Goal: Information Seeking & Learning: Learn about a topic

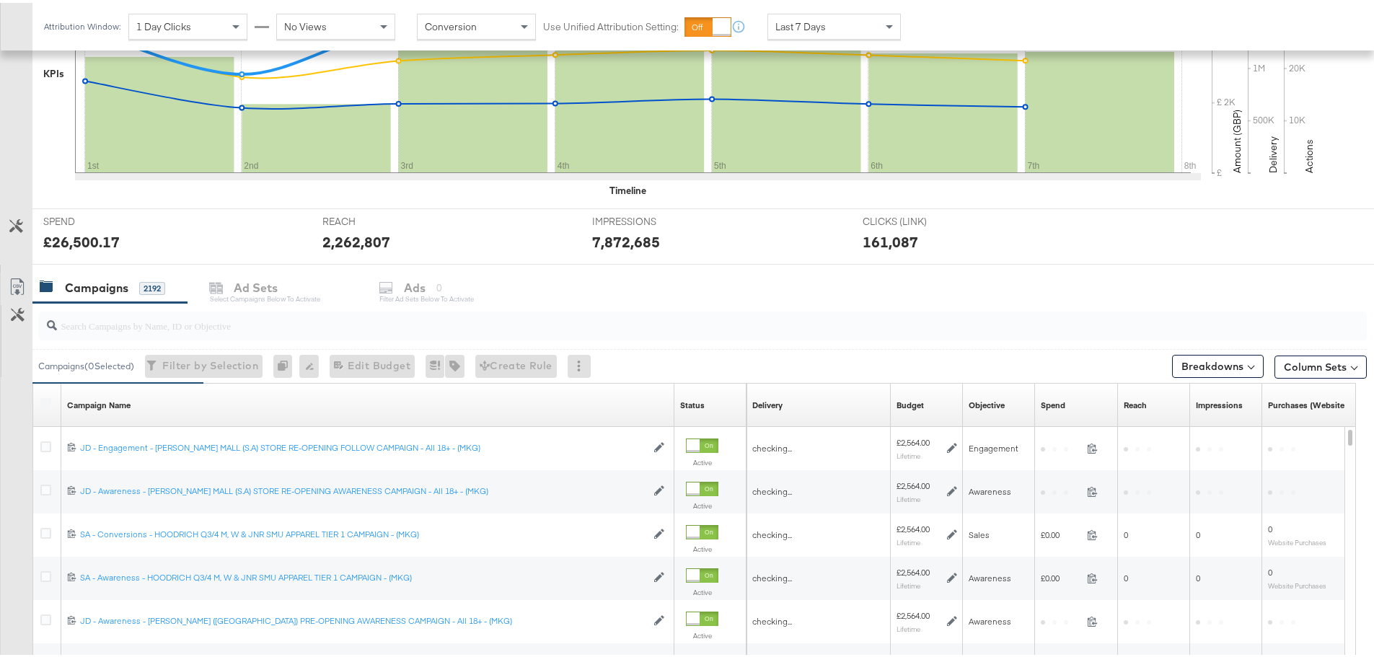
scroll to position [394, 0]
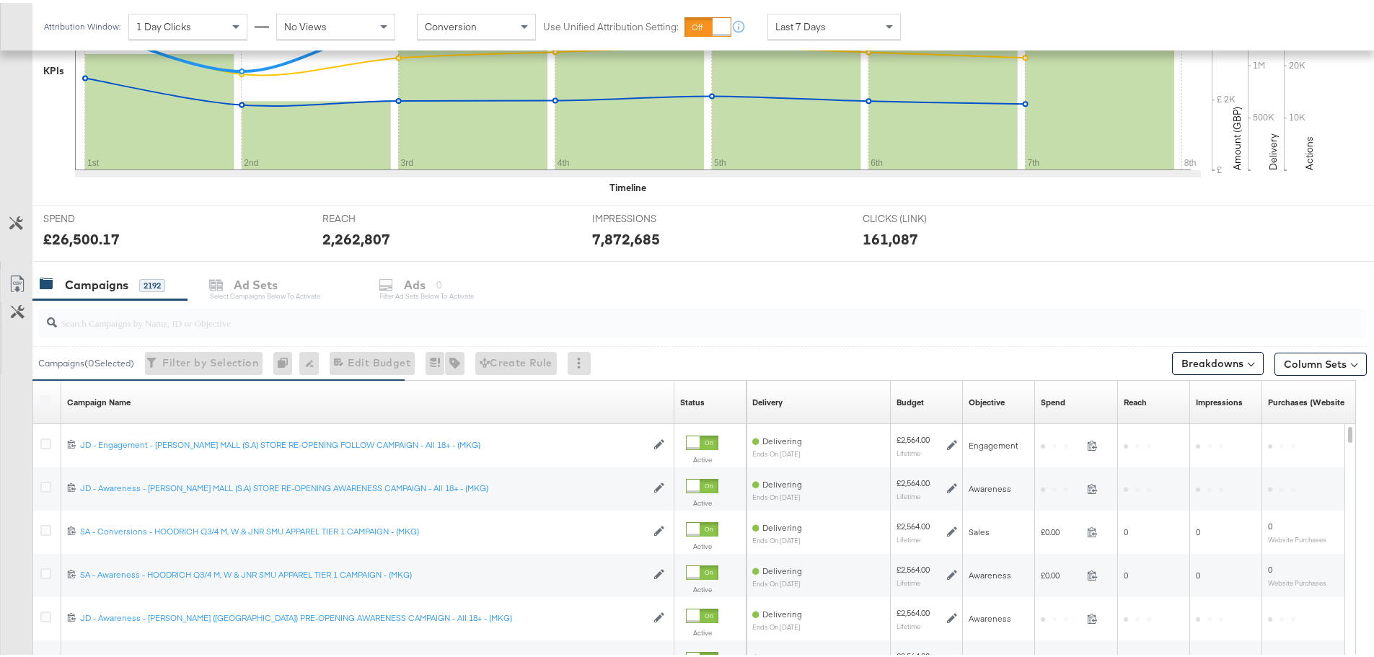
click at [195, 306] on input "search" at bounding box center [651, 314] width 1188 height 28
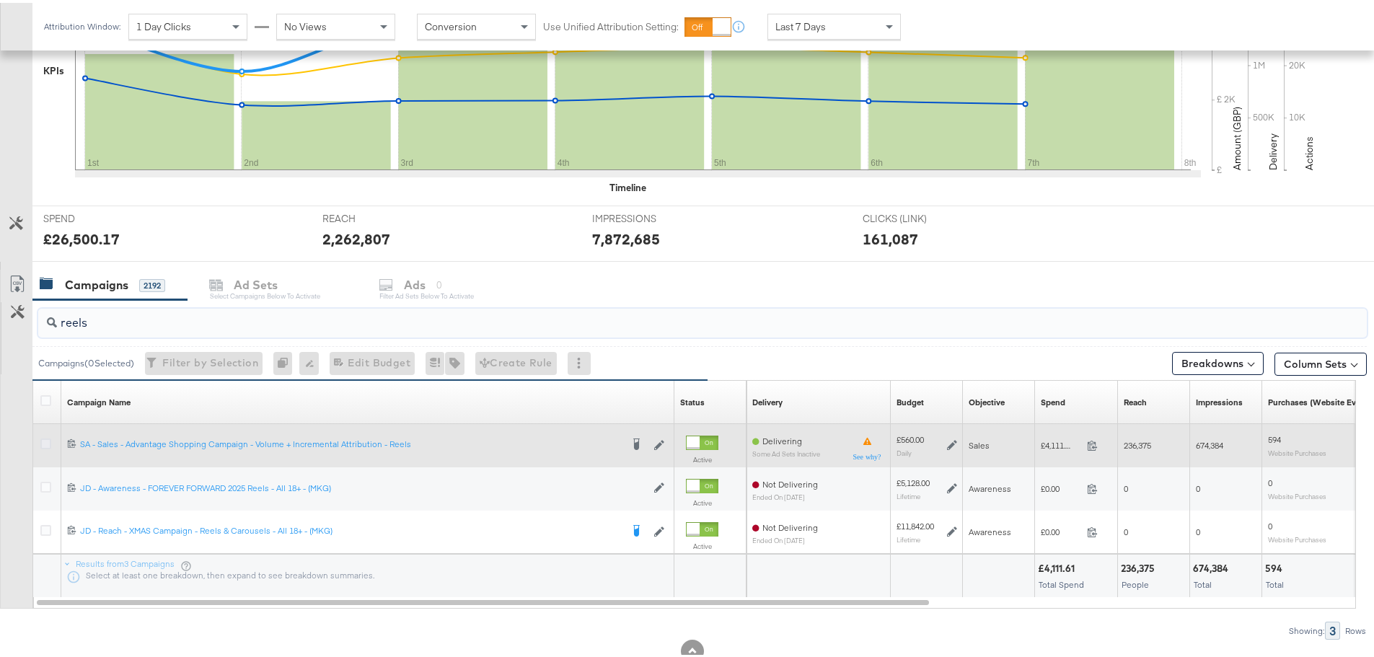
type input "reels"
click at [48, 440] on icon at bounding box center [45, 441] width 11 height 11
click at [0, 0] on input "checkbox" at bounding box center [0, 0] width 0 height 0
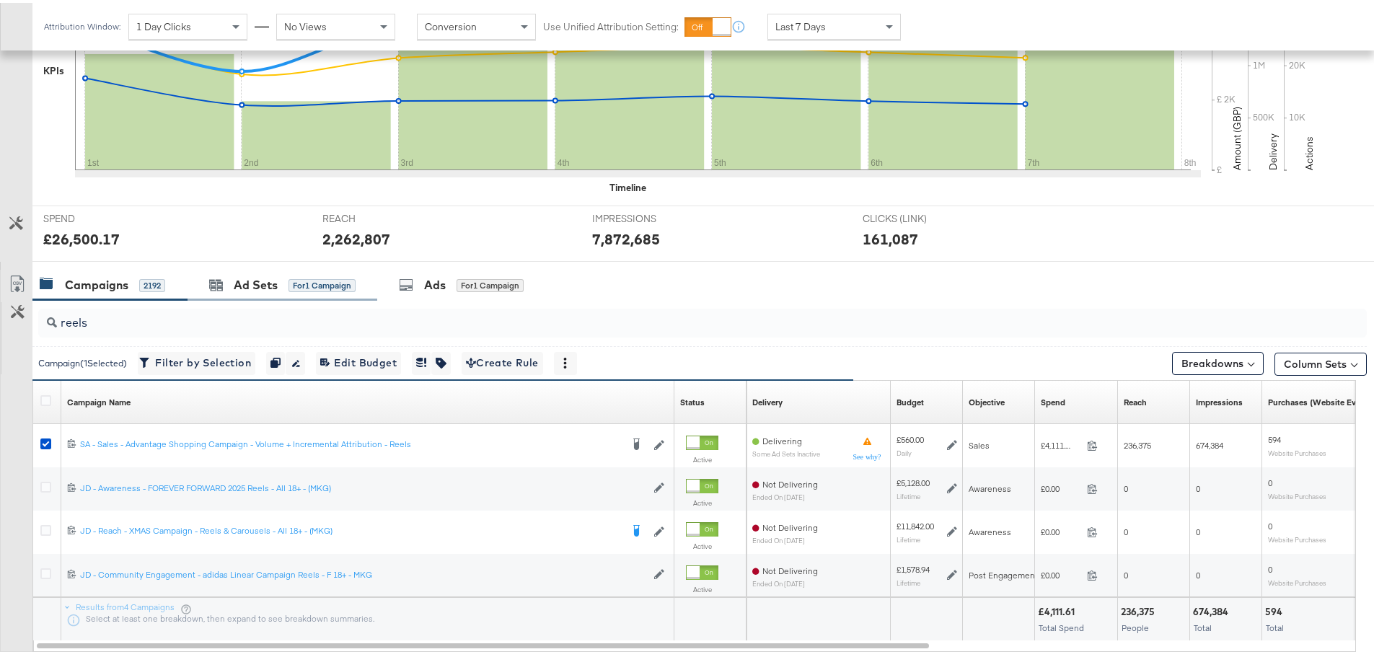
click at [315, 273] on div "Ad Sets for 1 Campaign" at bounding box center [282, 282] width 190 height 31
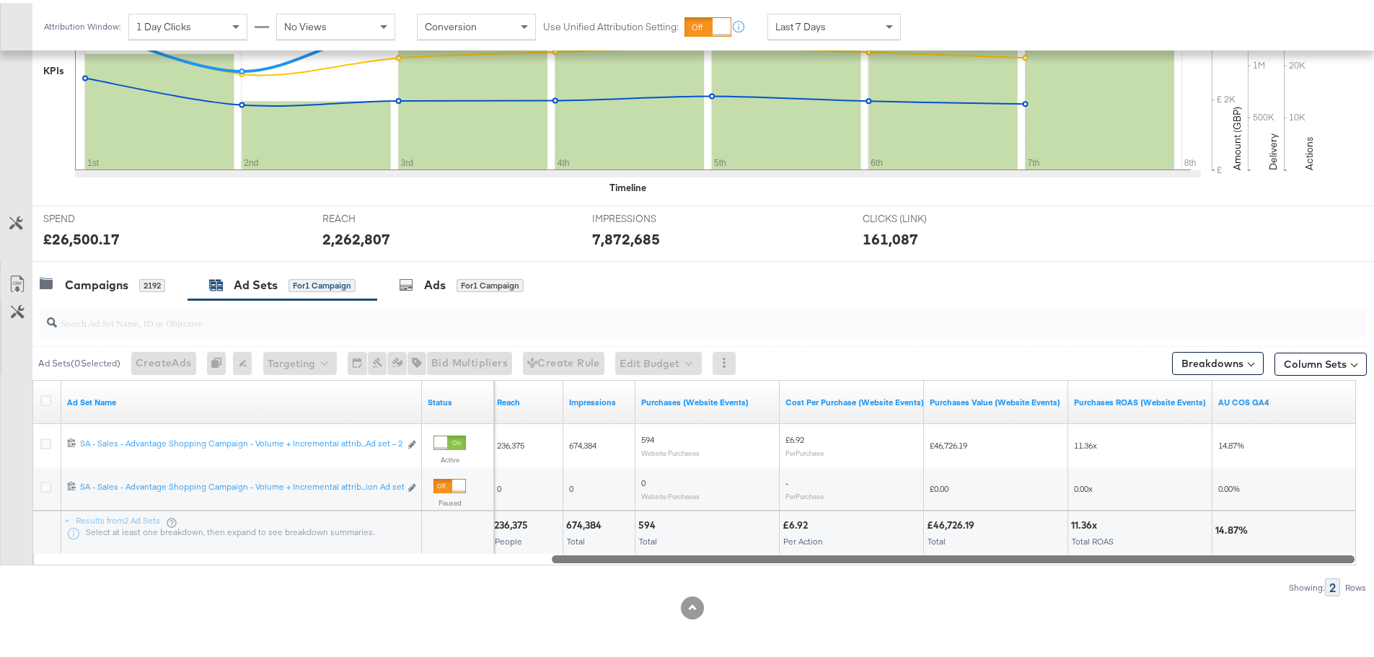
drag, startPoint x: 542, startPoint y: 556, endPoint x: 1257, endPoint y: 582, distance: 715.8
click at [1257, 582] on div "Ad Sets ( 0 Selected) Create Ads At least one ad set must be selected 0 Rename …" at bounding box center [683, 445] width 1366 height 296
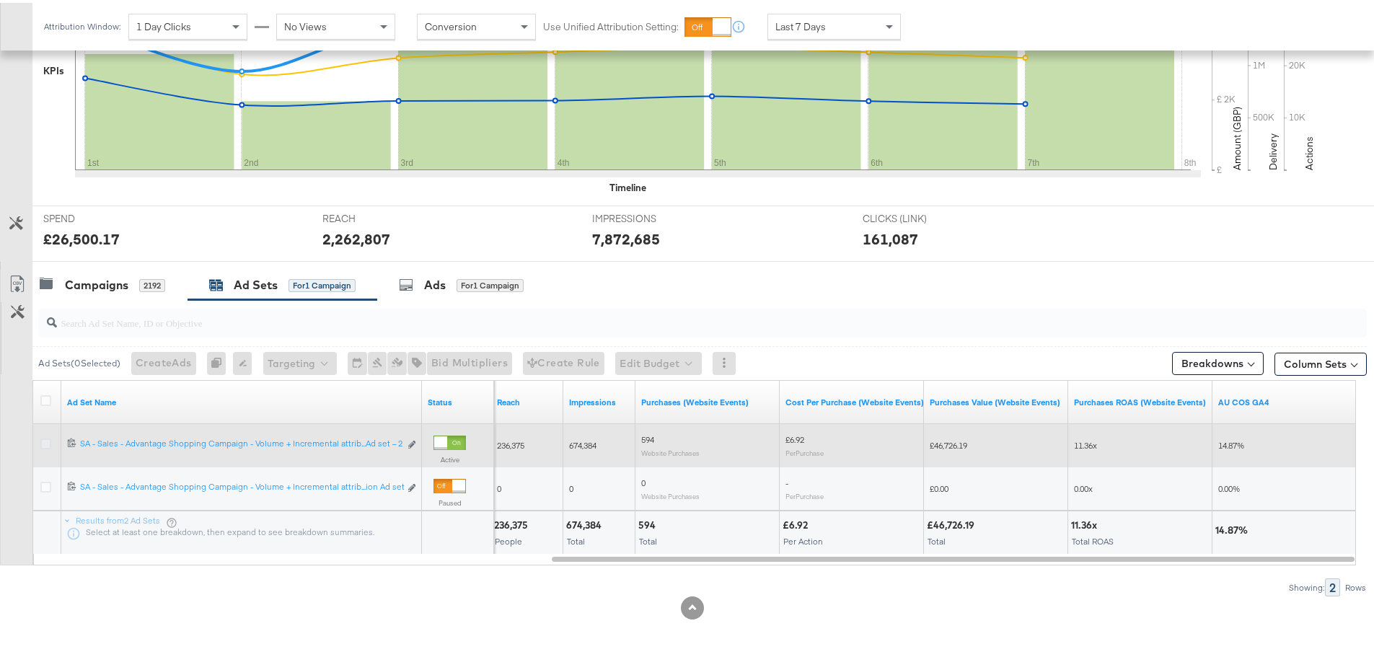
click at [43, 441] on icon at bounding box center [45, 441] width 11 height 11
click at [0, 0] on input "checkbox" at bounding box center [0, 0] width 0 height 0
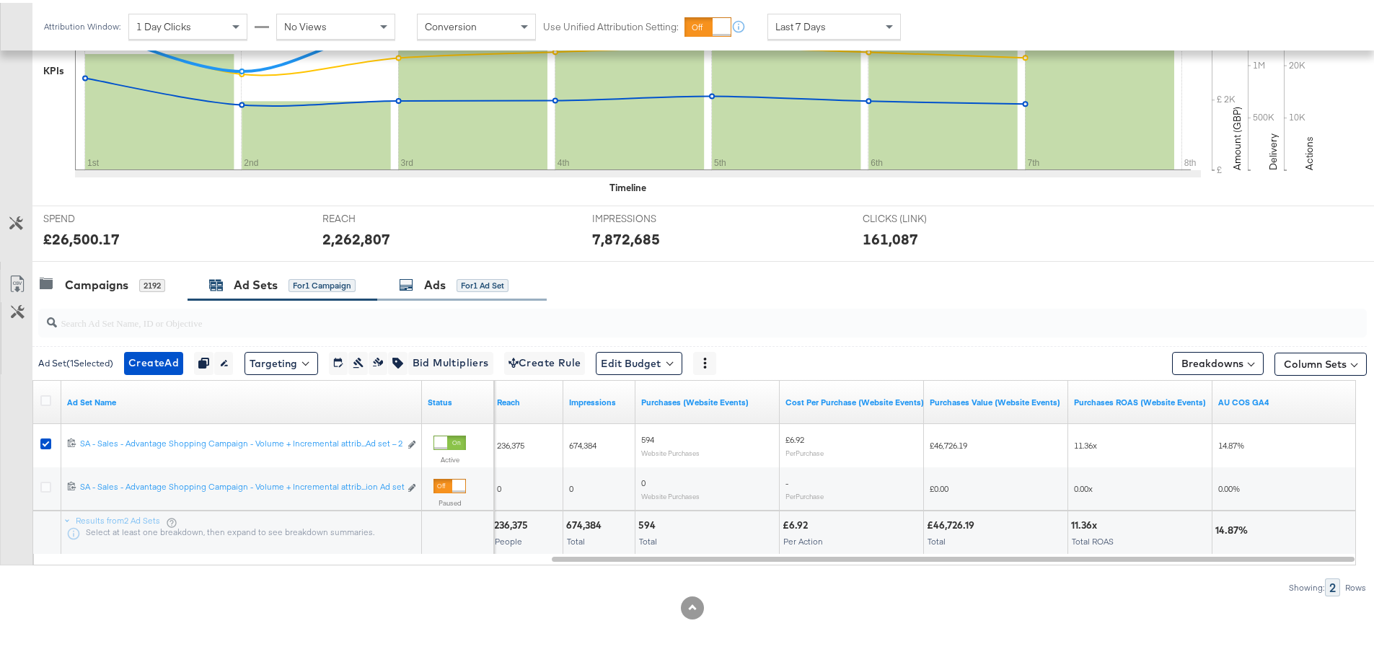
click at [411, 283] on icon at bounding box center [406, 282] width 14 height 14
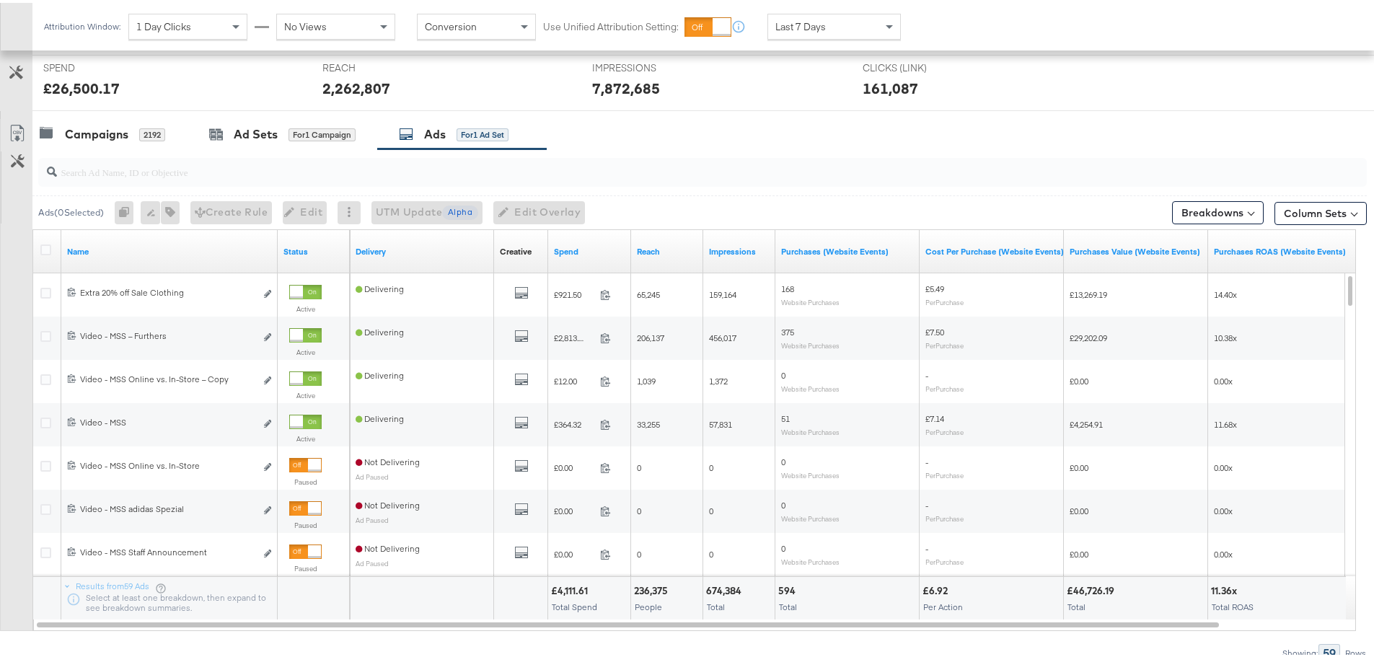
scroll to position [610, 0]
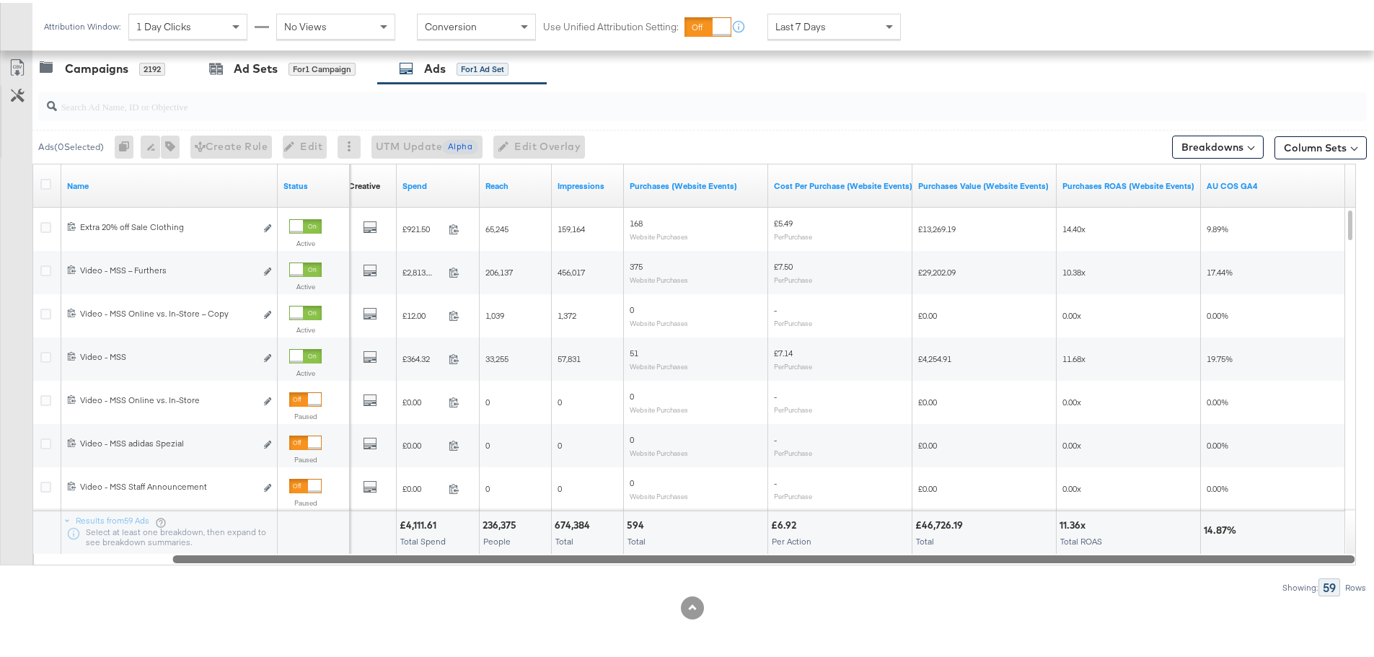
drag, startPoint x: 674, startPoint y: 552, endPoint x: 1000, endPoint y: 561, distance: 326.1
click at [1000, 561] on div at bounding box center [763, 555] width 1182 height 12
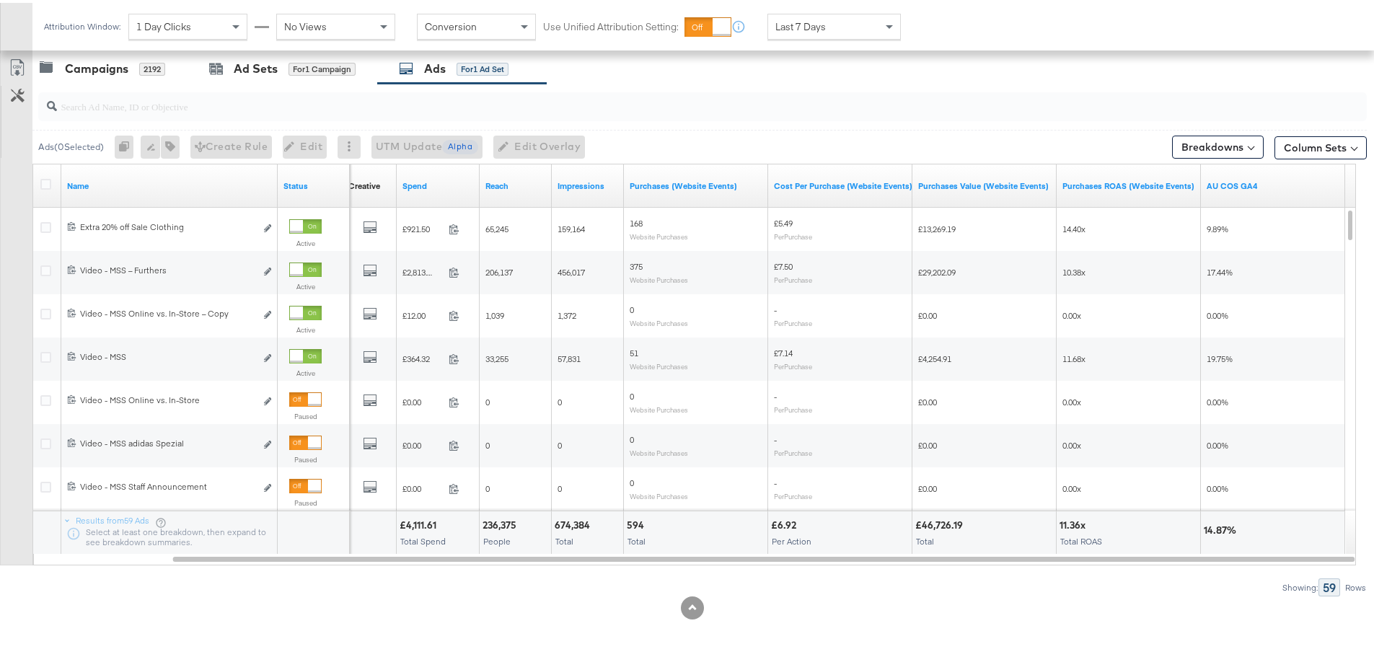
scroll to position [607, 0]
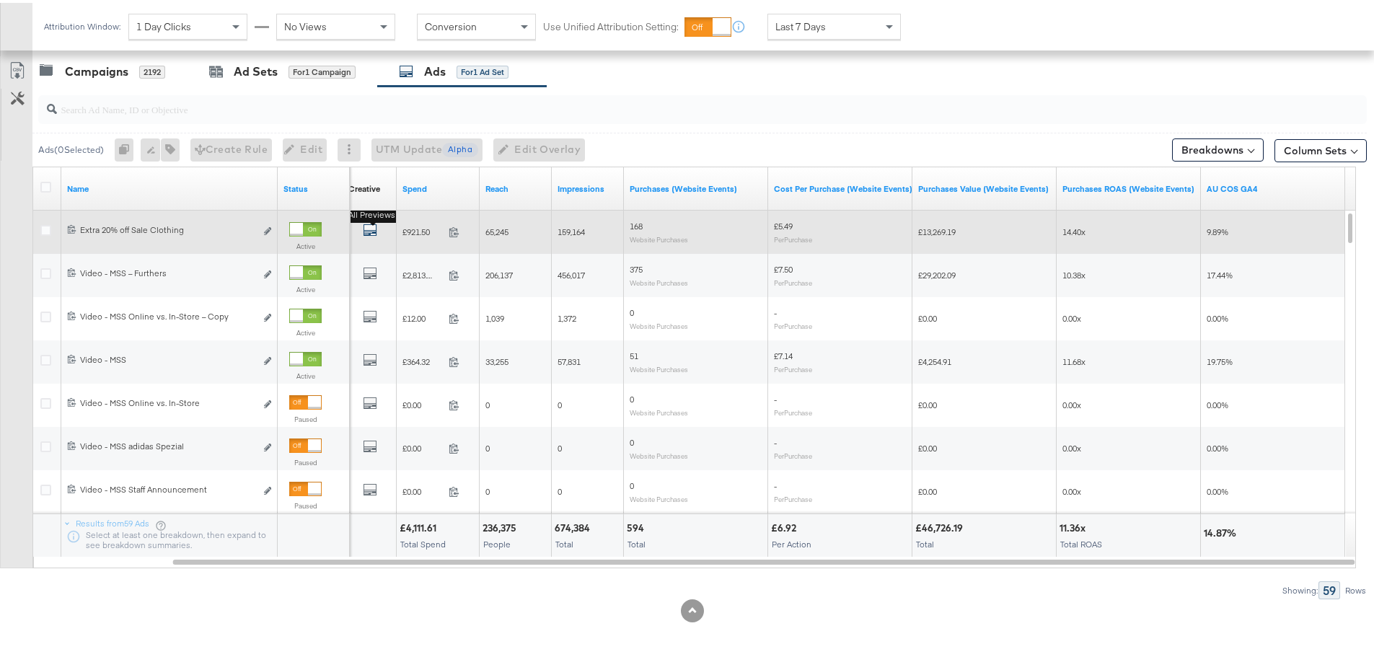
click at [372, 228] on icon "default" at bounding box center [370, 227] width 14 height 14
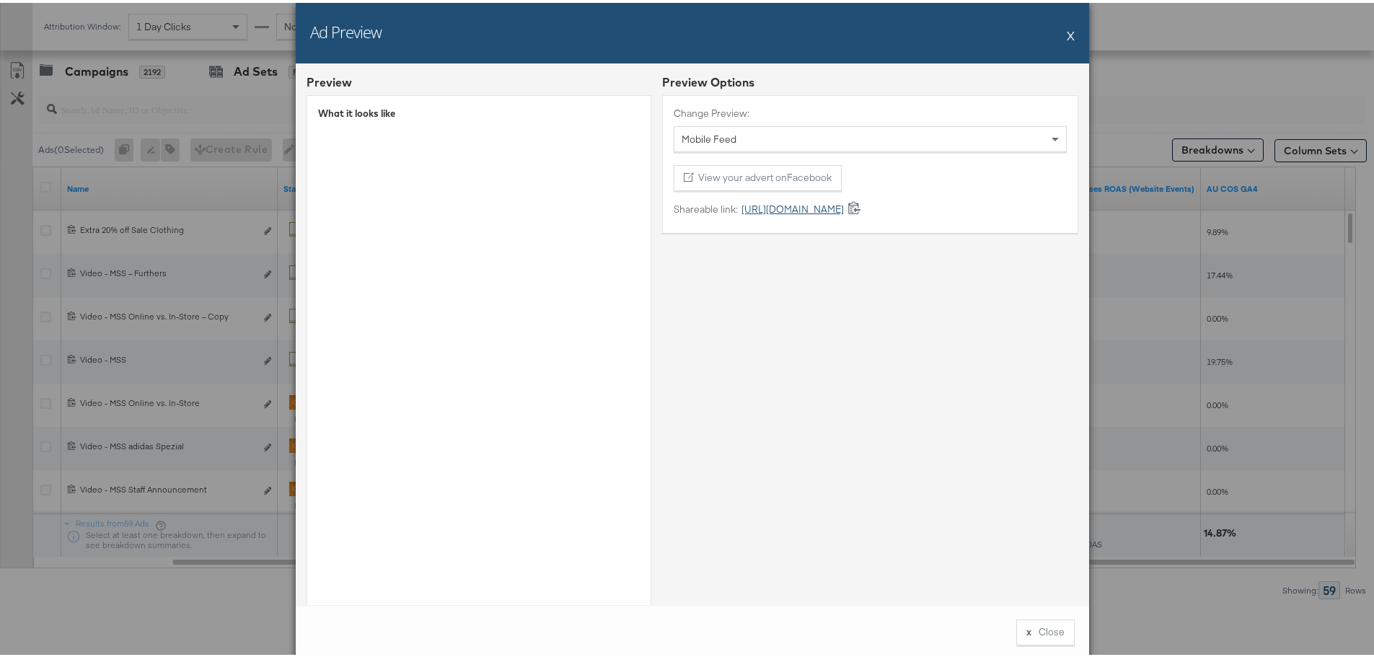
click at [768, 203] on link "[URL][DOMAIN_NAME]" at bounding box center [791, 207] width 106 height 14
click at [1060, 32] on div "Ad Preview X" at bounding box center [692, 30] width 793 height 61
click at [1066, 28] on button "X" at bounding box center [1070, 32] width 8 height 29
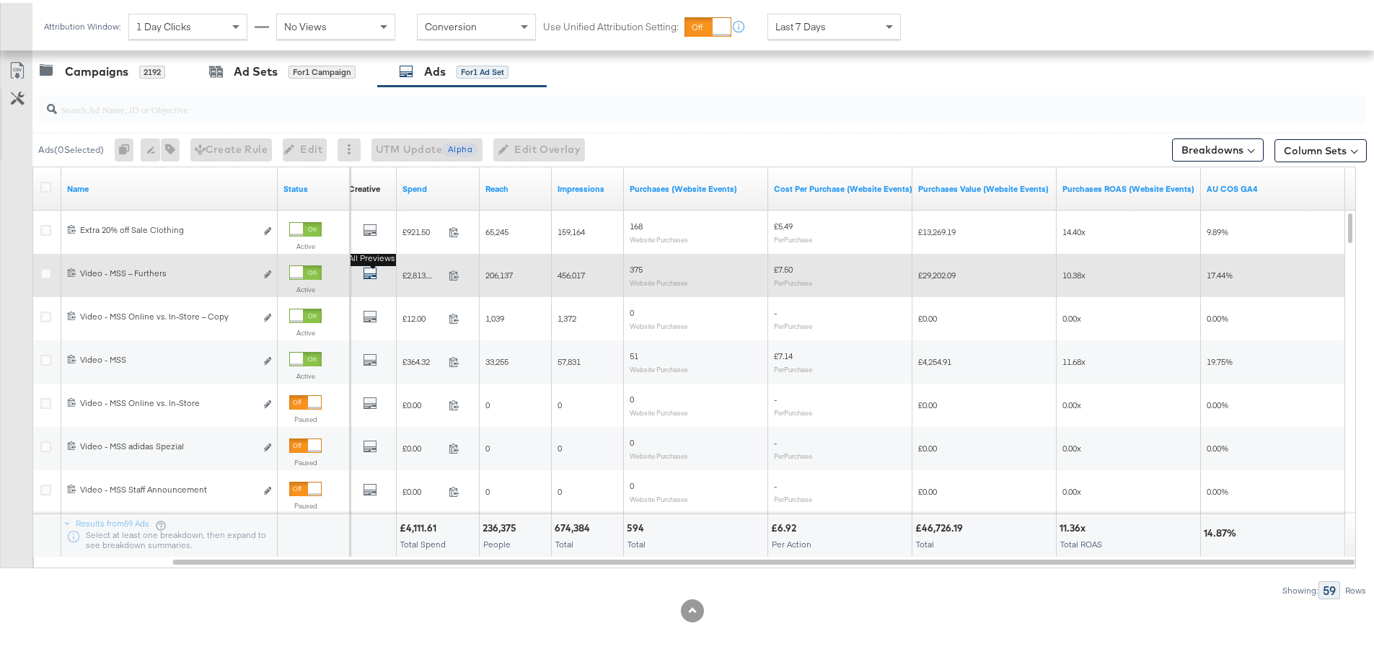
click at [370, 273] on icon "default" at bounding box center [370, 270] width 14 height 14
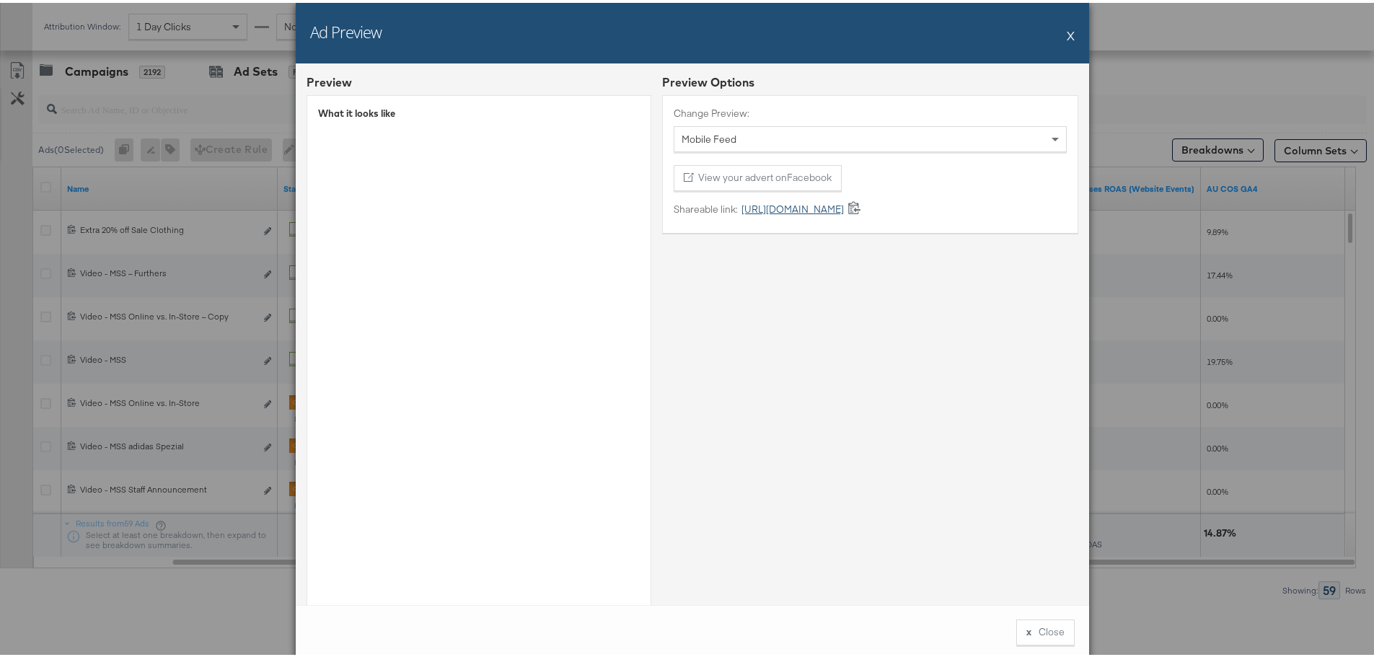
click at [756, 204] on link "[URL][DOMAIN_NAME]" at bounding box center [791, 207] width 106 height 14
click at [1070, 38] on div "Ad Preview X" at bounding box center [692, 30] width 793 height 61
click at [1066, 34] on button "X" at bounding box center [1070, 32] width 8 height 29
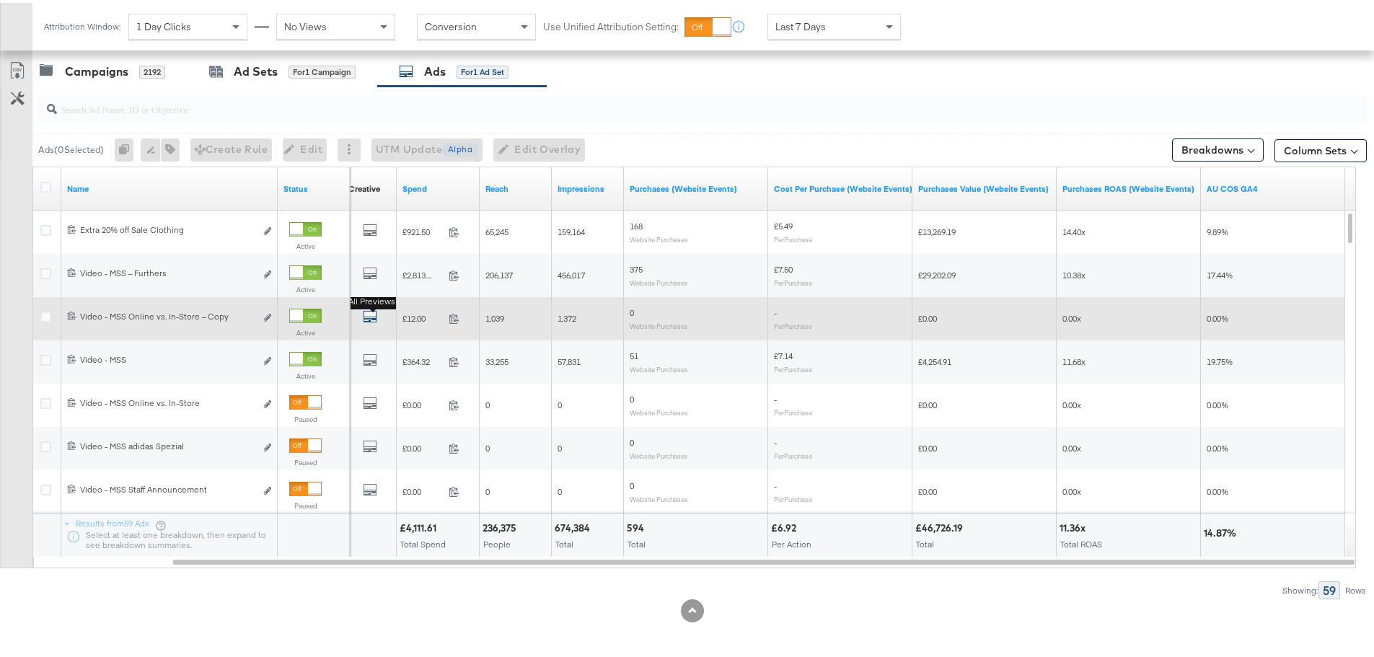
click at [371, 320] on icon "default" at bounding box center [370, 313] width 14 height 14
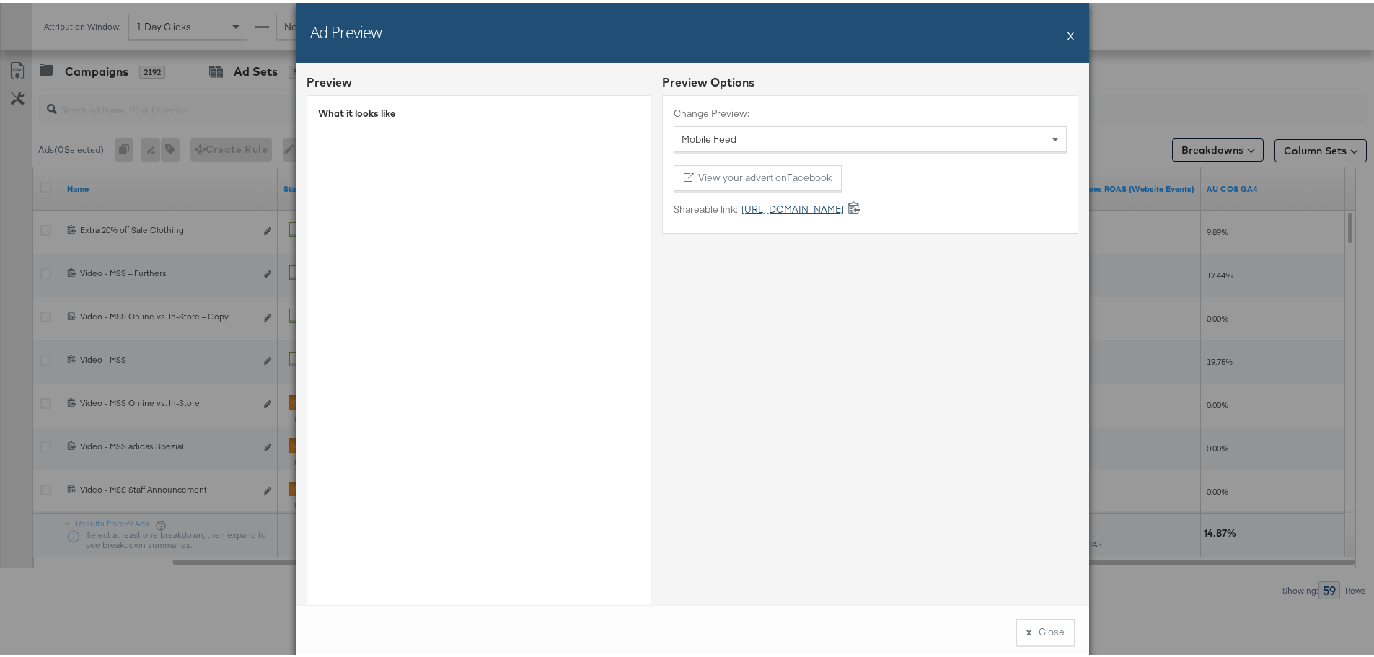
click at [753, 208] on link "[URL][DOMAIN_NAME]" at bounding box center [791, 207] width 106 height 14
click at [1066, 36] on button "X" at bounding box center [1070, 32] width 8 height 29
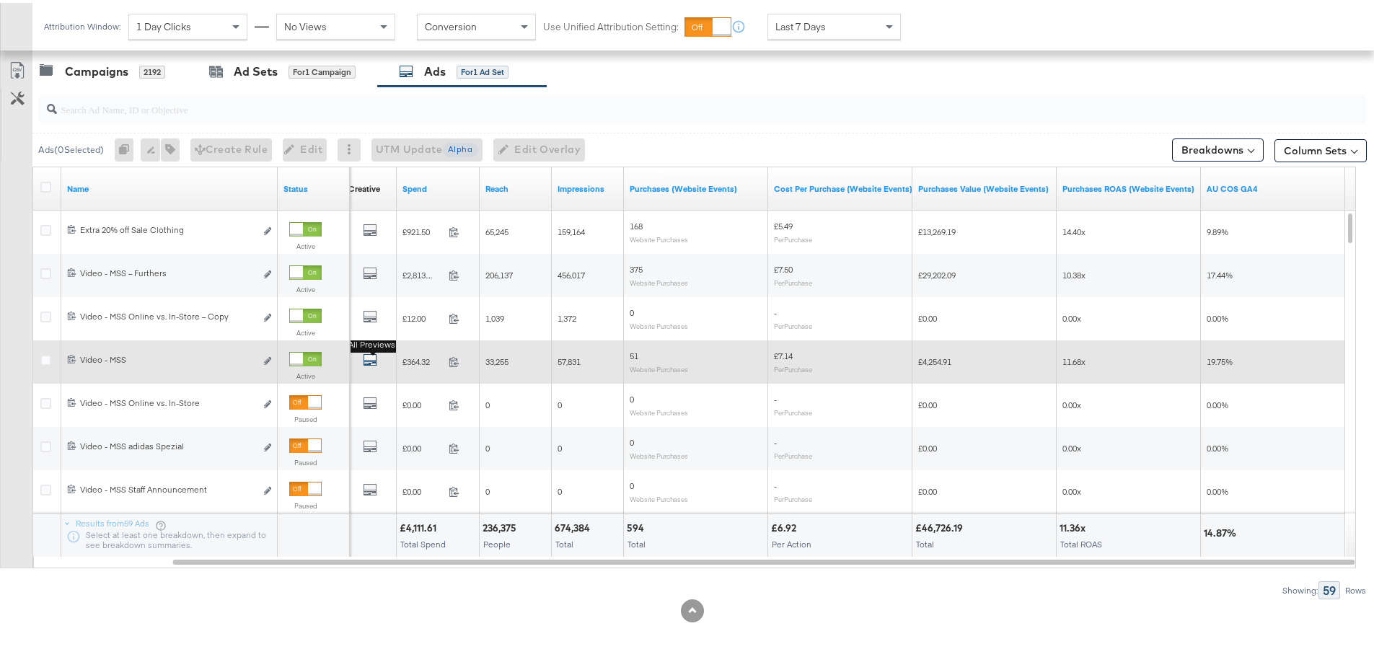
click at [373, 359] on icon "default" at bounding box center [370, 357] width 14 height 14
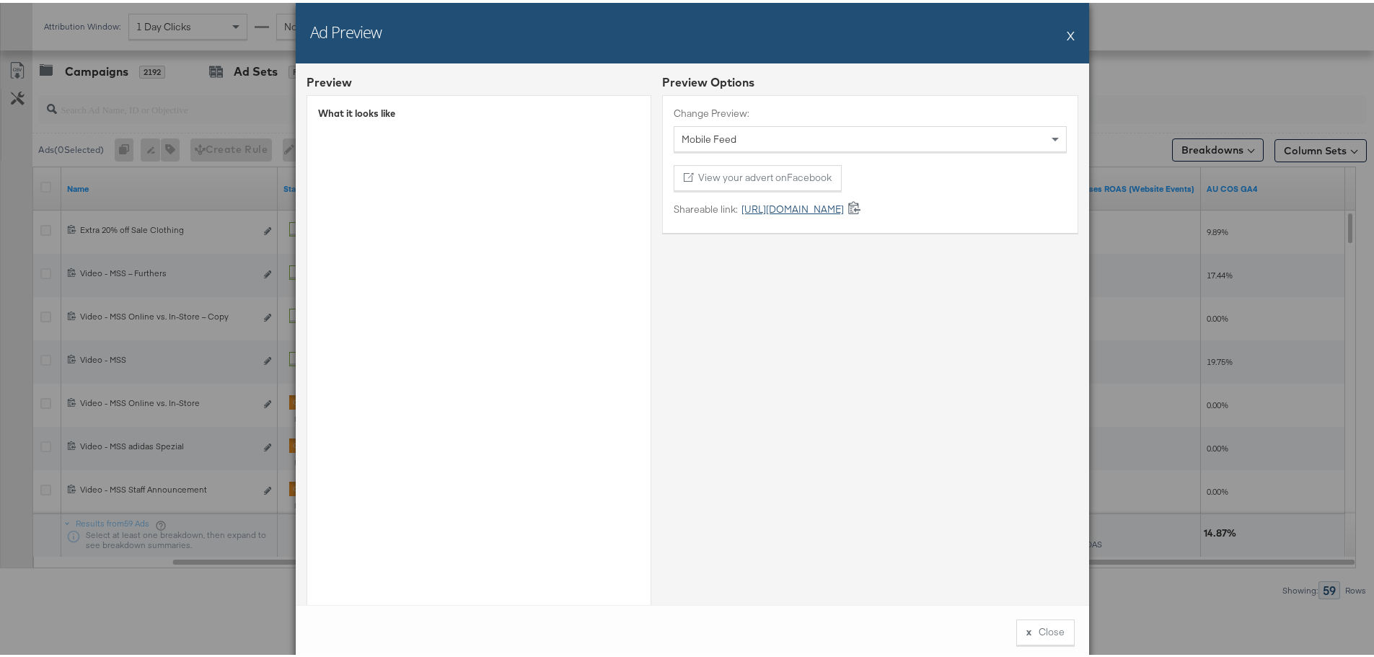
click at [844, 208] on link "[URL][DOMAIN_NAME]" at bounding box center [791, 207] width 106 height 14
click at [1066, 27] on button "X" at bounding box center [1070, 32] width 8 height 29
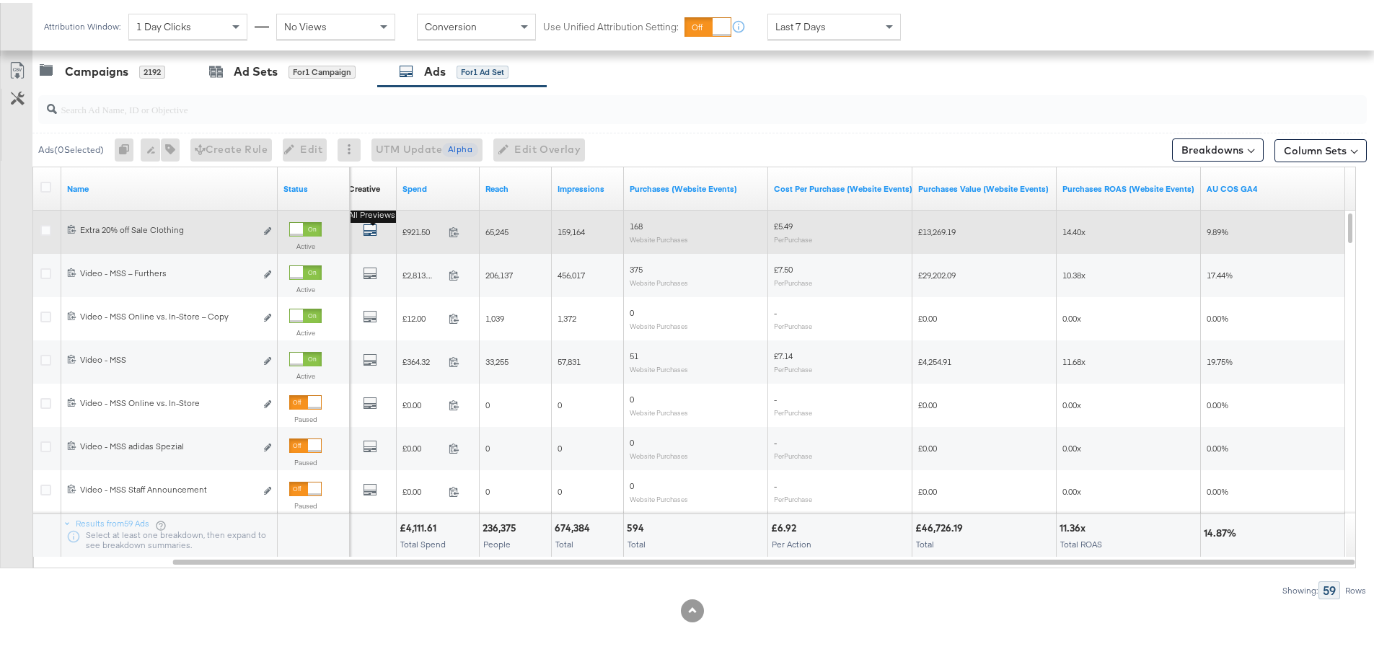
click at [369, 226] on icon "default" at bounding box center [370, 227] width 14 height 14
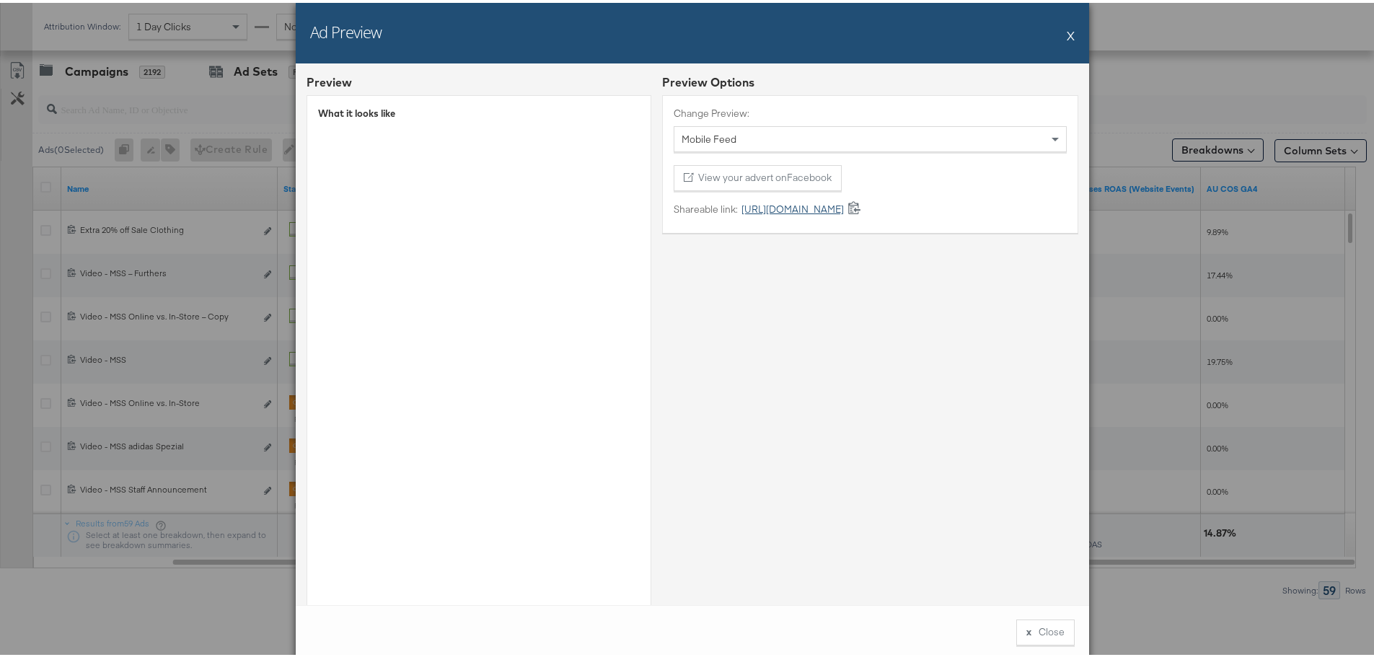
click at [834, 205] on link "[URL][DOMAIN_NAME]" at bounding box center [791, 207] width 106 height 14
click at [1066, 34] on button "X" at bounding box center [1070, 32] width 8 height 29
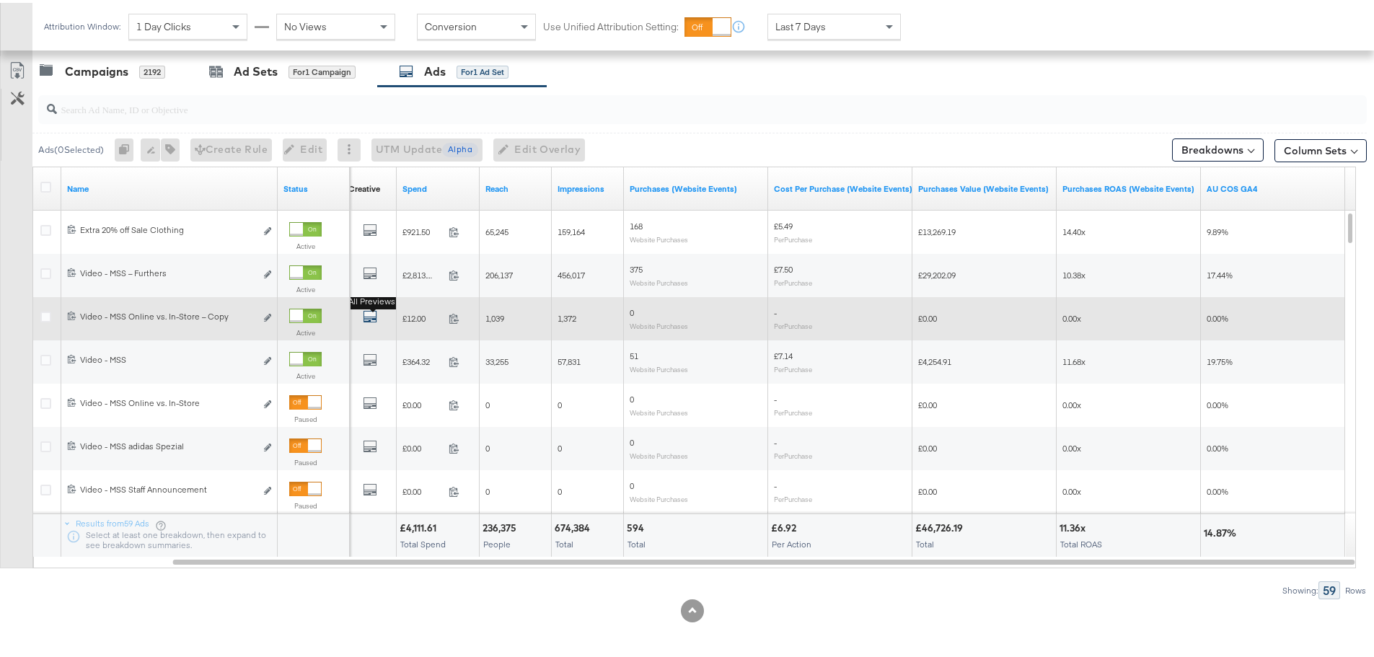
click at [374, 314] on icon "default" at bounding box center [370, 313] width 14 height 14
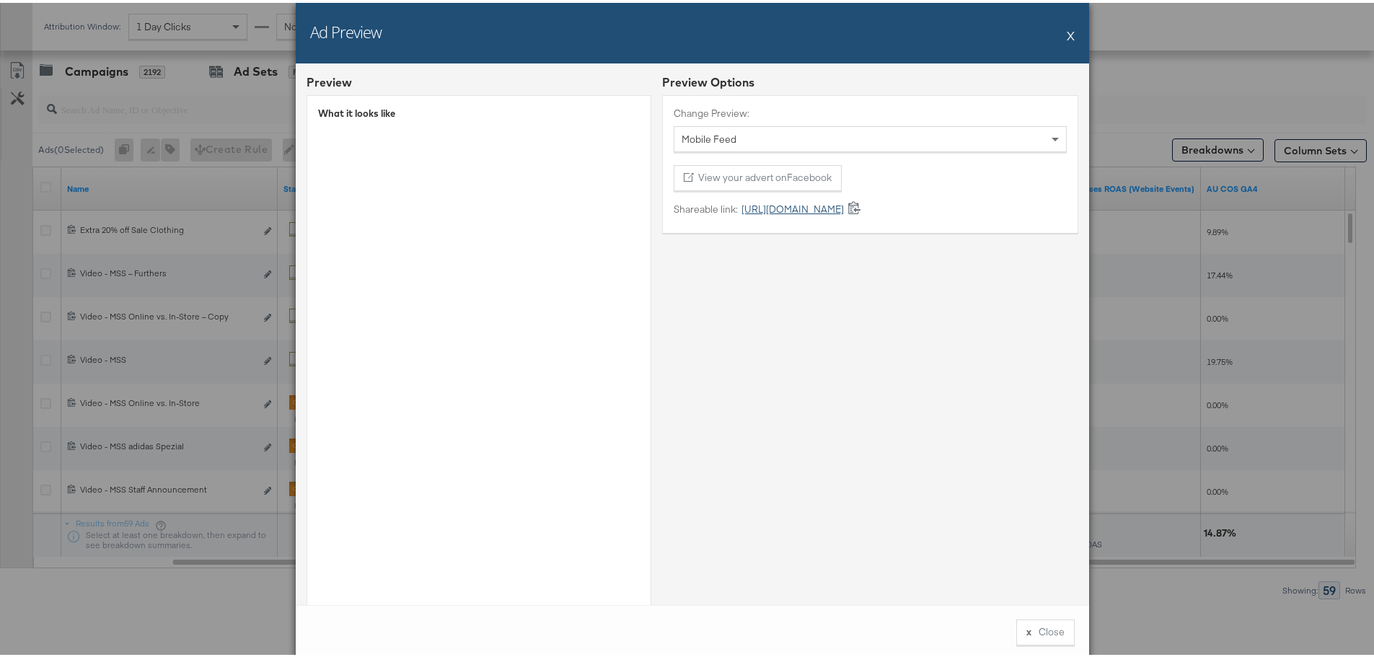
click at [844, 210] on link "[URL][DOMAIN_NAME]" at bounding box center [791, 207] width 106 height 14
click at [1069, 29] on div "Ad Preview X" at bounding box center [692, 30] width 793 height 61
click at [1066, 32] on button "X" at bounding box center [1070, 32] width 8 height 29
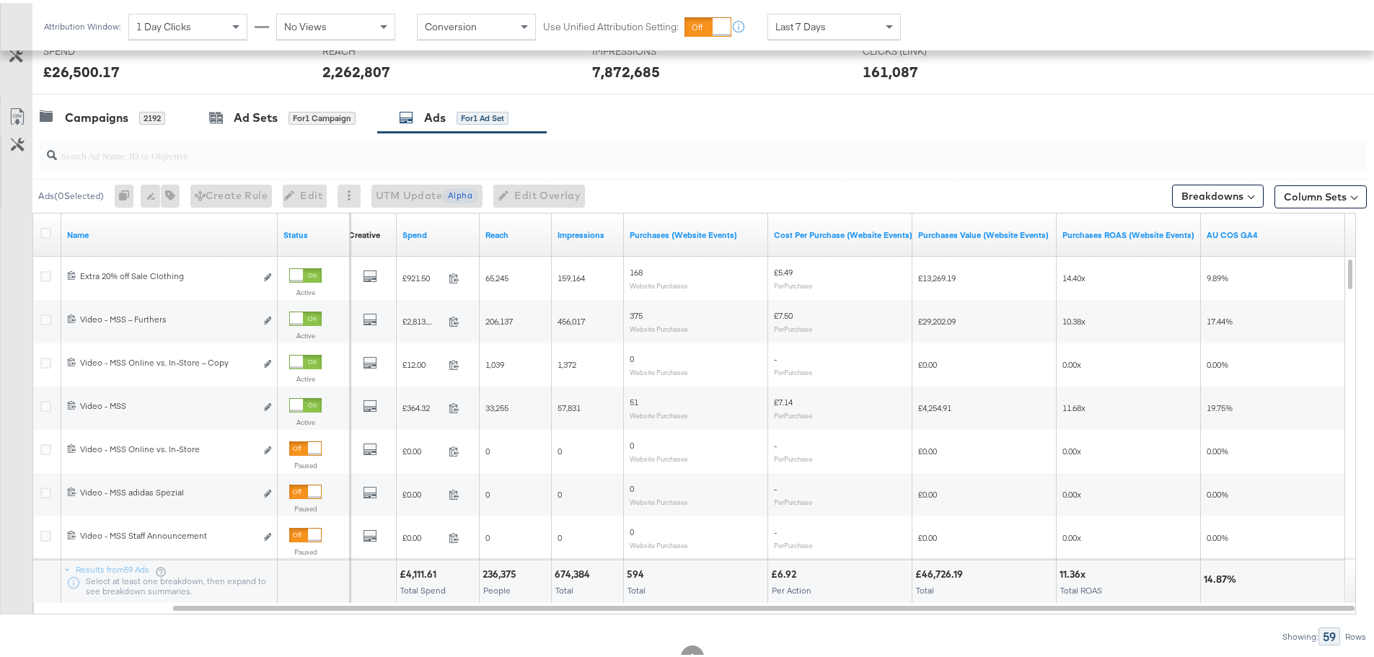
scroll to position [535, 0]
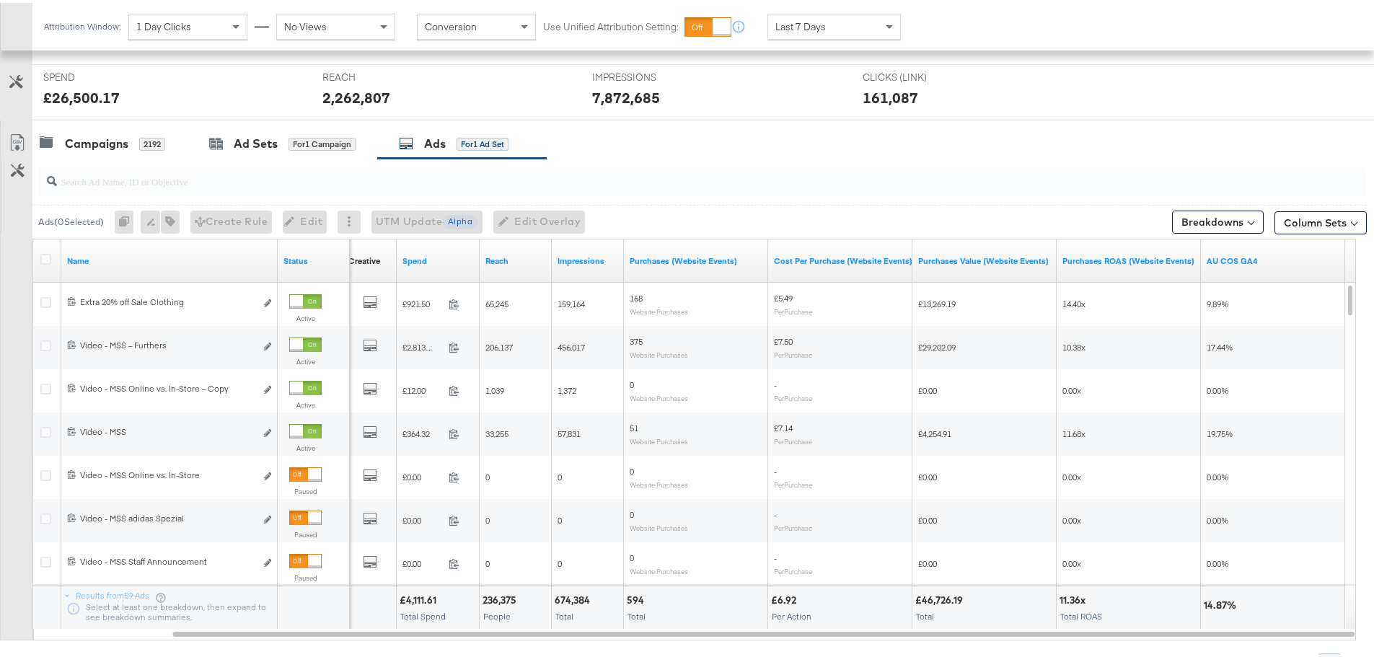
click at [851, 28] on div "Last 7 Days" at bounding box center [834, 24] width 132 height 25
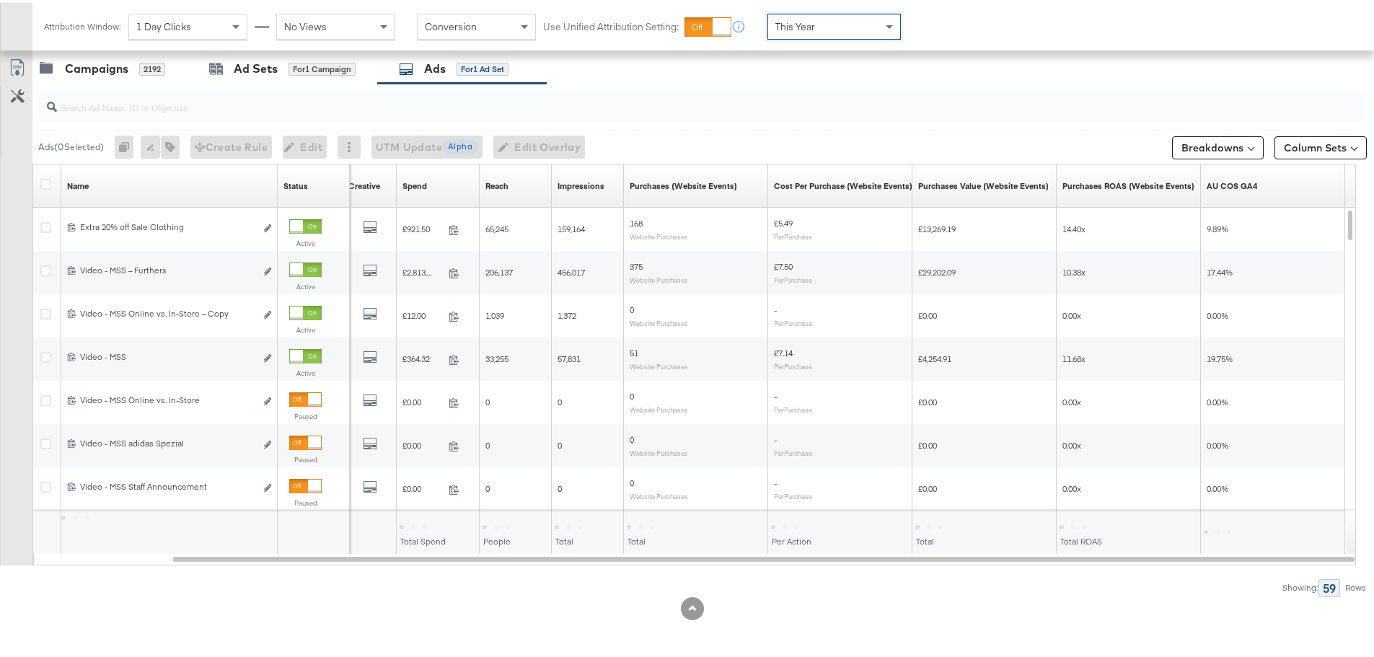
scroll to position [412, 0]
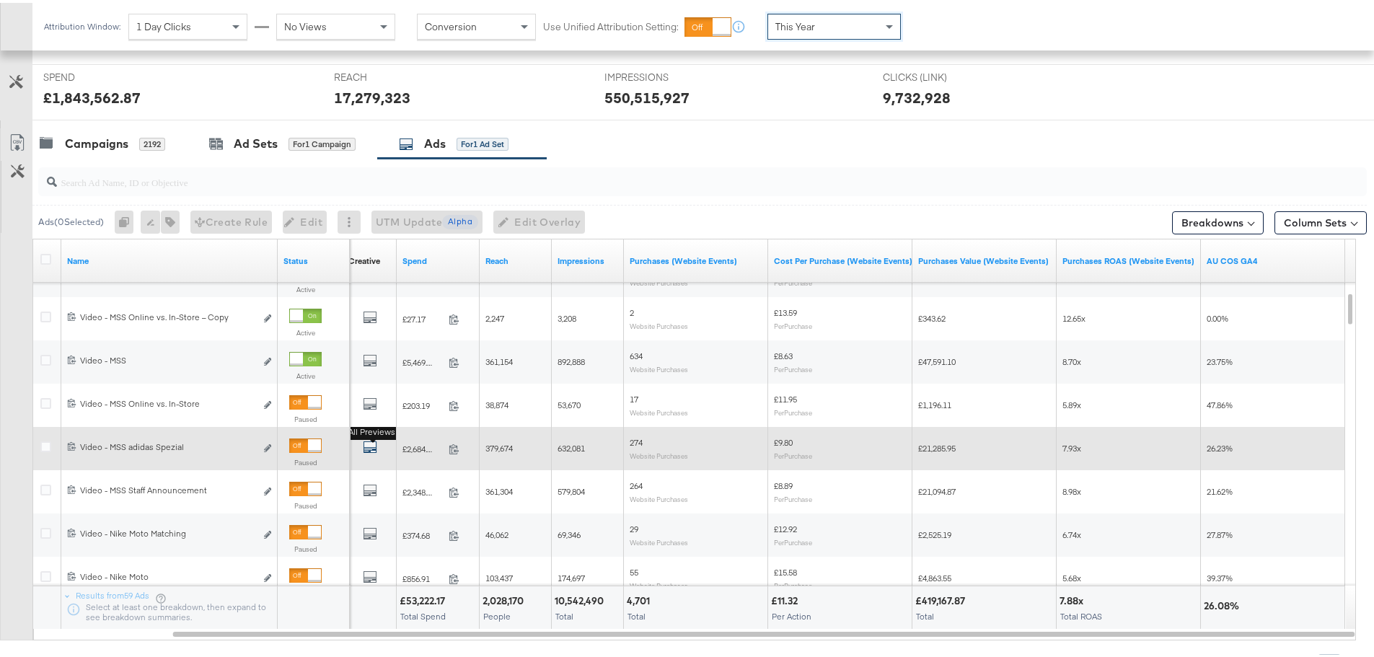
click at [370, 443] on icon "default" at bounding box center [370, 444] width 14 height 14
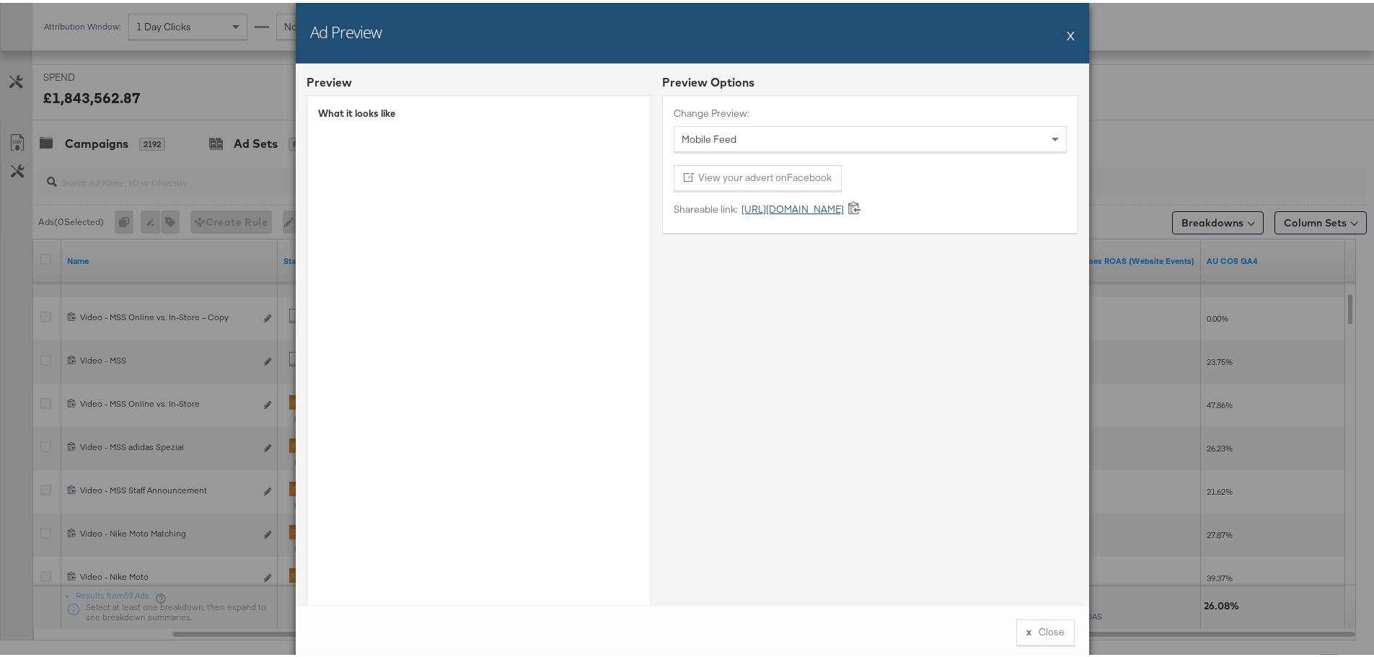
click at [820, 210] on link "[URL][DOMAIN_NAME]" at bounding box center [791, 207] width 106 height 14
click at [1066, 31] on button "X" at bounding box center [1070, 32] width 8 height 29
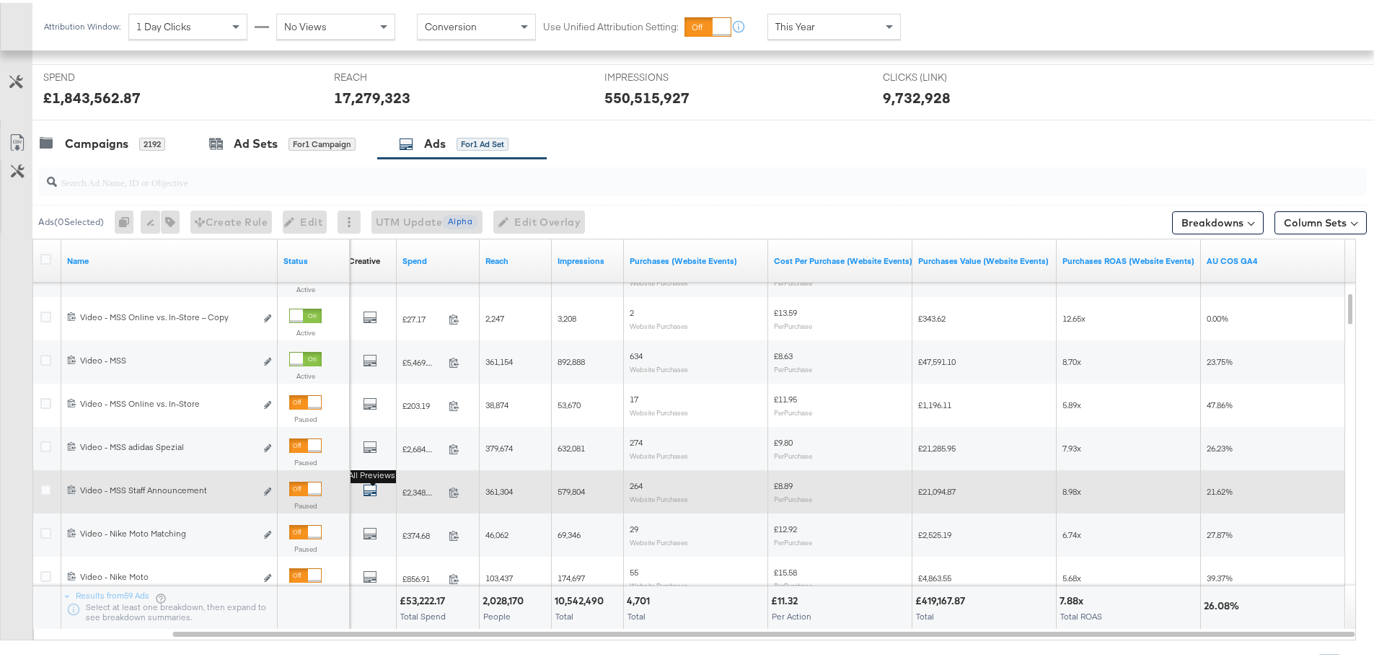
click at [374, 486] on icon "default" at bounding box center [370, 487] width 14 height 14
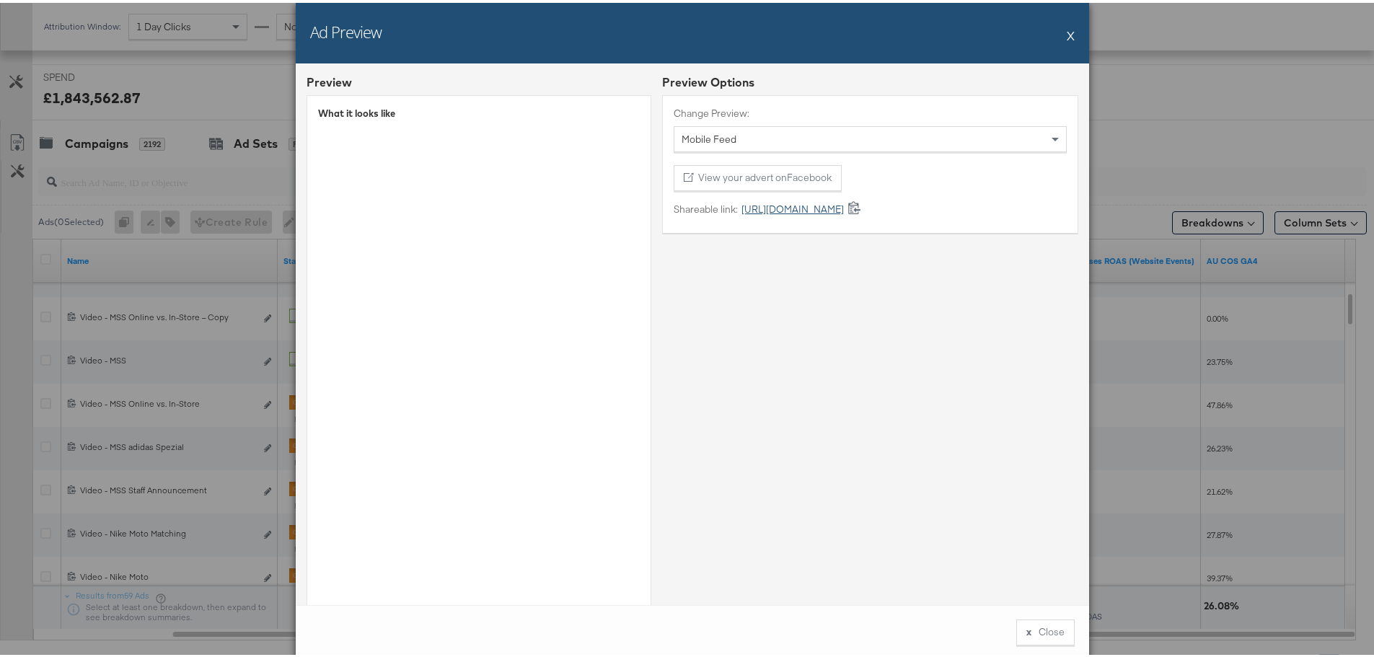
click at [793, 208] on link "[URL][DOMAIN_NAME]" at bounding box center [791, 207] width 106 height 14
click at [777, 209] on link "[URL][DOMAIN_NAME]" at bounding box center [791, 207] width 106 height 14
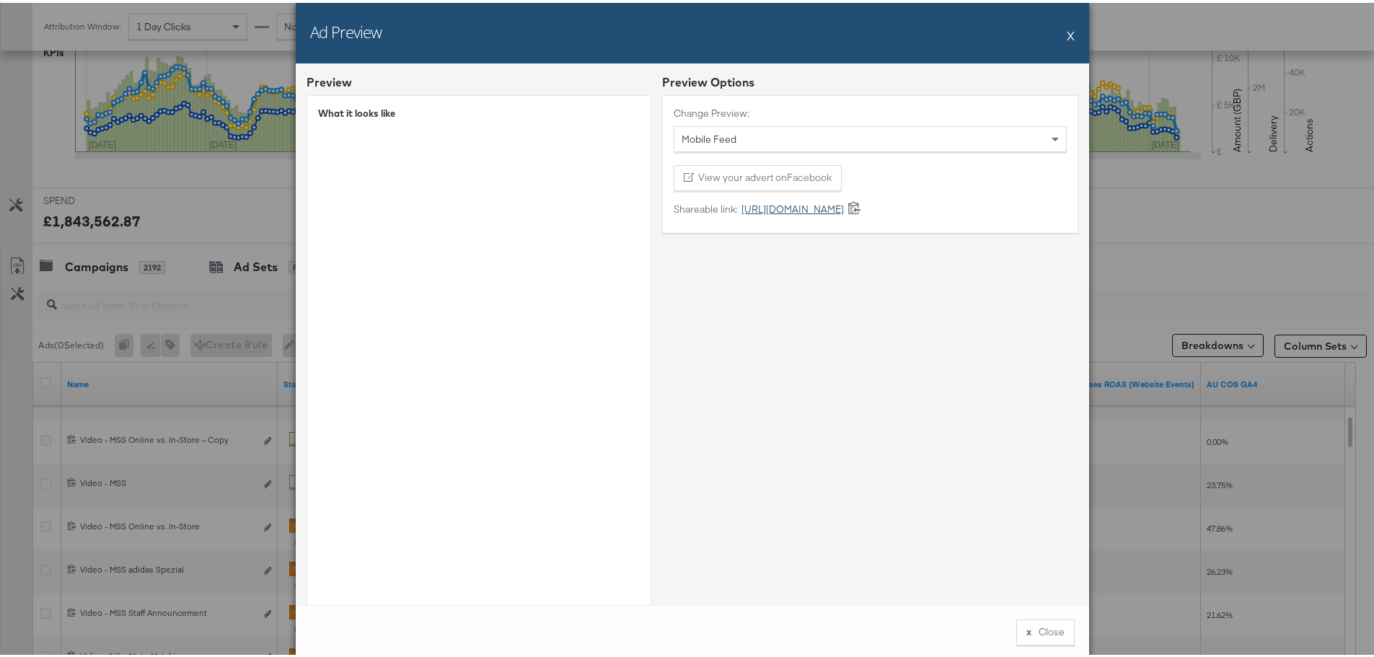
scroll to position [535, 0]
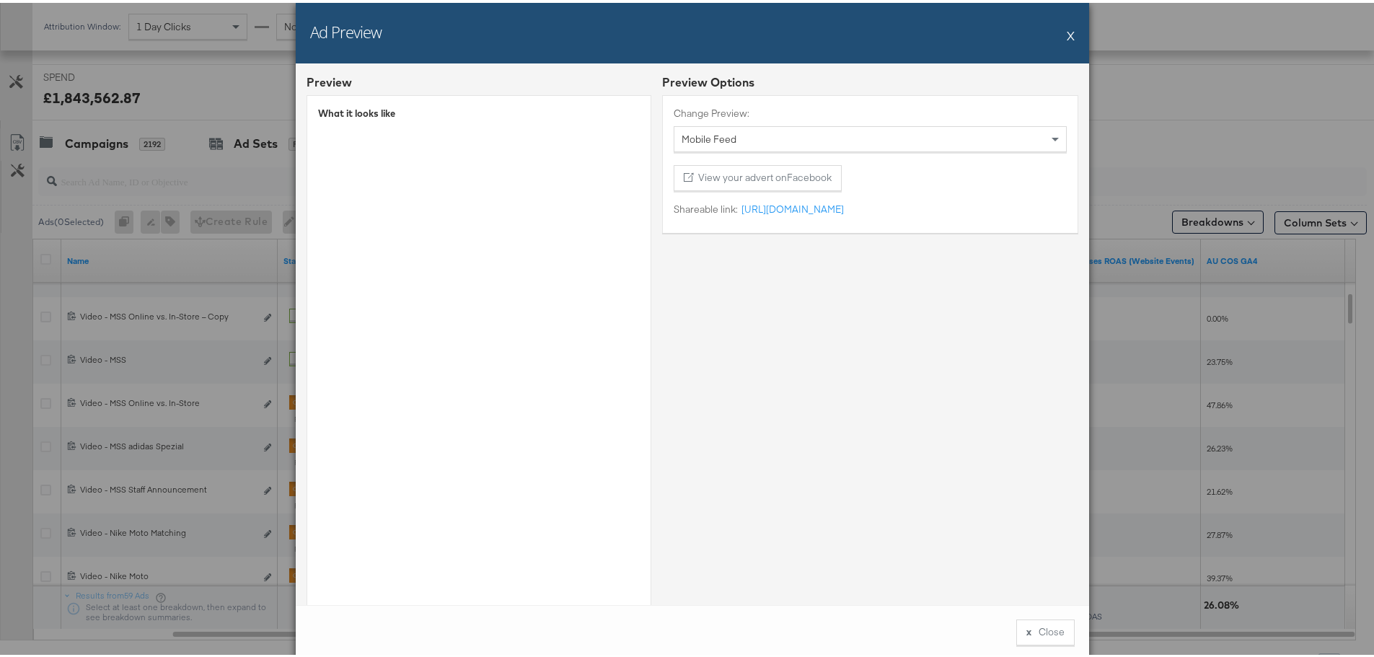
click at [1067, 32] on button "X" at bounding box center [1070, 32] width 8 height 29
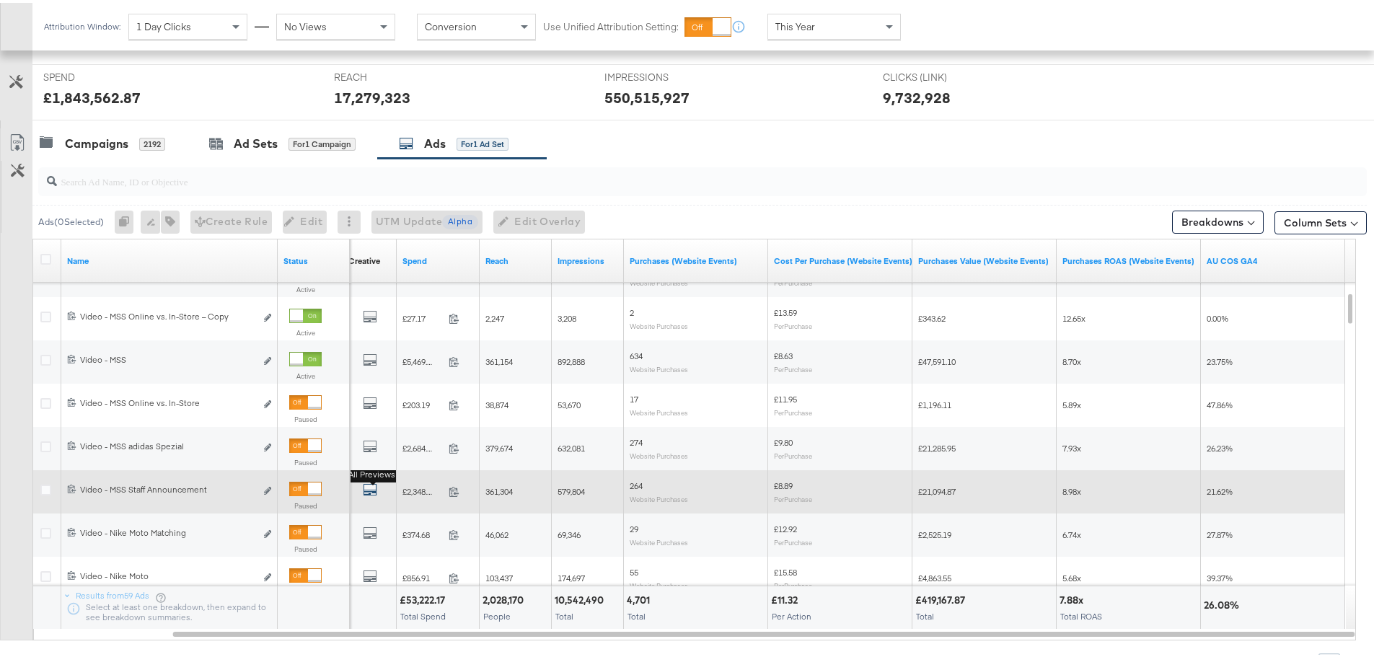
click at [372, 487] on icon "default" at bounding box center [370, 487] width 14 height 14
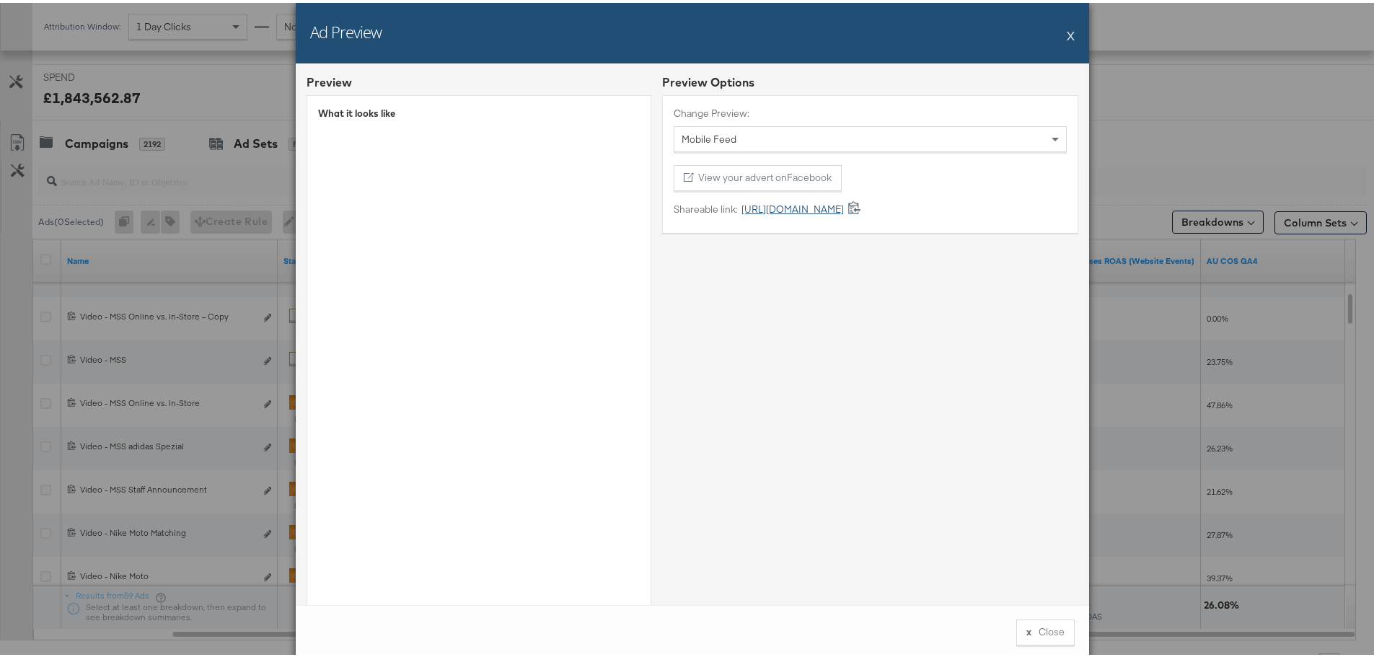
click at [813, 200] on link "[URL][DOMAIN_NAME]" at bounding box center [791, 207] width 106 height 14
click at [1066, 32] on button "X" at bounding box center [1070, 32] width 8 height 29
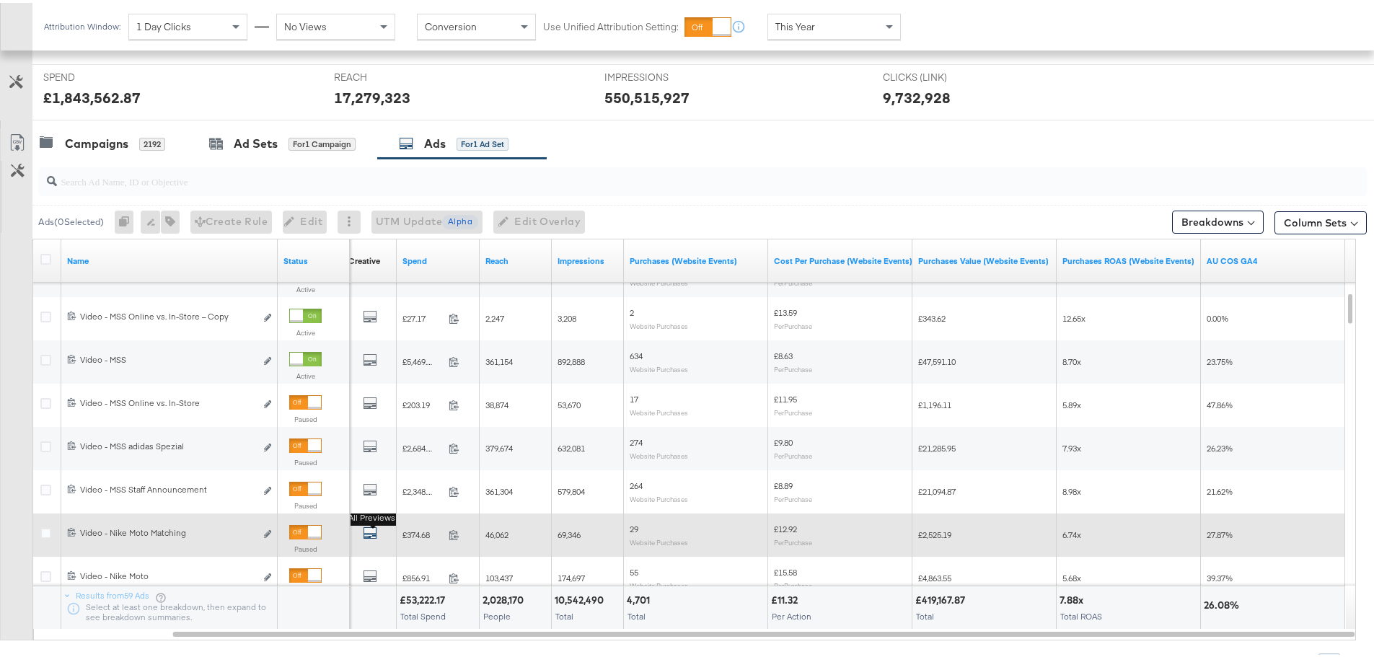
click at [372, 531] on icon "default" at bounding box center [370, 530] width 14 height 14
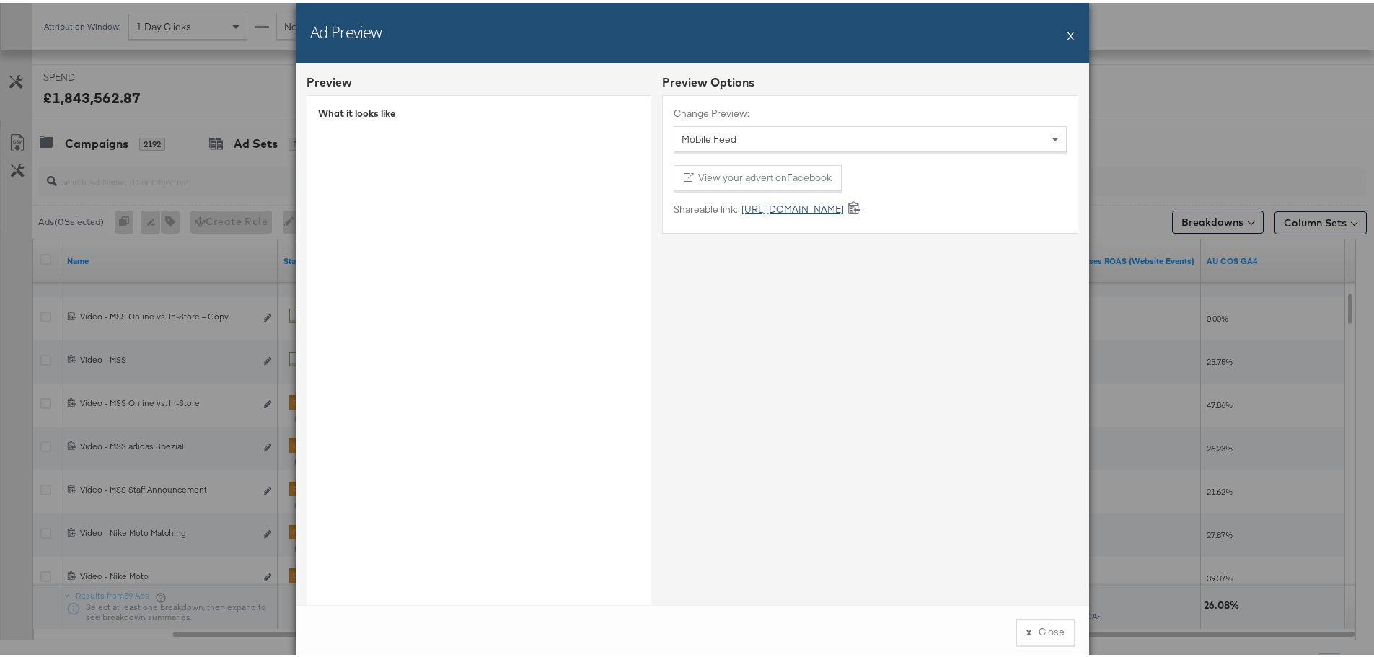
click at [809, 210] on link "[URL][DOMAIN_NAME]" at bounding box center [791, 207] width 106 height 14
click at [1066, 32] on button "X" at bounding box center [1070, 32] width 8 height 29
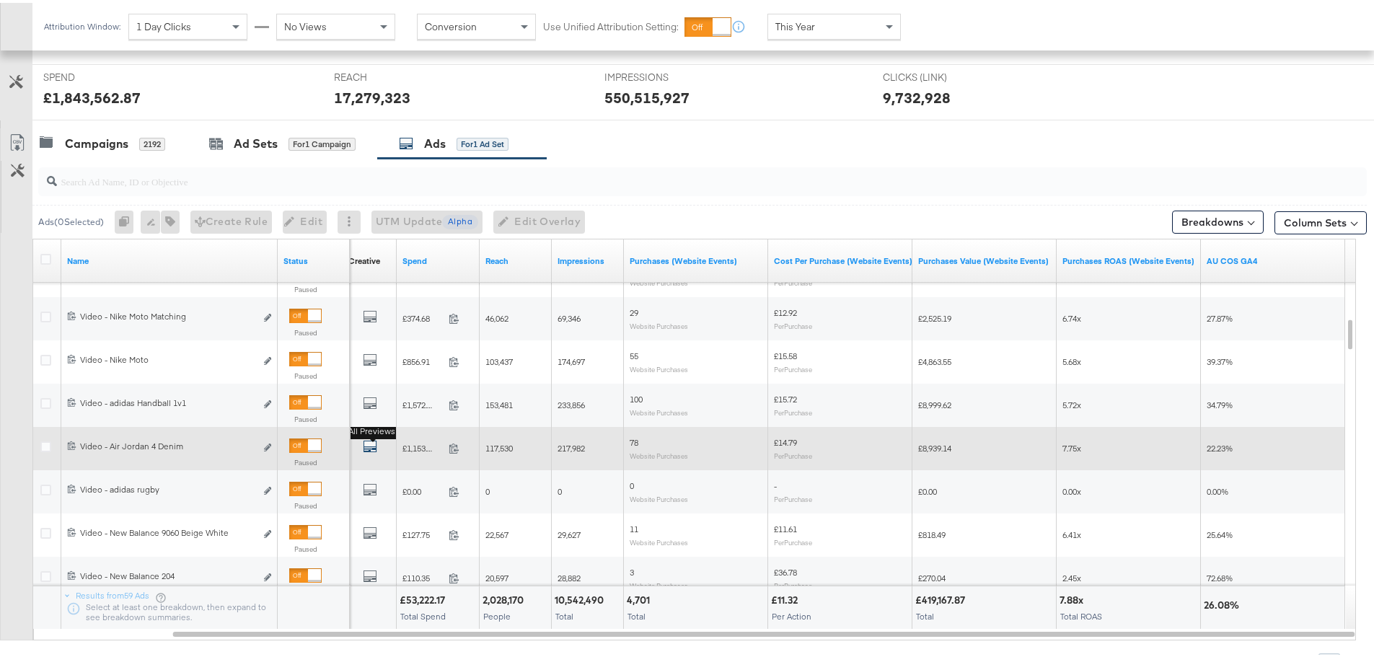
click at [373, 445] on icon "default" at bounding box center [370, 443] width 14 height 14
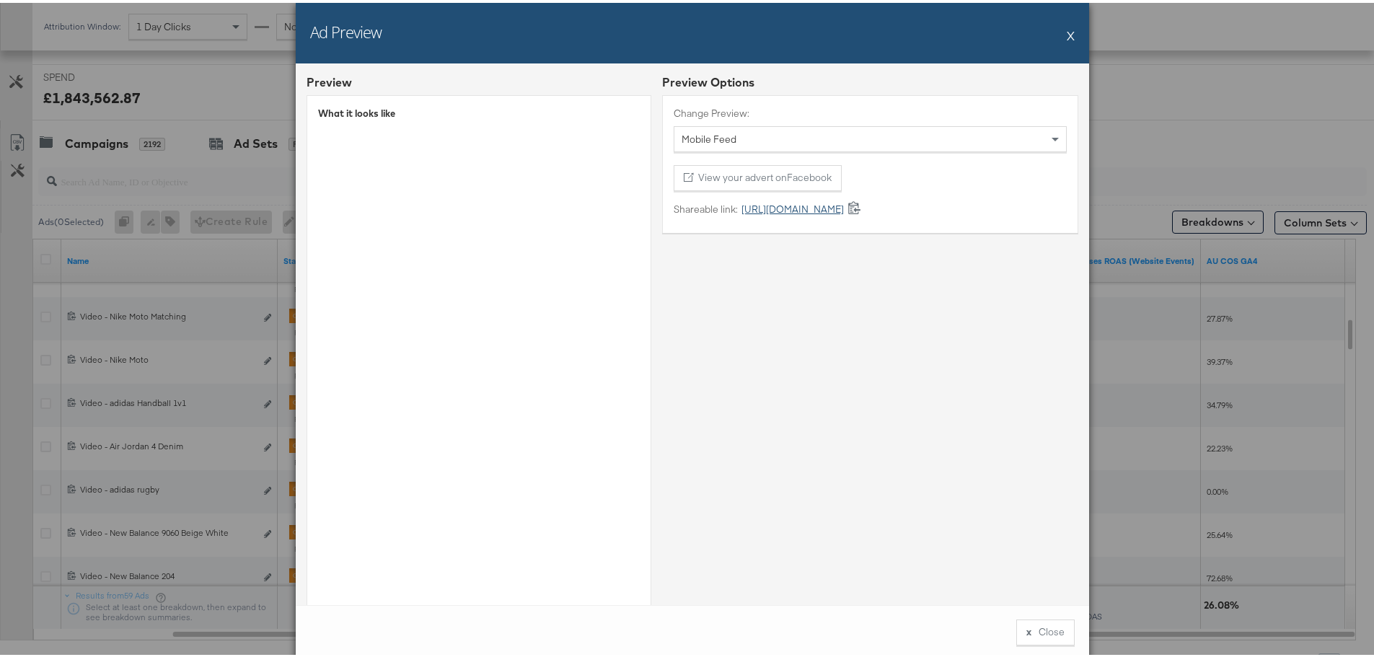
click at [833, 208] on link "[URL][DOMAIN_NAME]" at bounding box center [791, 207] width 106 height 14
click at [1066, 30] on button "X" at bounding box center [1070, 32] width 8 height 29
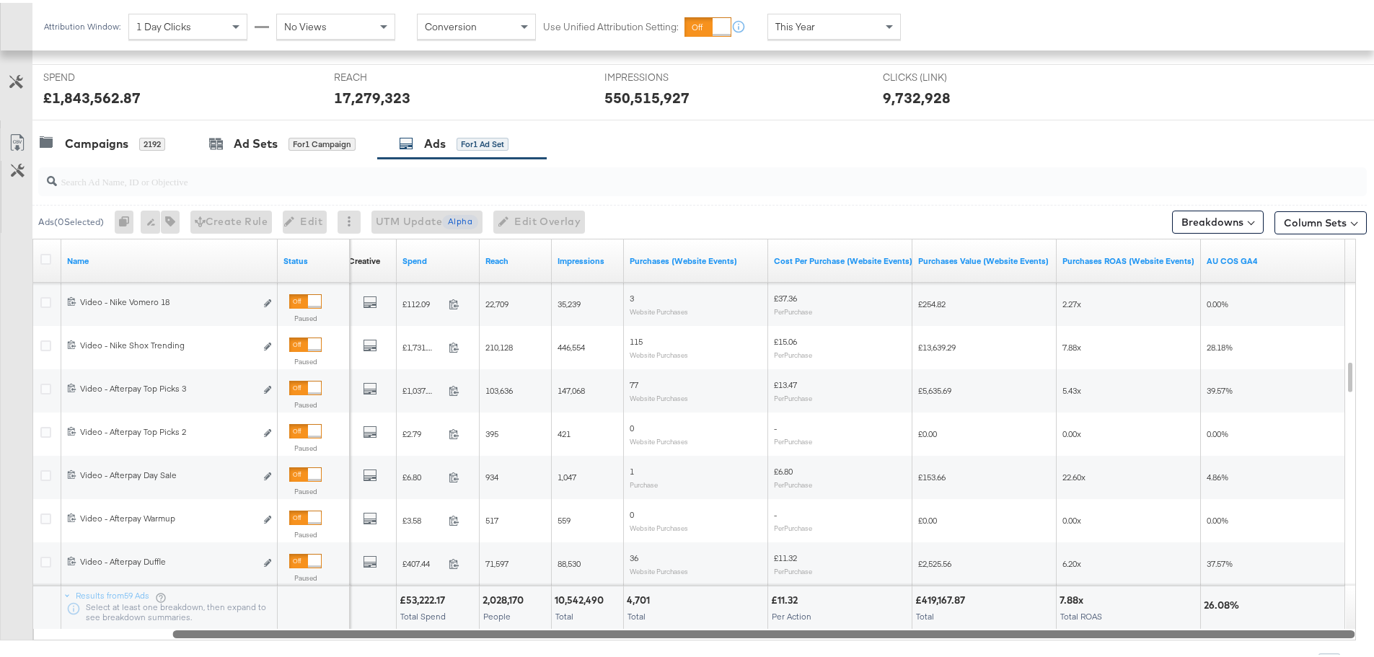
drag, startPoint x: 973, startPoint y: 630, endPoint x: 903, endPoint y: 627, distance: 70.0
click at [905, 635] on div at bounding box center [763, 630] width 1182 height 12
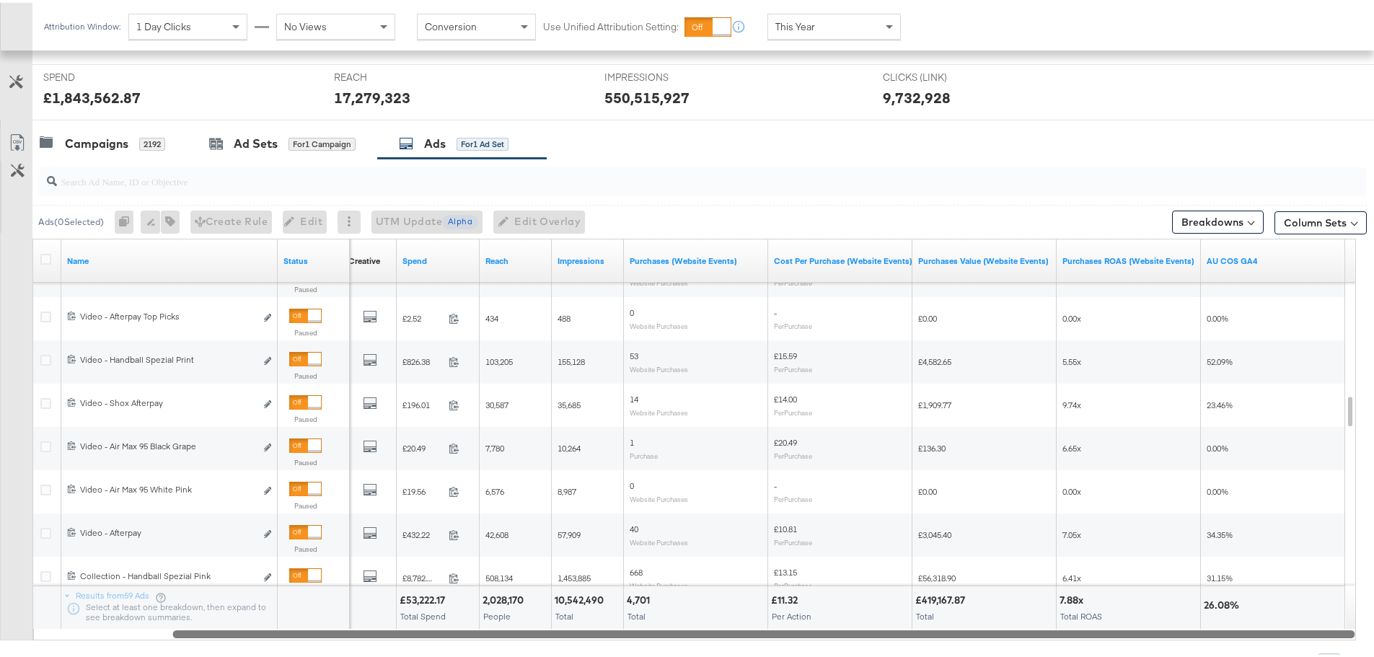
drag, startPoint x: 961, startPoint y: 630, endPoint x: 1043, endPoint y: 635, distance: 81.7
click at [1043, 635] on div at bounding box center [763, 630] width 1182 height 12
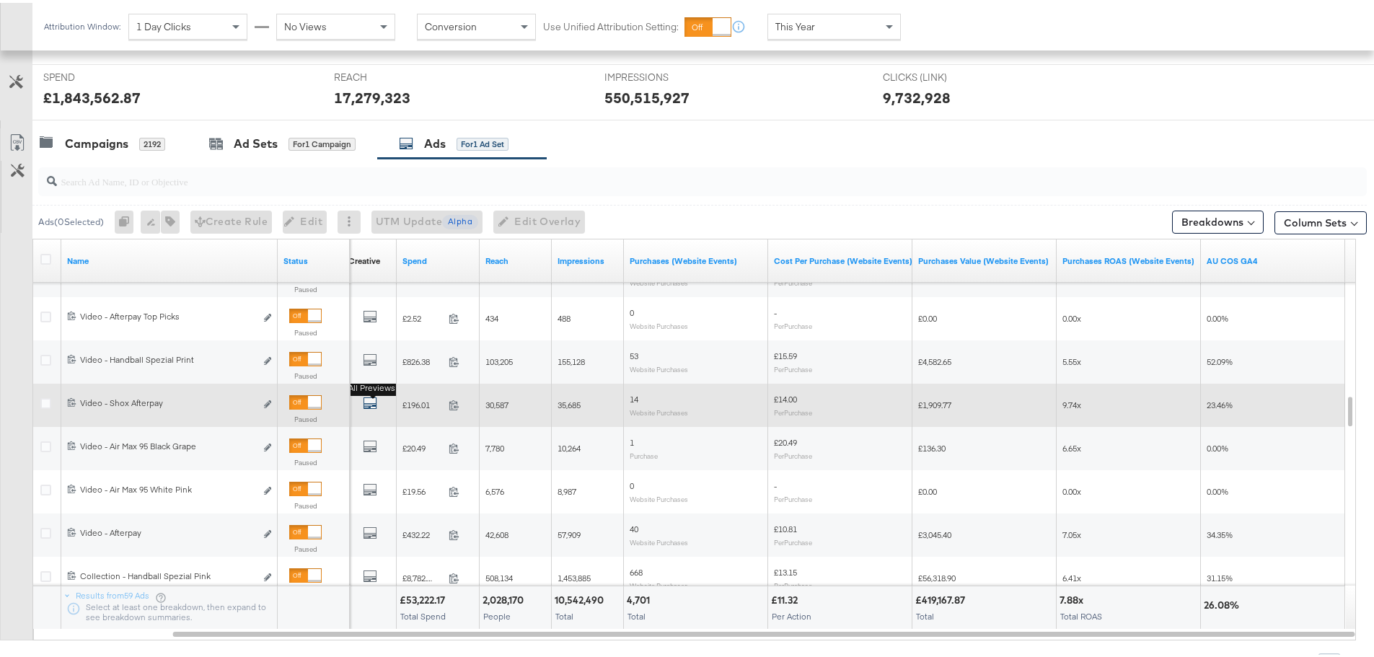
click at [371, 405] on icon "default" at bounding box center [370, 400] width 14 height 14
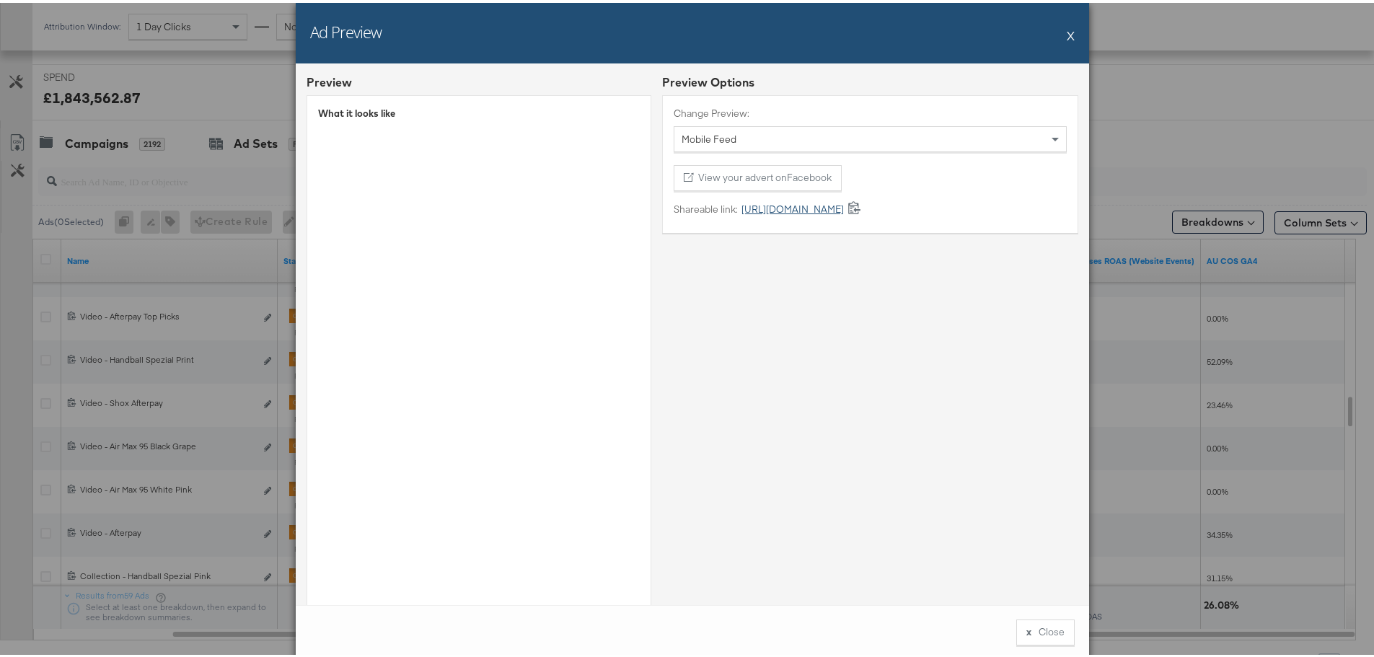
click at [774, 203] on link "[URL][DOMAIN_NAME]" at bounding box center [791, 207] width 106 height 14
click at [1068, 30] on button "X" at bounding box center [1070, 32] width 8 height 29
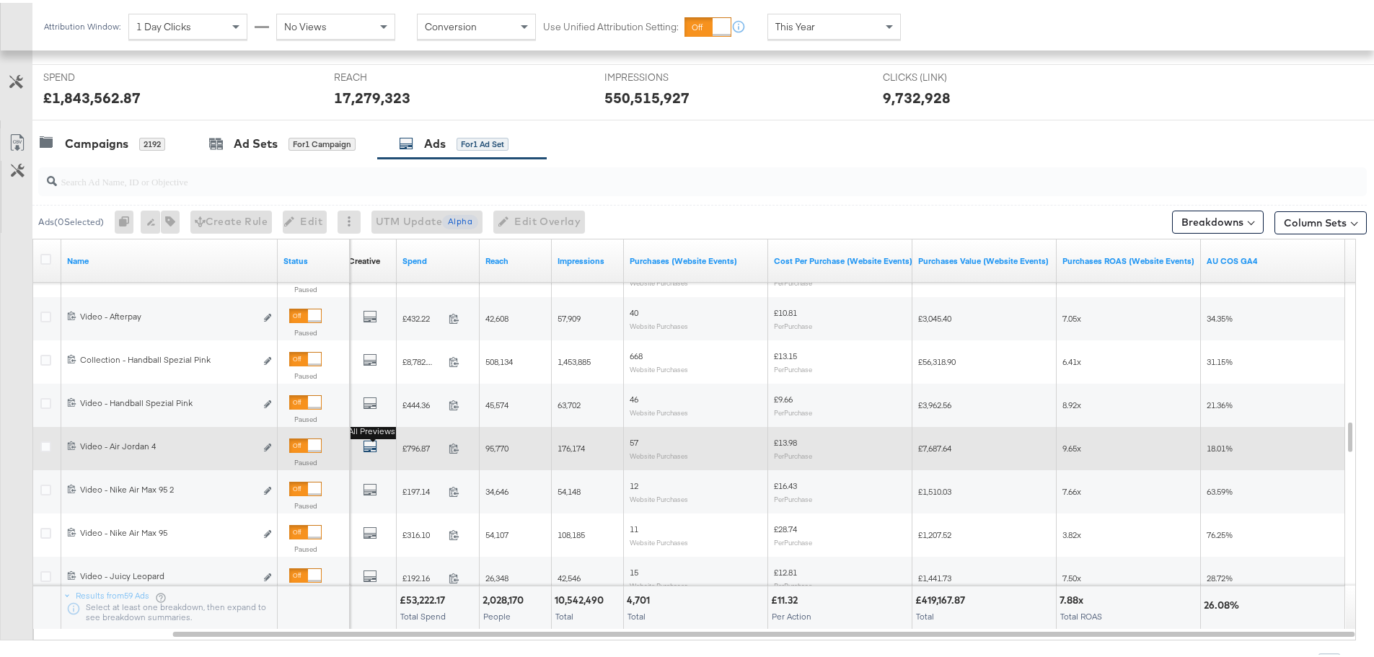
click at [375, 443] on icon "default" at bounding box center [370, 443] width 14 height 14
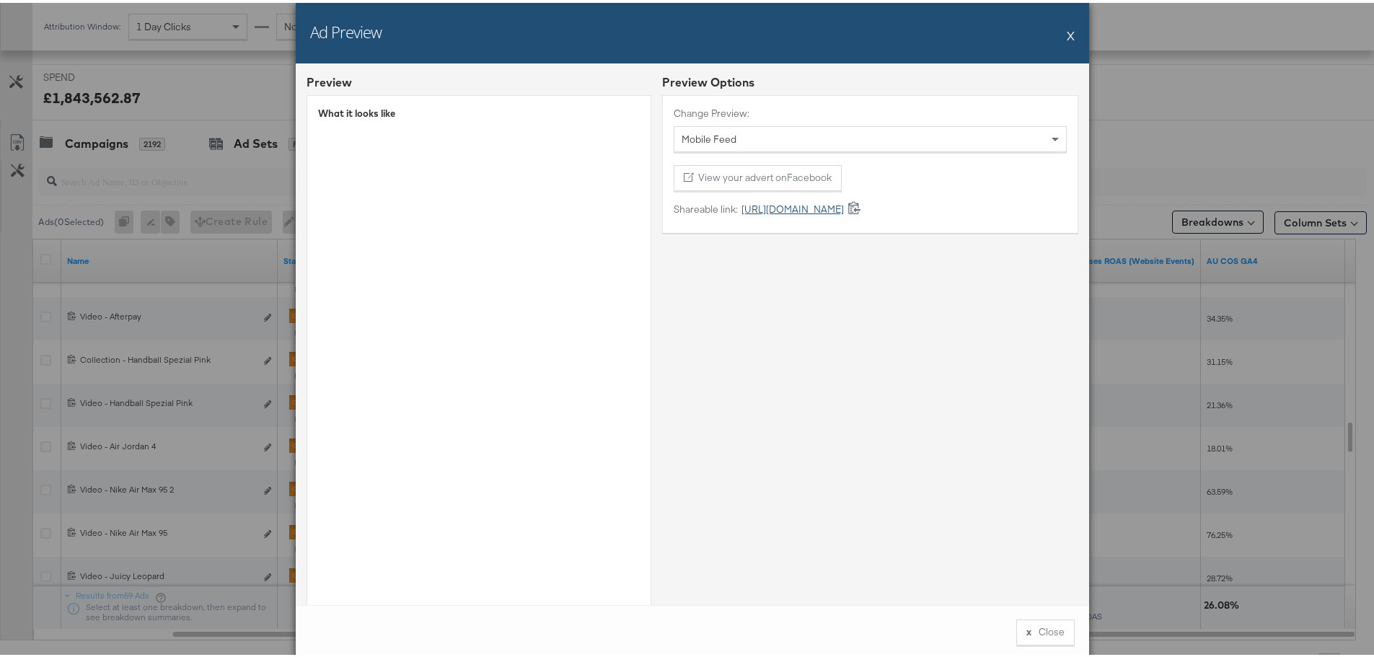
click at [764, 204] on link "[URL][DOMAIN_NAME]" at bounding box center [791, 207] width 106 height 14
click at [1066, 35] on button "X" at bounding box center [1070, 32] width 8 height 29
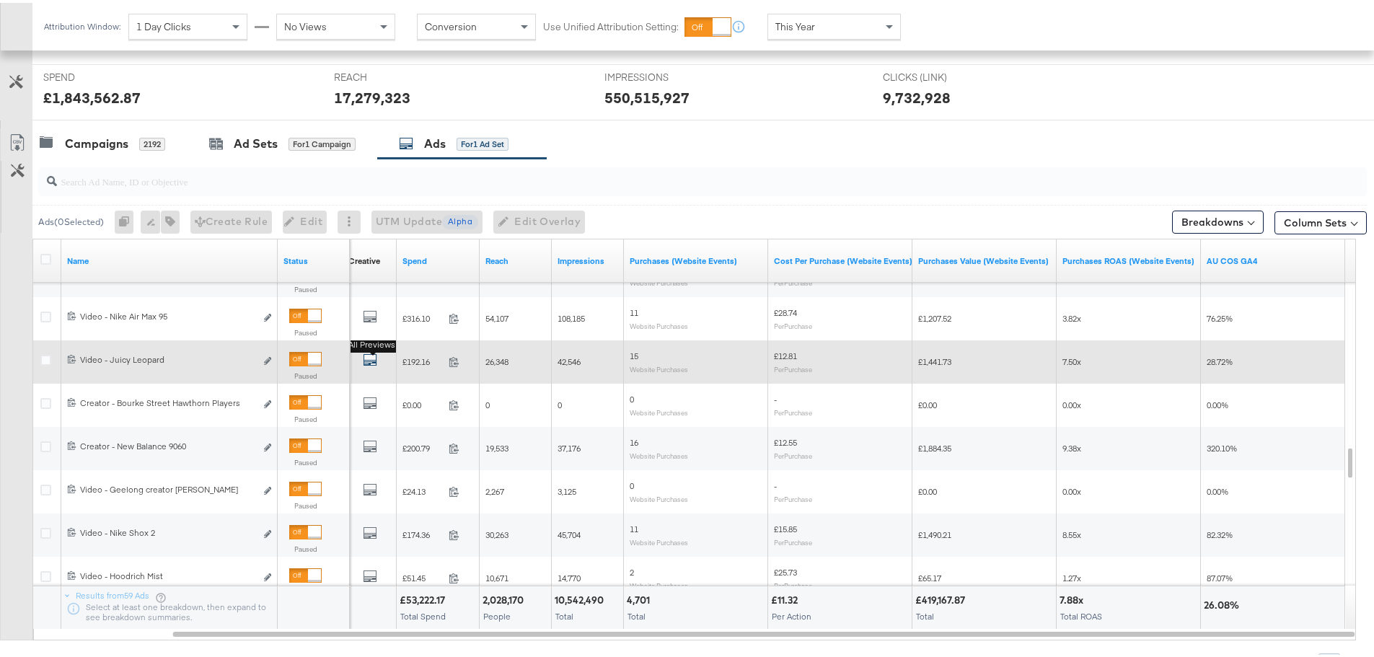
click at [371, 357] on icon "default" at bounding box center [370, 357] width 14 height 14
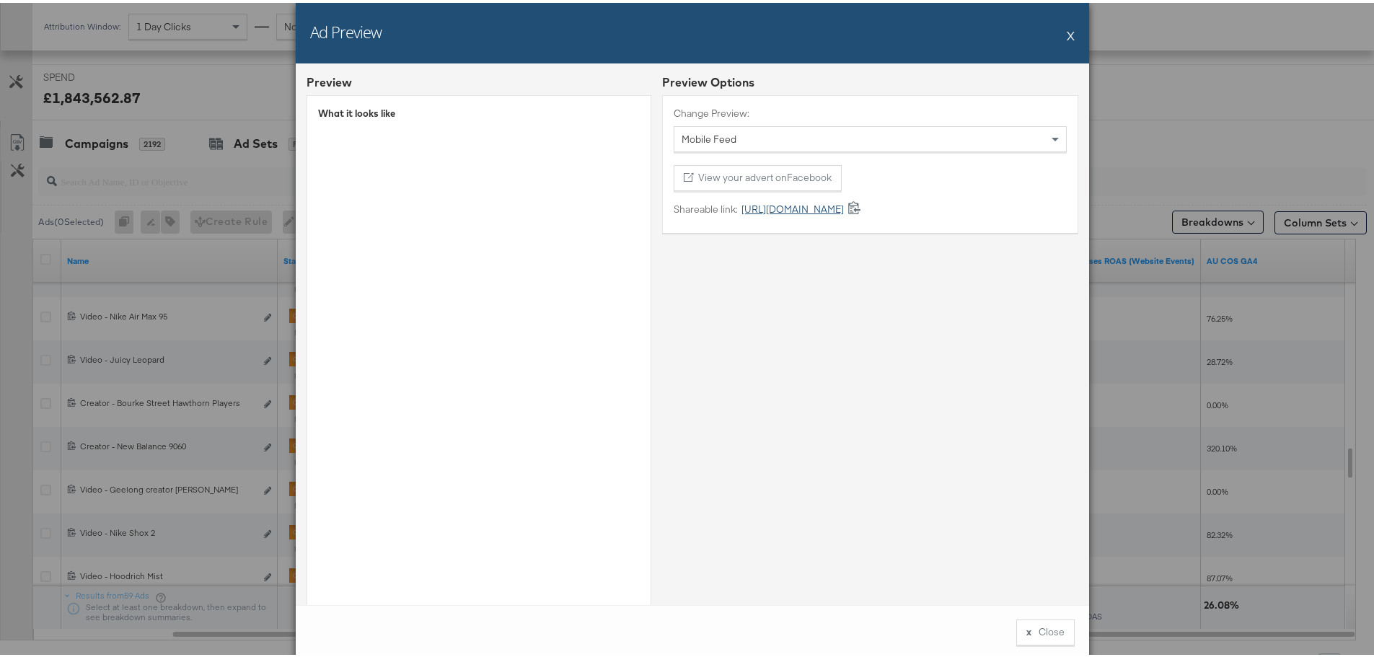
click at [821, 208] on link "[URL][DOMAIN_NAME]" at bounding box center [791, 207] width 106 height 14
click at [1066, 35] on button "X" at bounding box center [1070, 32] width 8 height 29
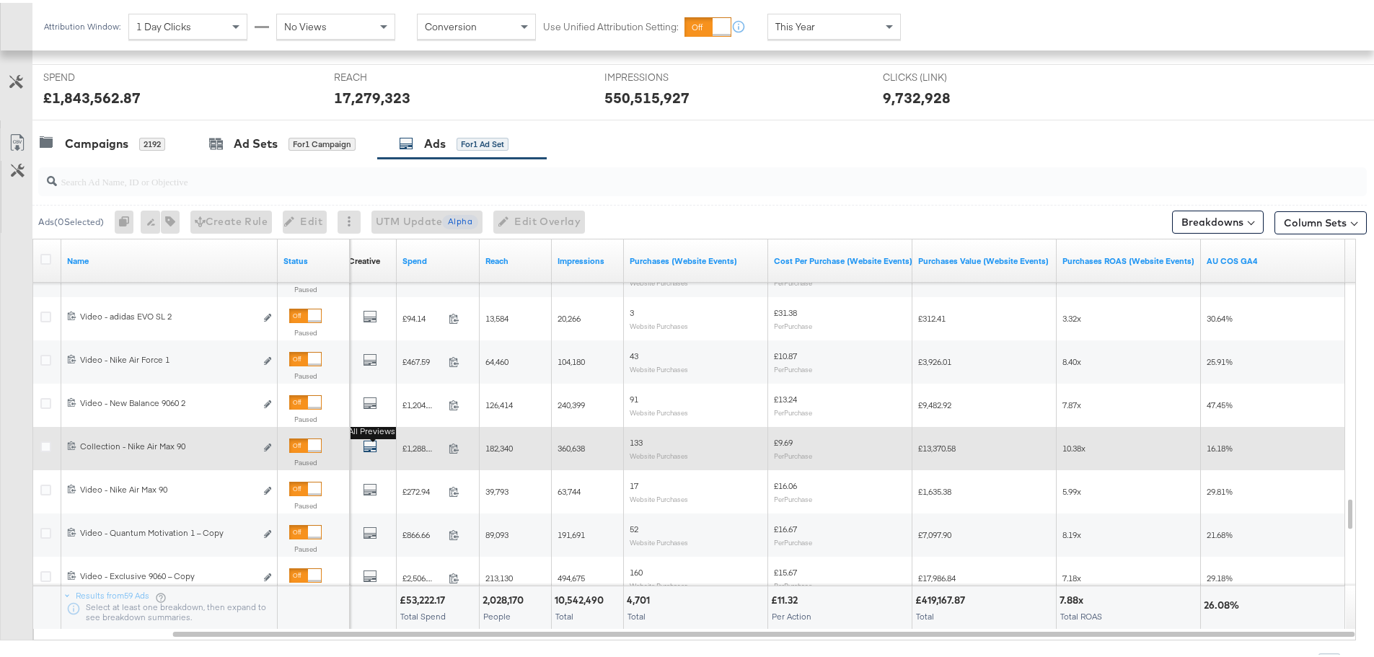
click at [371, 446] on icon "default" at bounding box center [370, 443] width 14 height 14
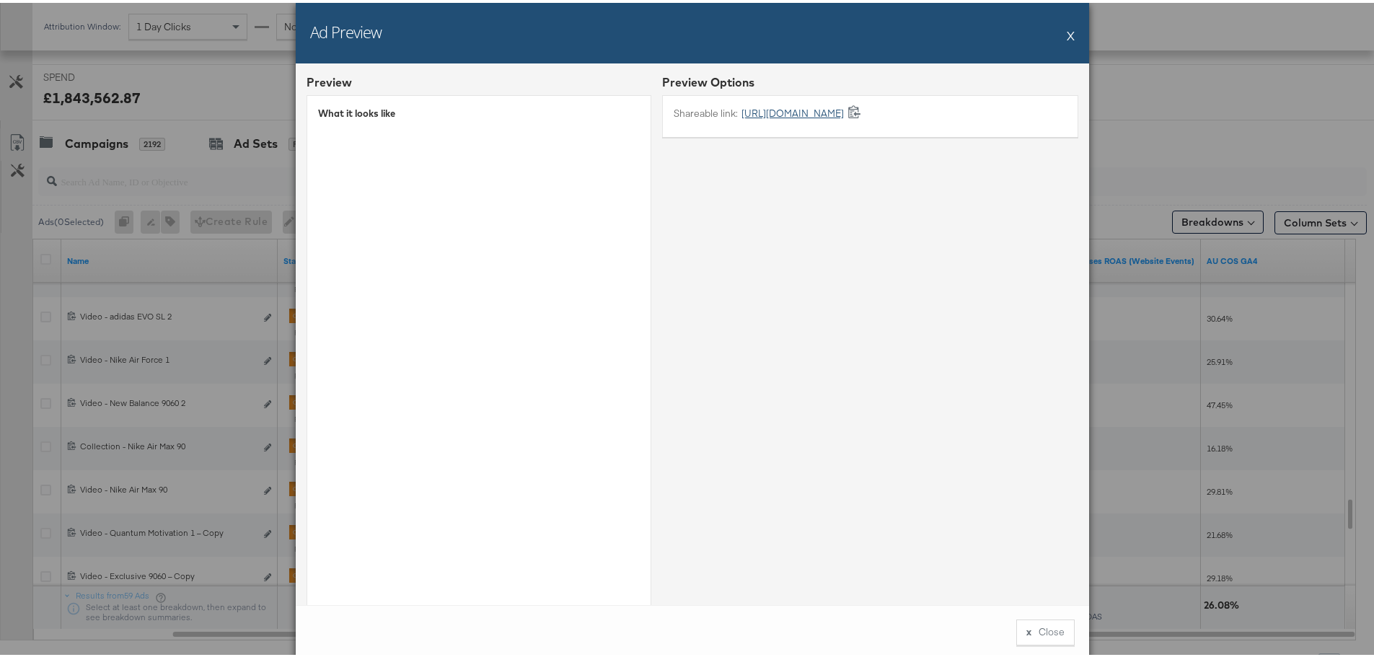
click at [766, 114] on link "[URL][DOMAIN_NAME]" at bounding box center [791, 111] width 106 height 14
click at [1066, 23] on button "X" at bounding box center [1070, 32] width 8 height 29
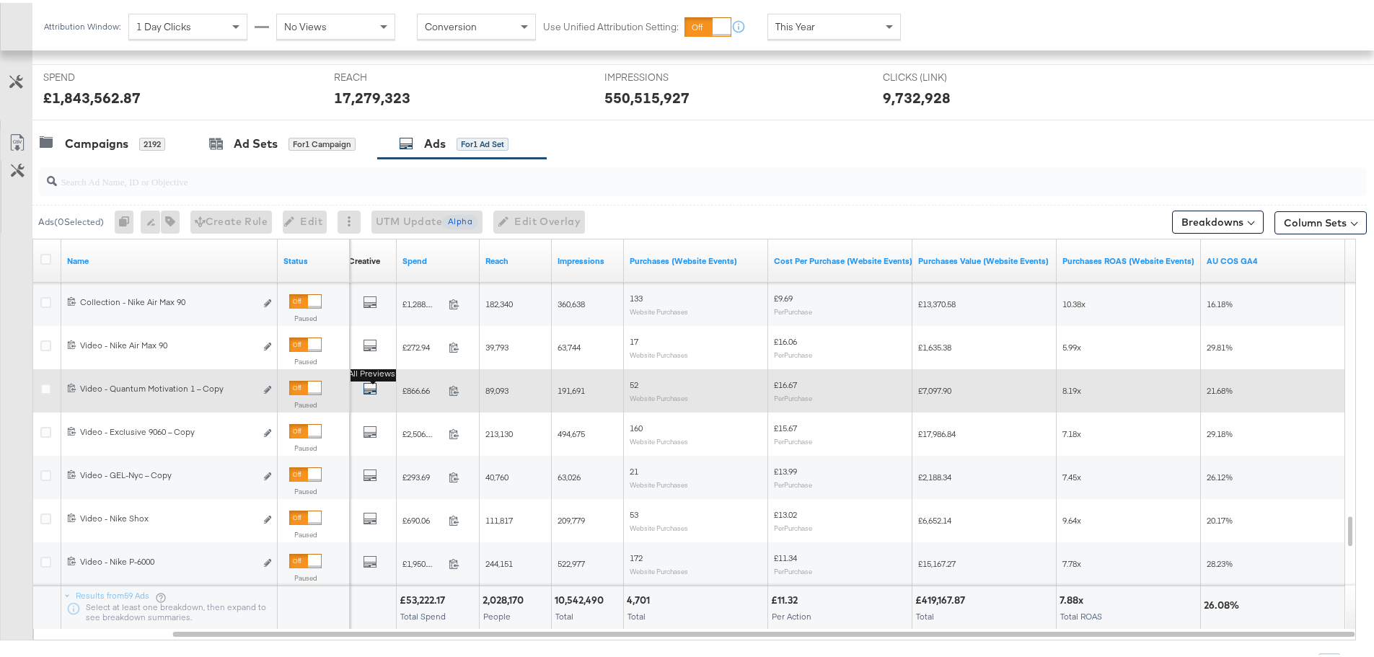
click at [372, 389] on icon "default" at bounding box center [370, 386] width 14 height 14
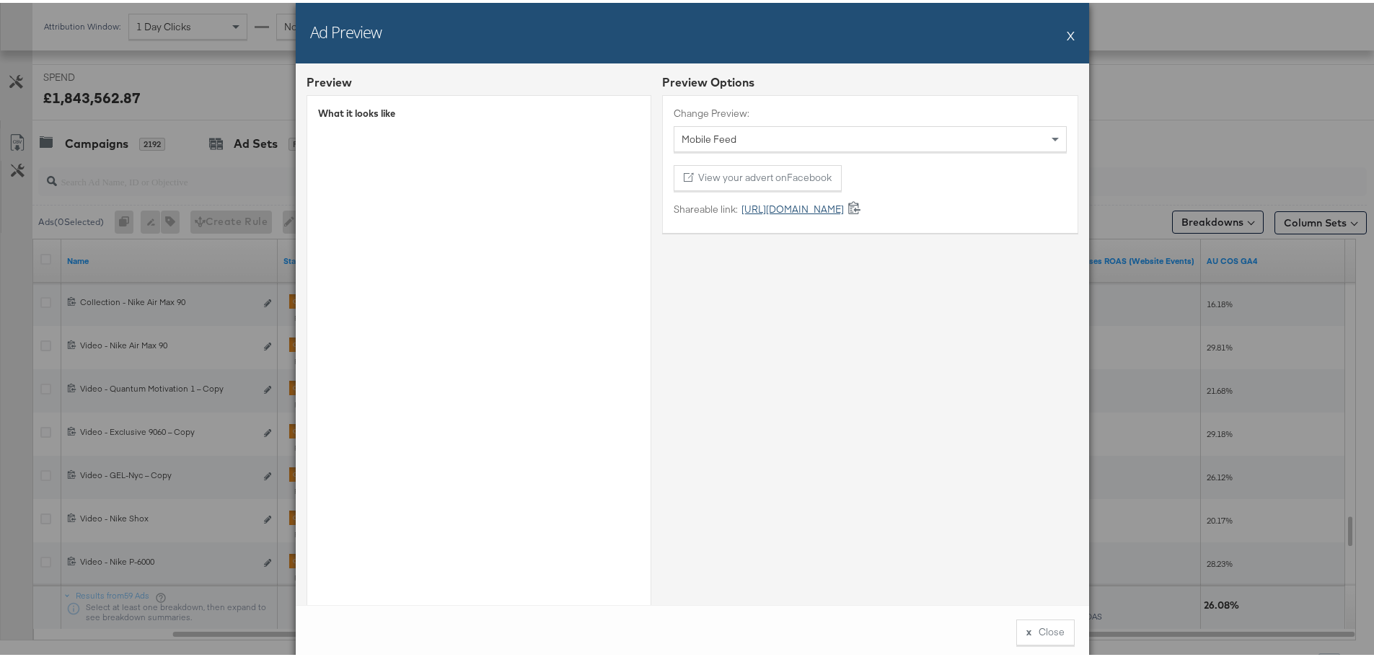
click at [796, 209] on link "[URL][DOMAIN_NAME]" at bounding box center [791, 207] width 106 height 14
click at [1066, 27] on button "X" at bounding box center [1070, 32] width 8 height 29
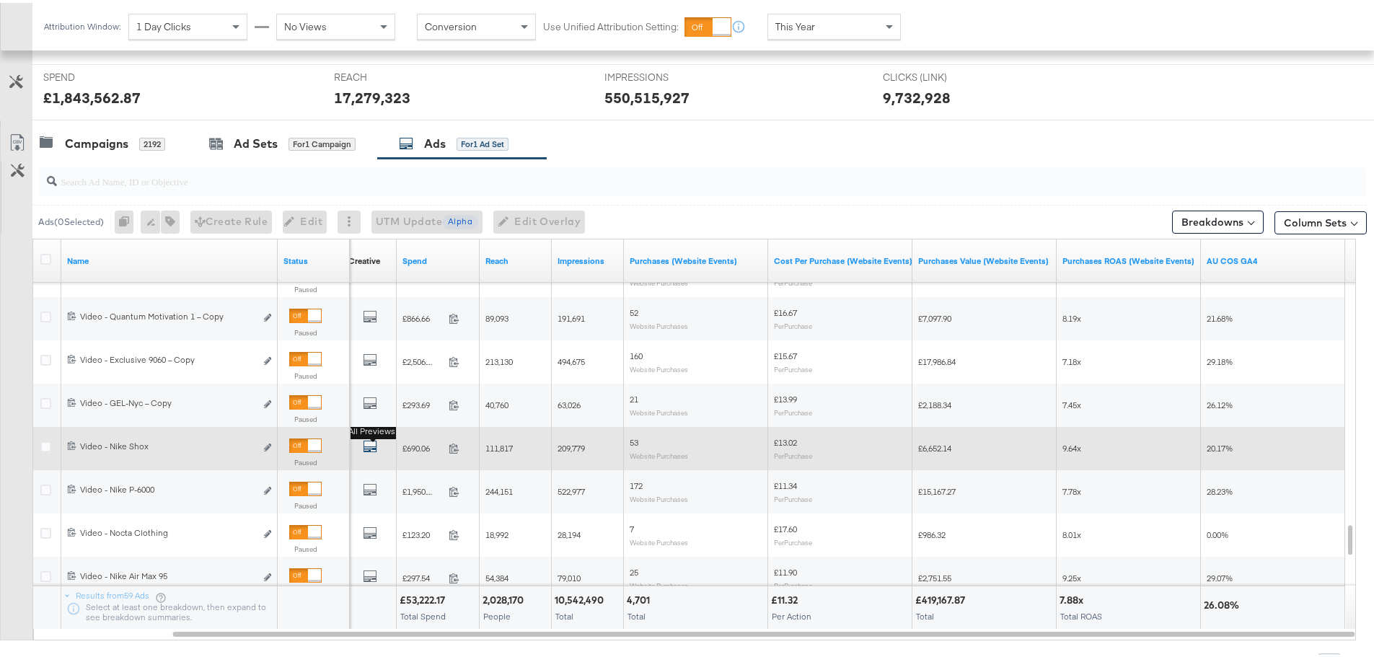
click at [371, 442] on icon "default" at bounding box center [370, 443] width 14 height 14
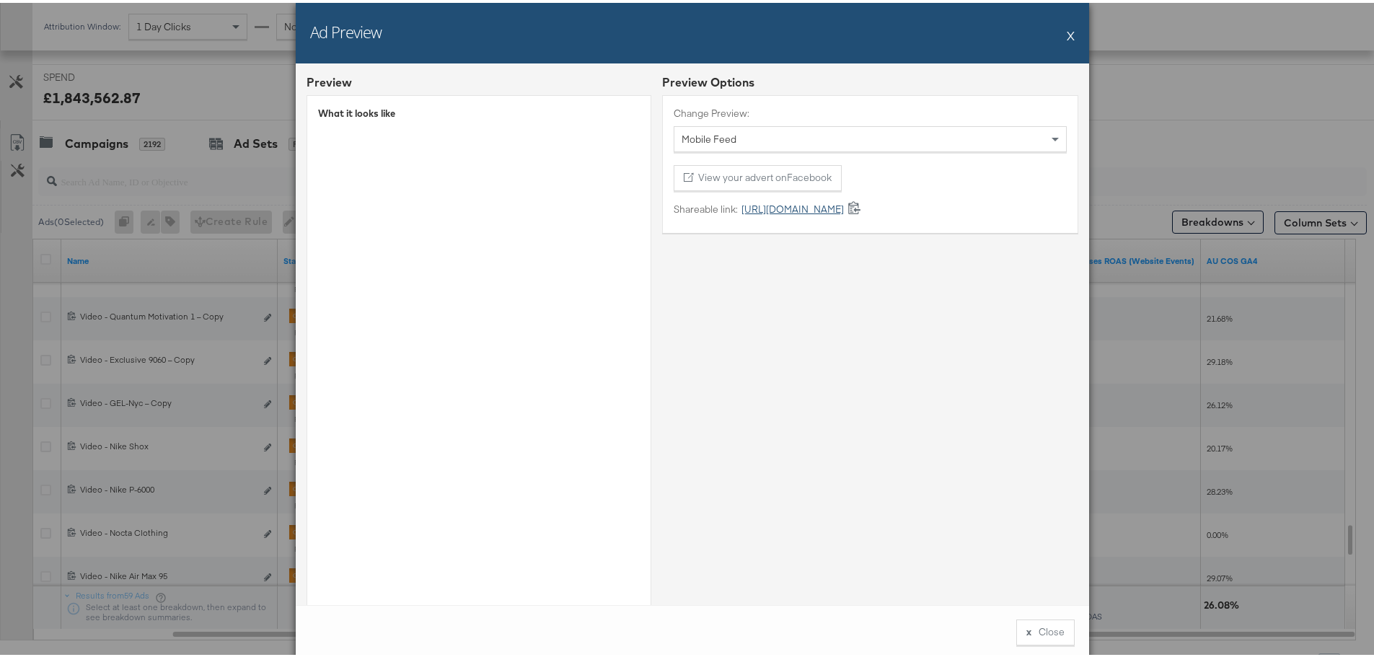
click at [841, 205] on link "[URL][DOMAIN_NAME]" at bounding box center [791, 207] width 106 height 14
click at [1066, 37] on button "X" at bounding box center [1070, 32] width 8 height 29
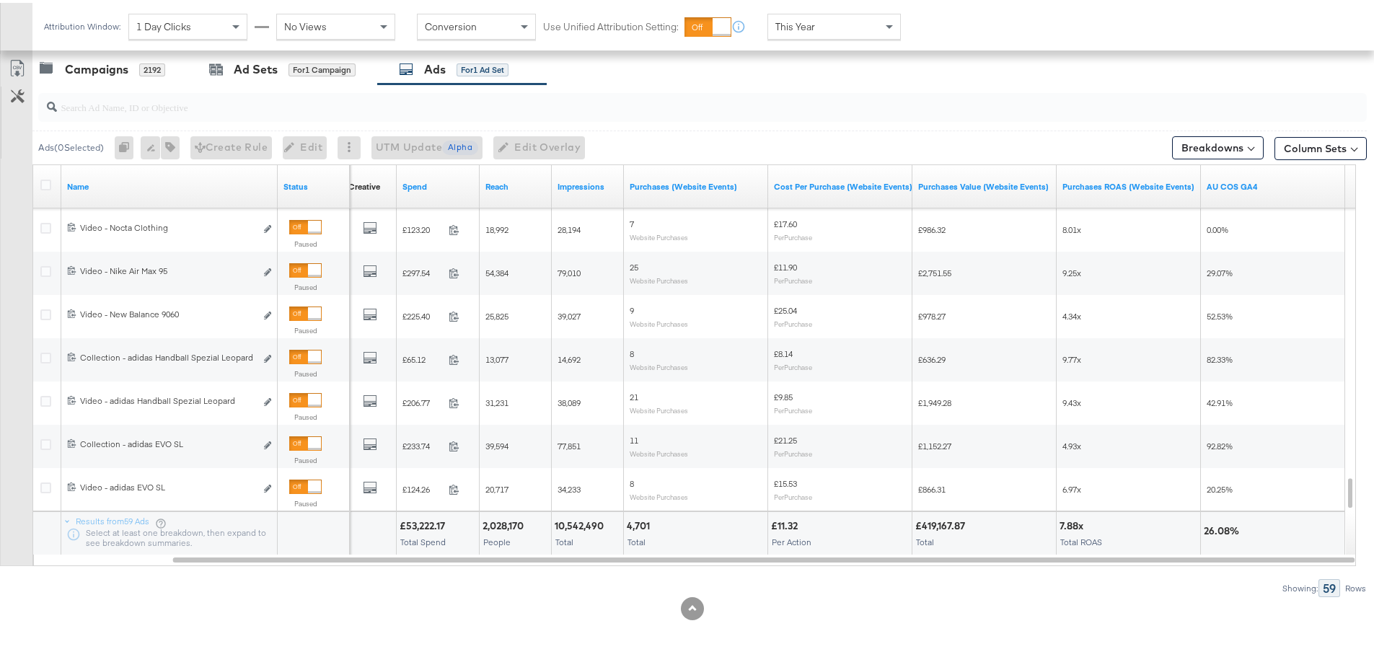
scroll to position [610, 0]
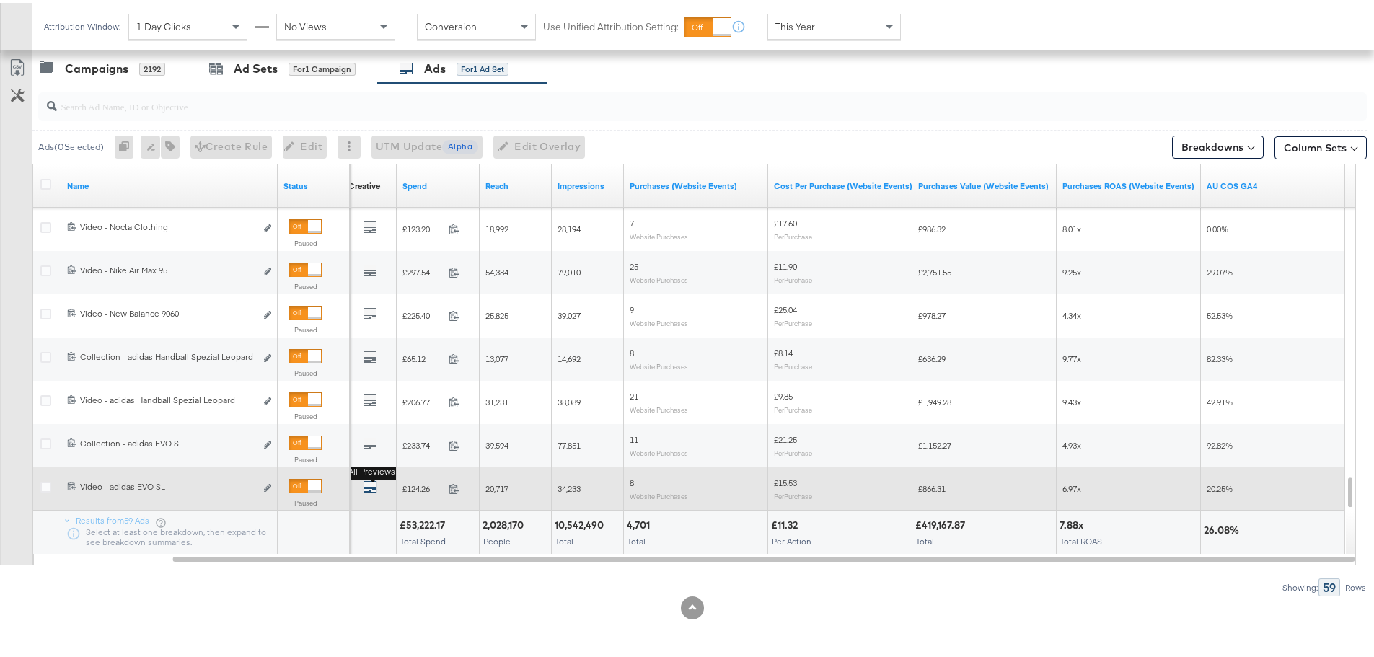
click at [373, 486] on icon "default" at bounding box center [370, 484] width 14 height 14
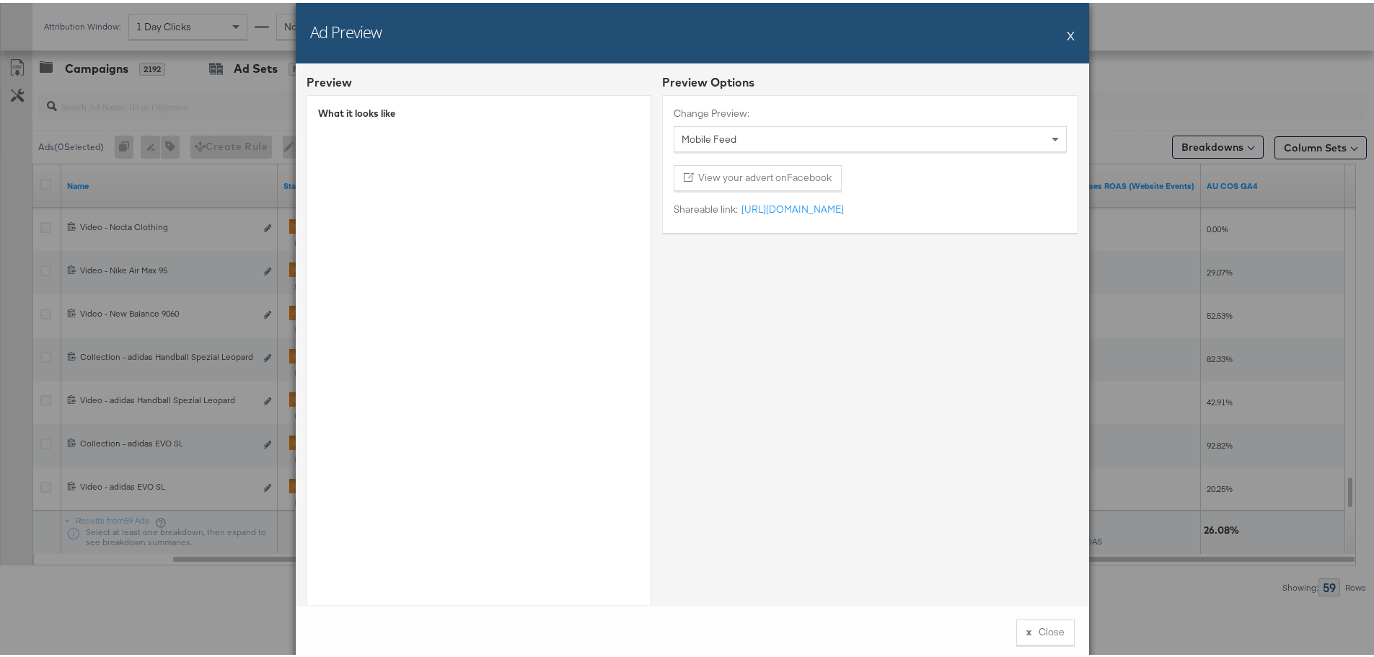
click at [781, 198] on div "Change Preview: Mobile Feed View your advert on Facebook Shareable link: [URL][…" at bounding box center [870, 161] width 416 height 138
click at [783, 203] on link "[URL][DOMAIN_NAME]" at bounding box center [791, 207] width 106 height 14
click at [1066, 32] on button "X" at bounding box center [1070, 32] width 8 height 29
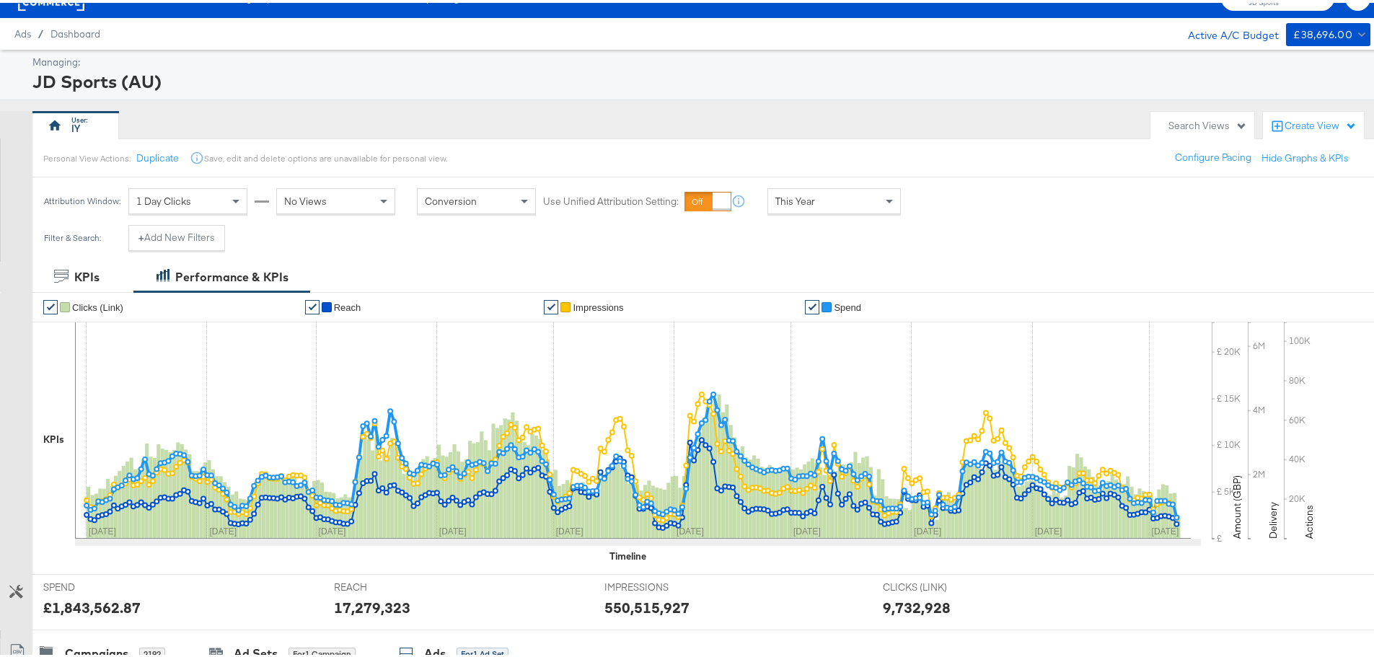
scroll to position [0, 0]
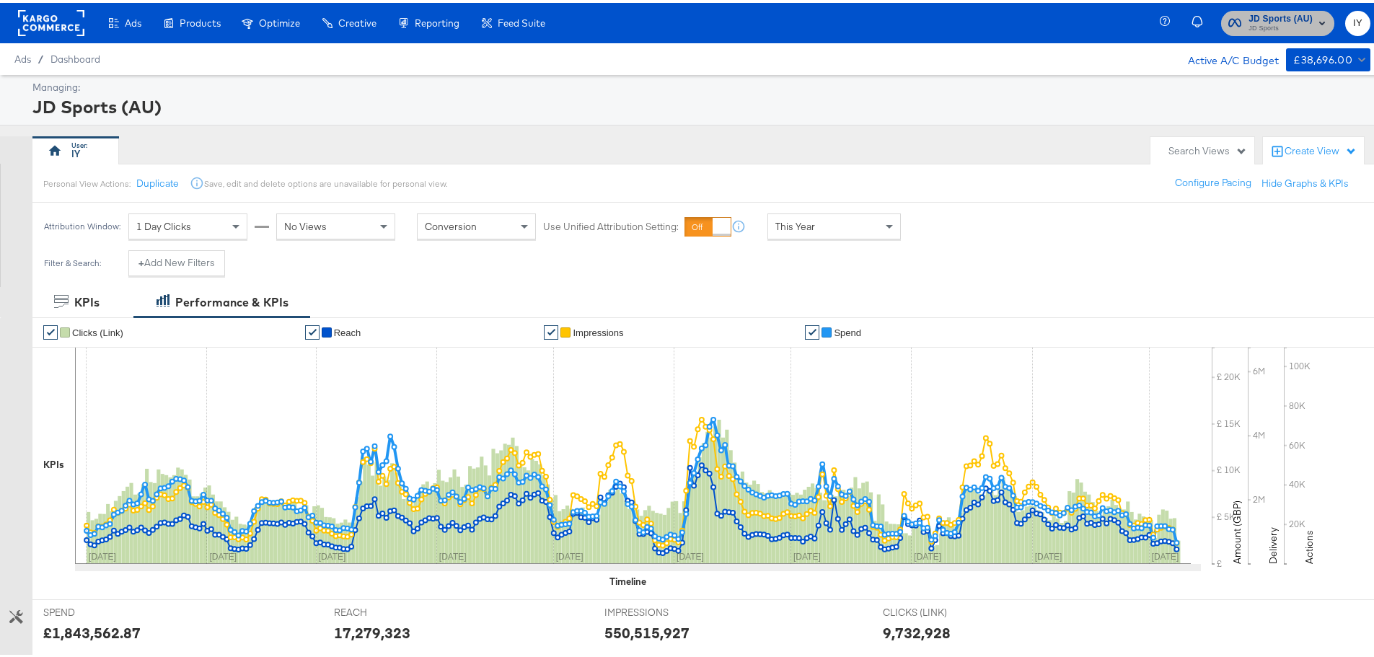
click at [1258, 21] on span "JD Sports" at bounding box center [1280, 26] width 64 height 12
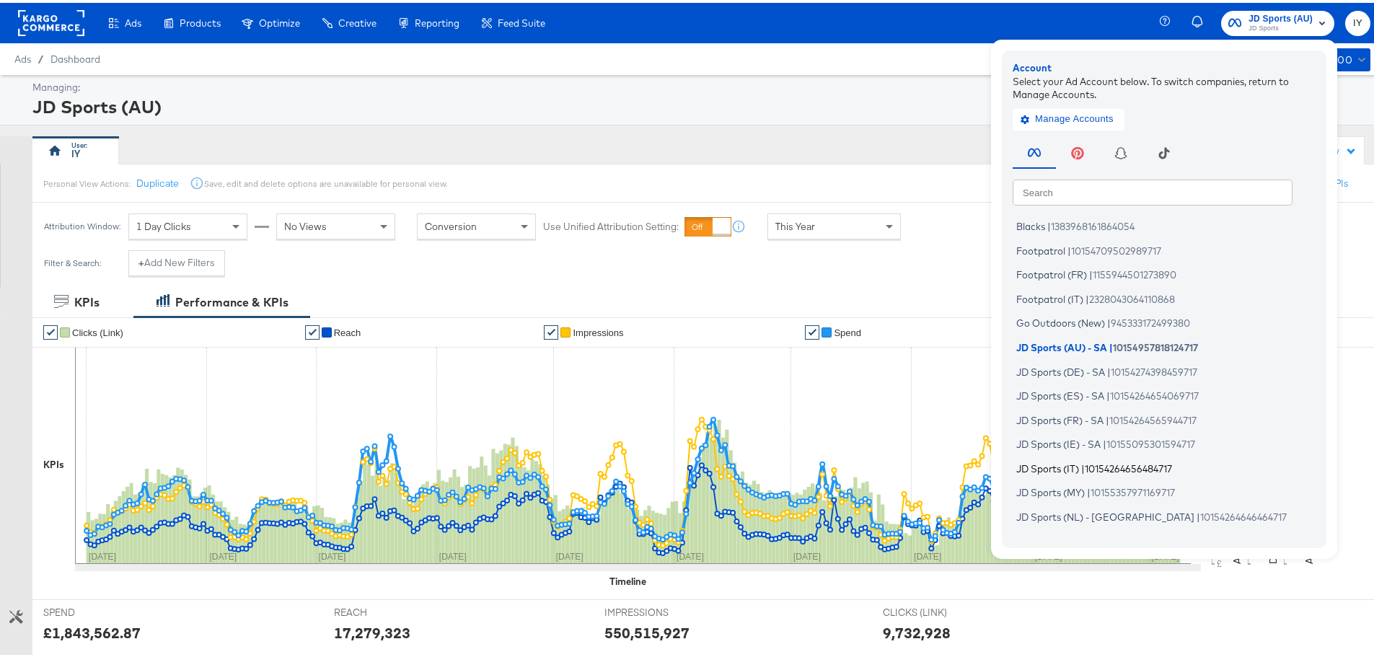
click at [1081, 461] on span "|" at bounding box center [1083, 465] width 4 height 12
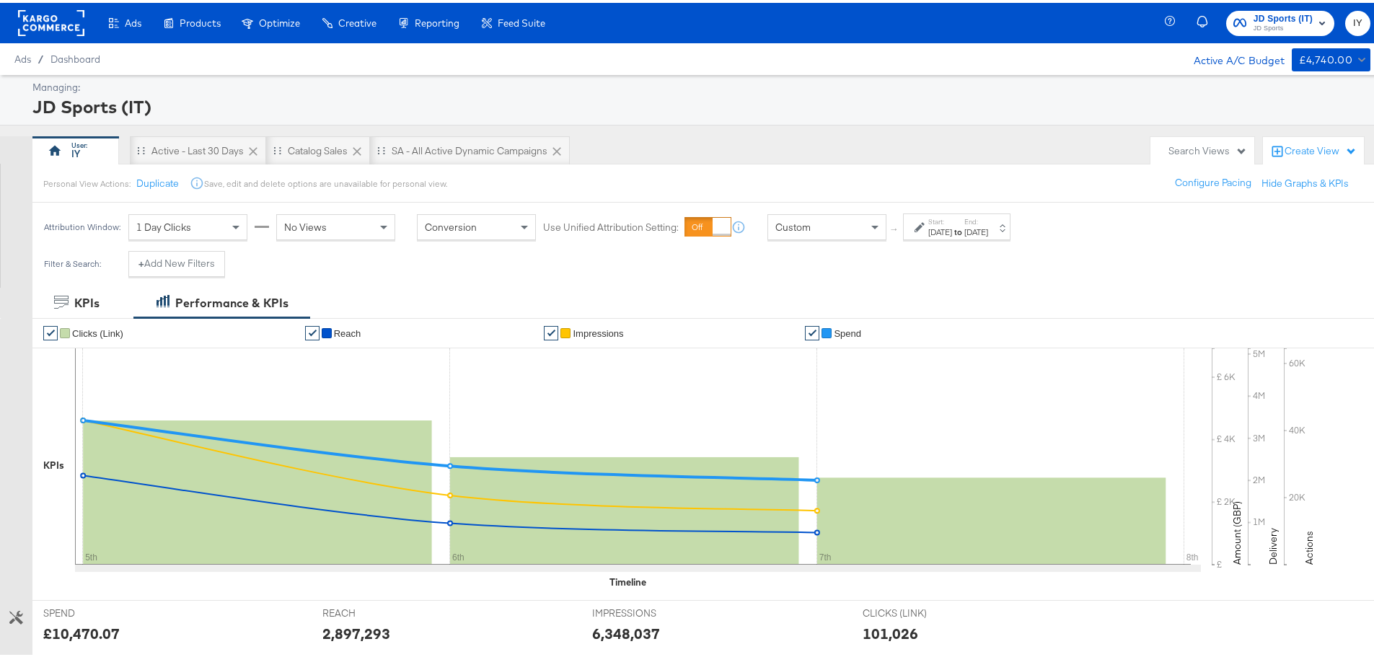
click at [866, 224] on div "Custom" at bounding box center [827, 224] width 118 height 25
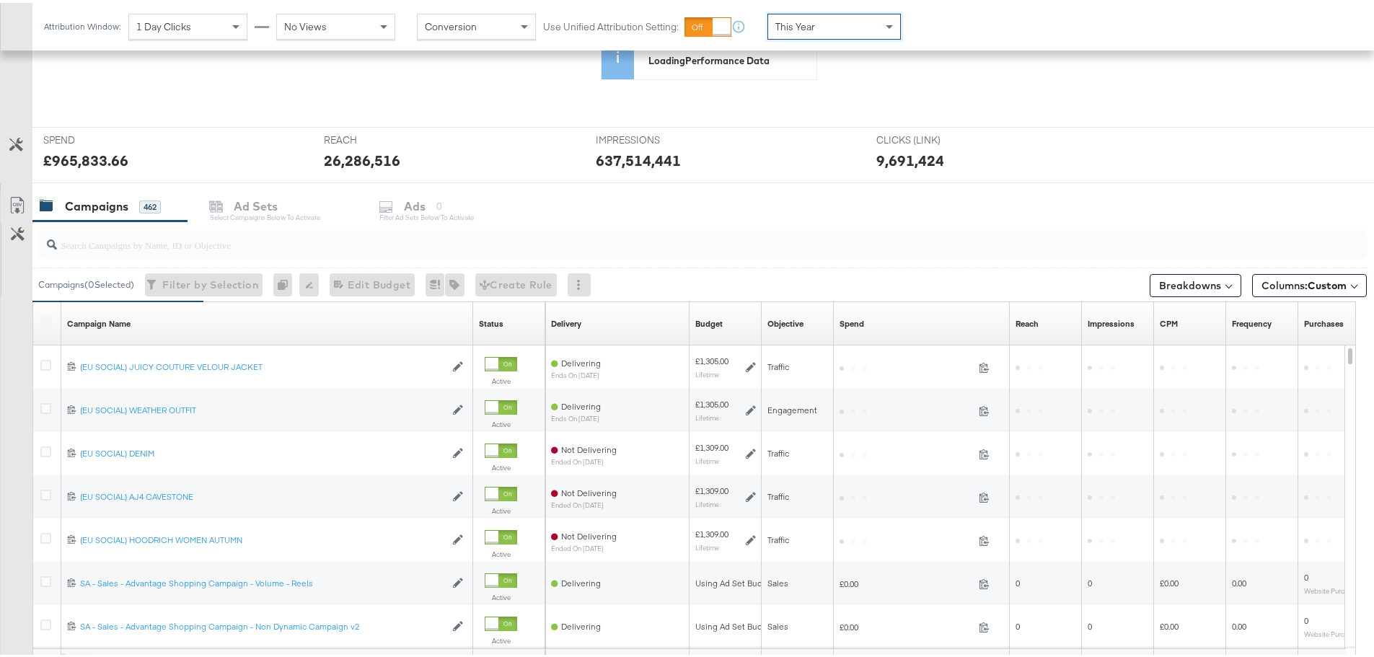
scroll to position [361, 0]
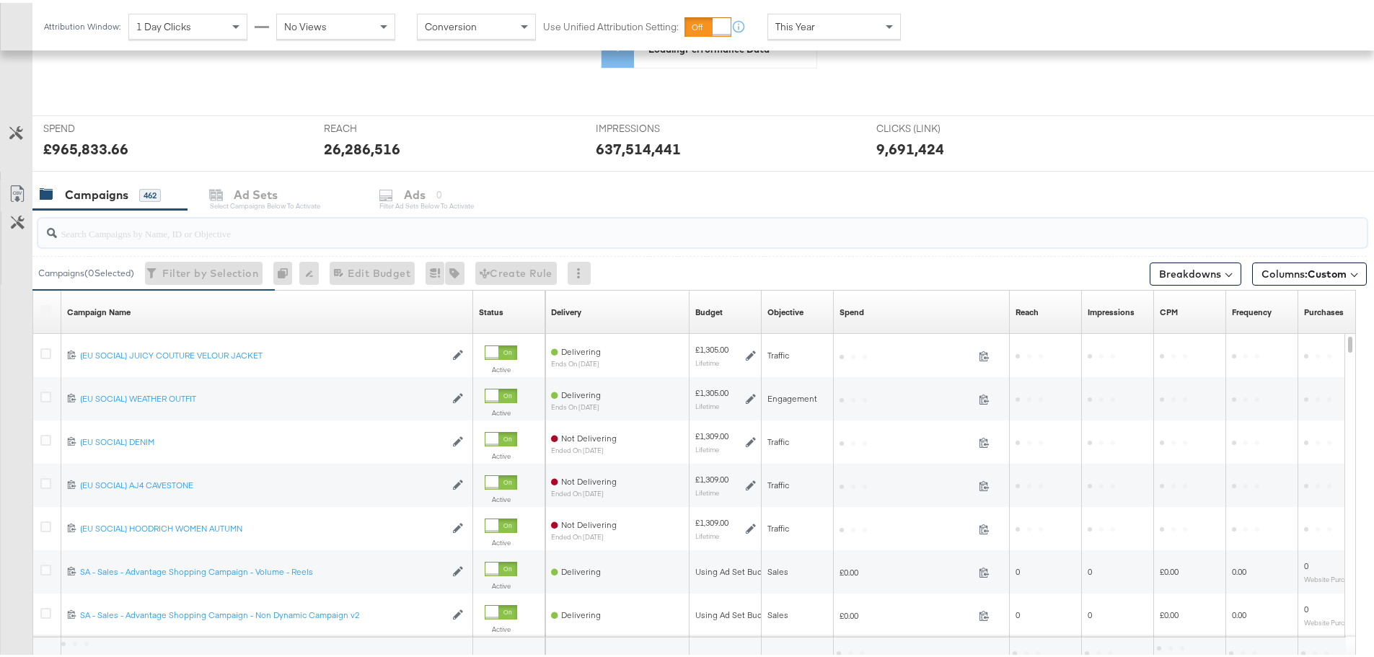
click at [256, 219] on input "search" at bounding box center [651, 225] width 1188 height 28
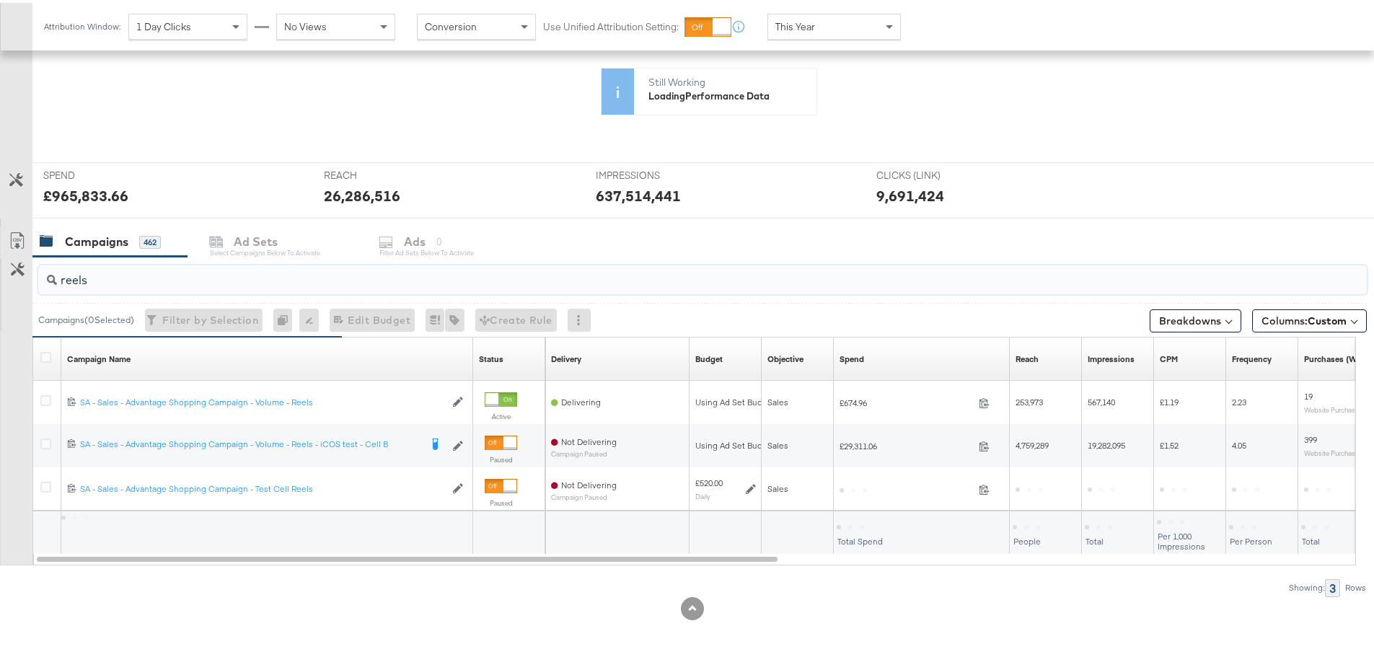
scroll to position [314, 0]
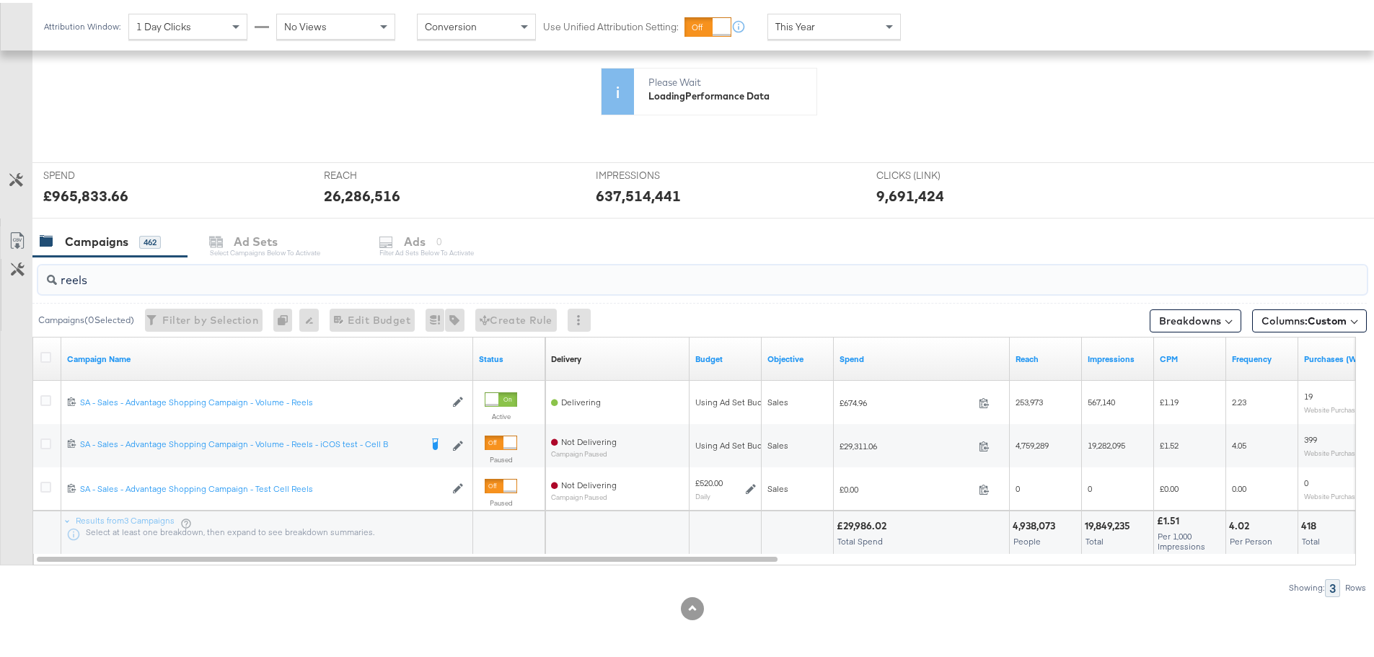
type input "reels"
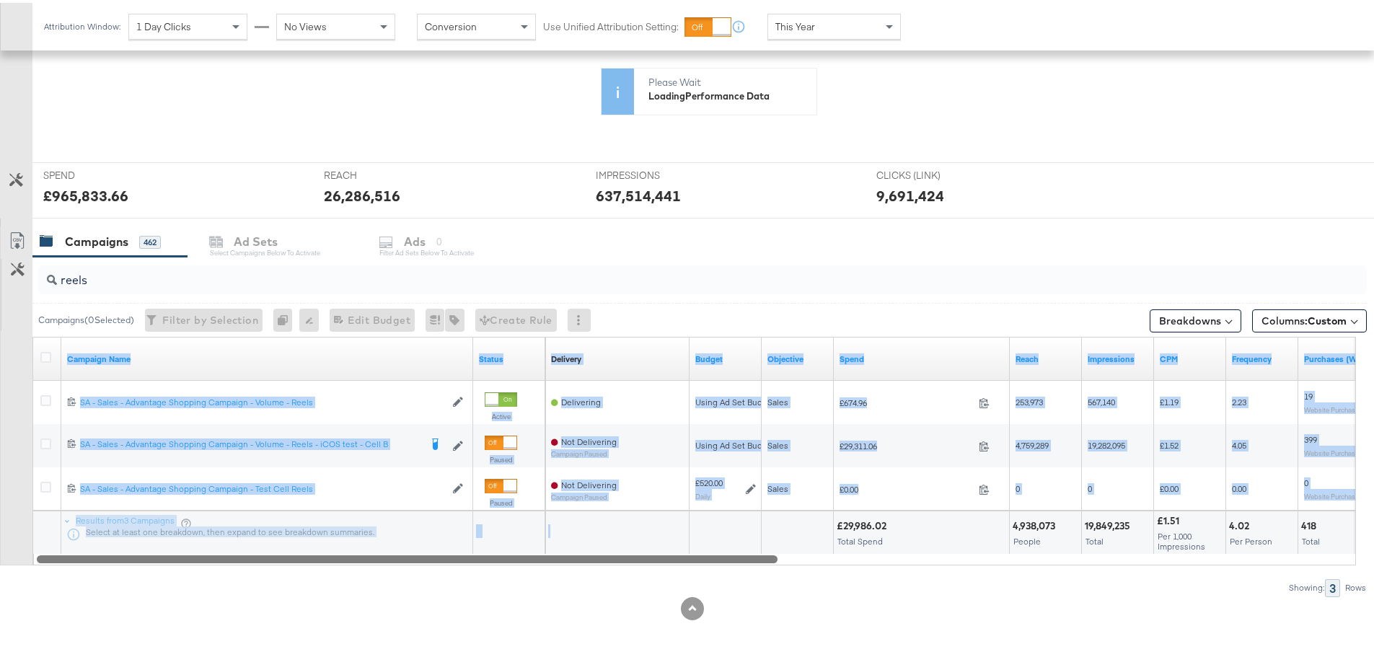
drag, startPoint x: 551, startPoint y: 551, endPoint x: 597, endPoint y: 558, distance: 46.7
click at [597, 558] on div "Campaign Name Status Delivery Sorting Unavailable Budget Objective Spend Reach …" at bounding box center [693, 448] width 1323 height 229
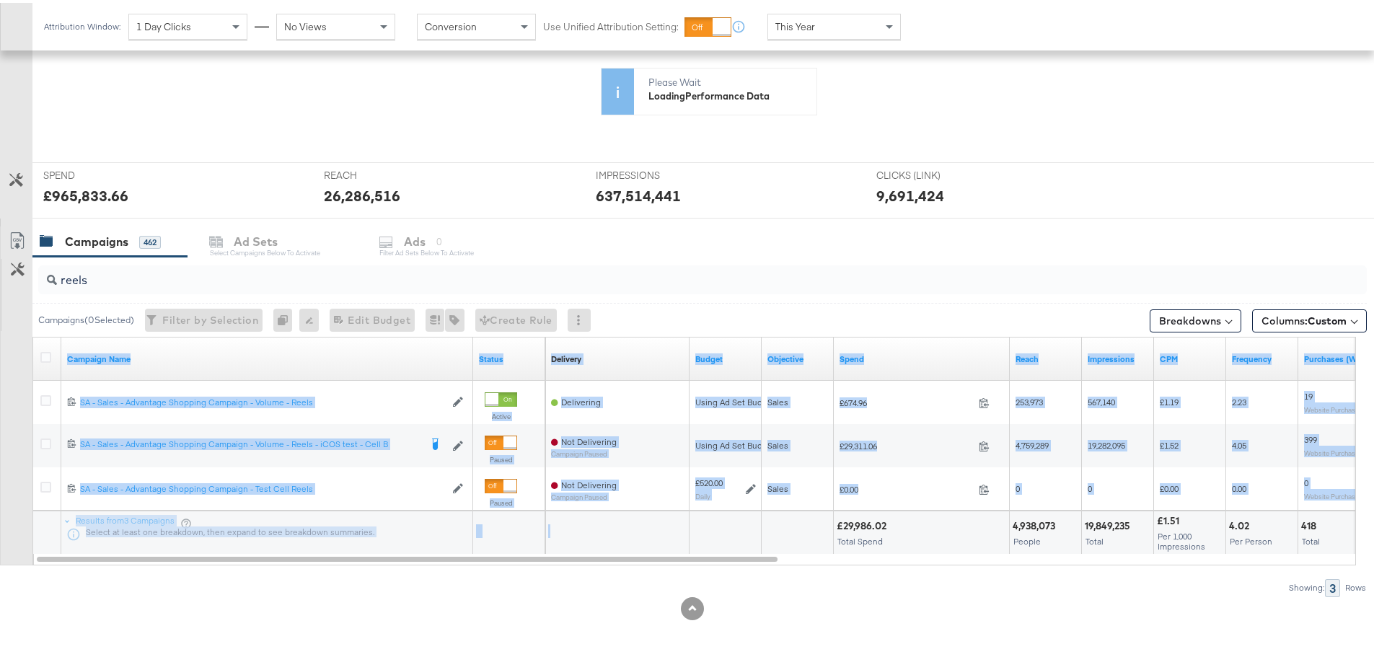
click at [572, 568] on div "reels Campaigns ( 0 Selected) Filter by Selection Filter 0 campaigns 0 Rename 0…" at bounding box center [683, 424] width 1366 height 340
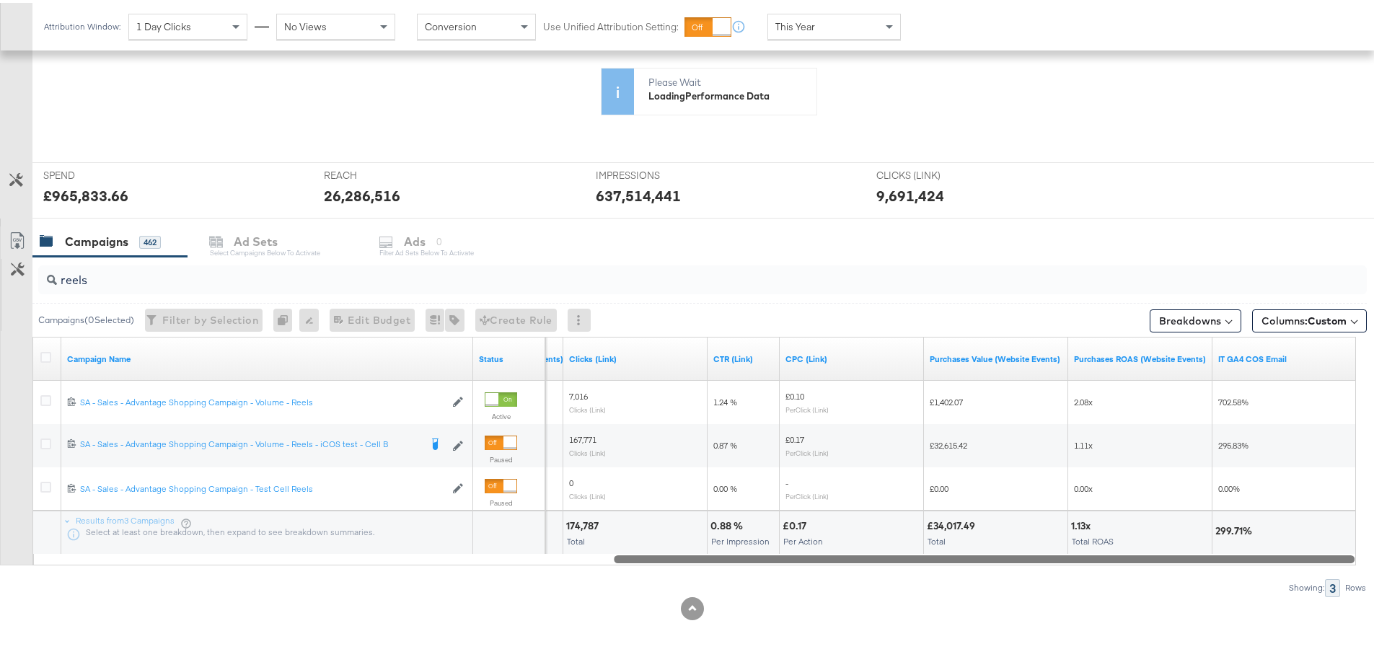
drag, startPoint x: 1110, startPoint y: 557, endPoint x: 1263, endPoint y: 544, distance: 152.8
click at [1263, 544] on div "Campaign Name Status Cost Per Purchase (Website Events) Clicks (Link) CTR (Link…" at bounding box center [693, 448] width 1323 height 229
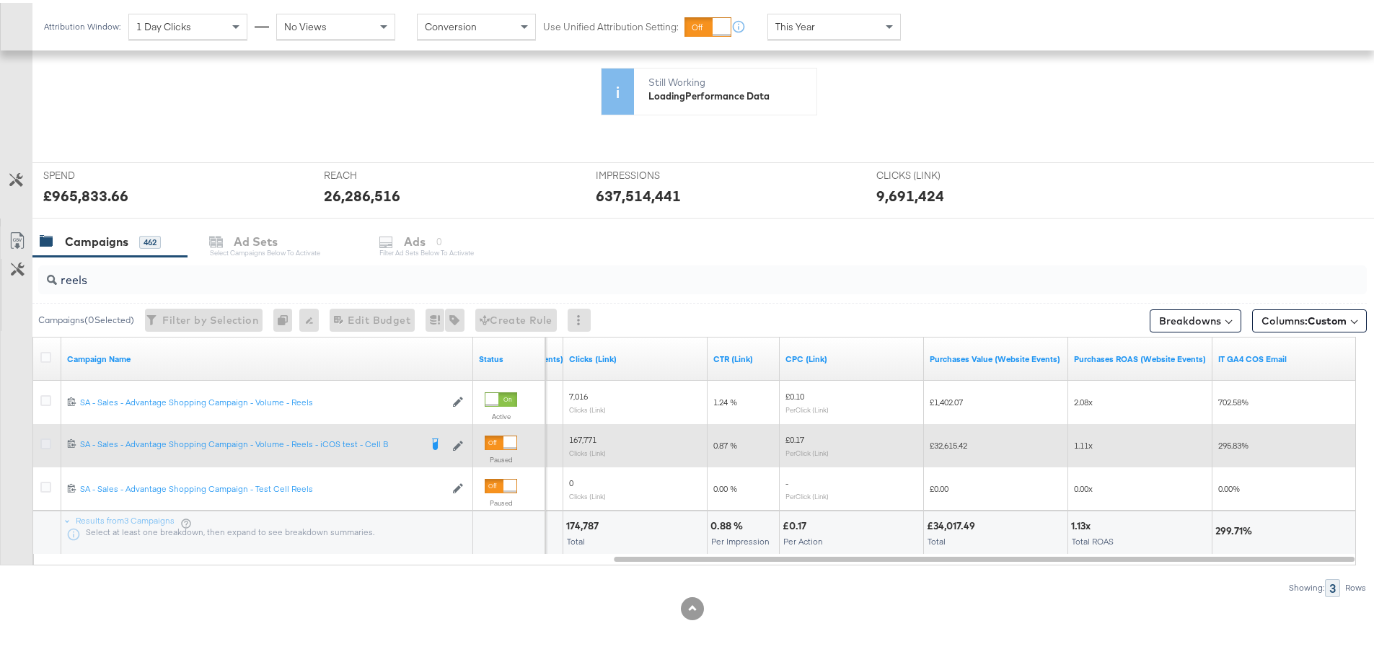
click at [42, 437] on icon at bounding box center [45, 441] width 11 height 11
click at [0, 0] on input "checkbox" at bounding box center [0, 0] width 0 height 0
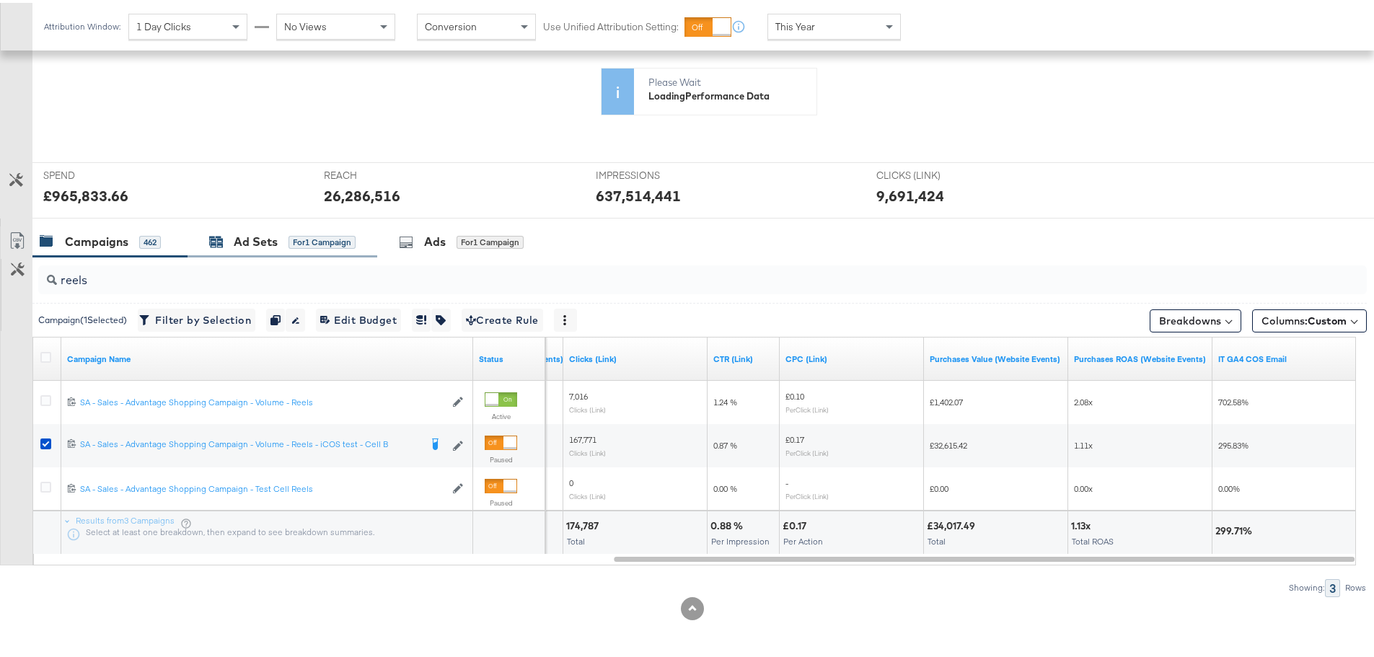
click at [241, 242] on div "Ad Sets" at bounding box center [256, 239] width 44 height 17
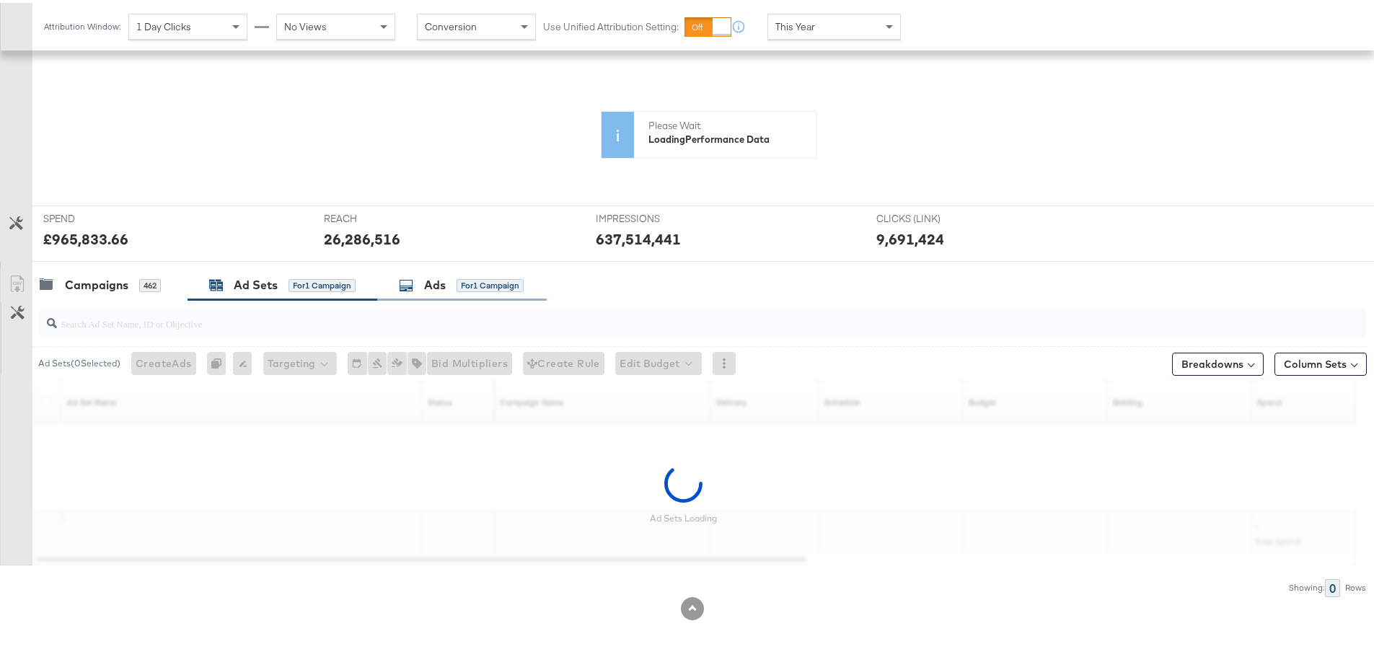
scroll to position [227, 0]
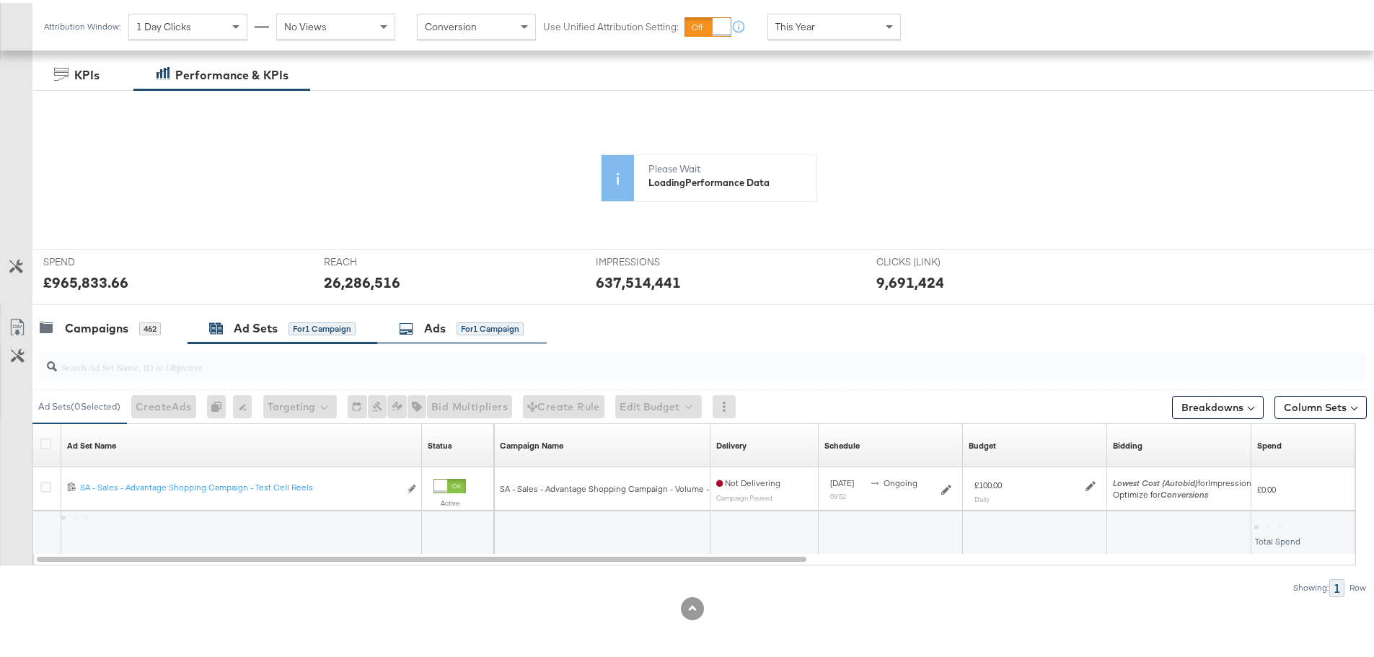
click at [459, 275] on rect at bounding box center [624, 279] width 348 height 107
click at [446, 335] on div "Ads for 1 Campaign" at bounding box center [461, 325] width 169 height 31
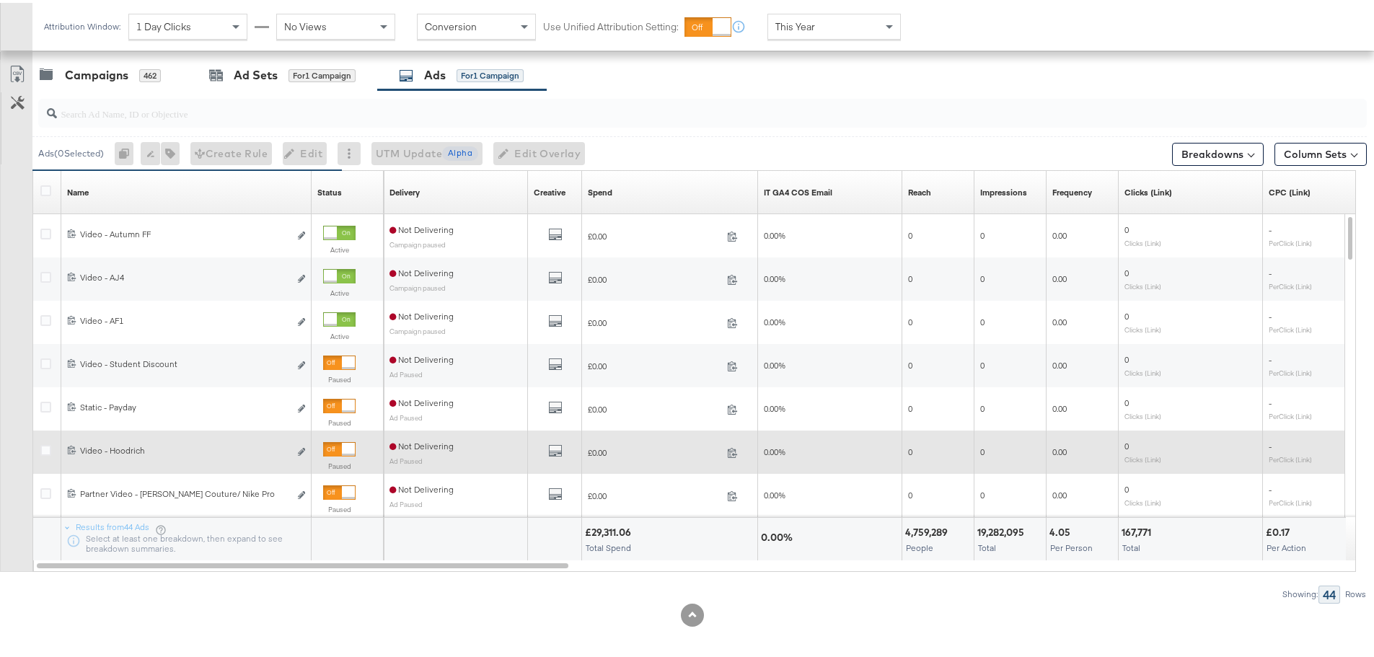
scroll to position [487, 0]
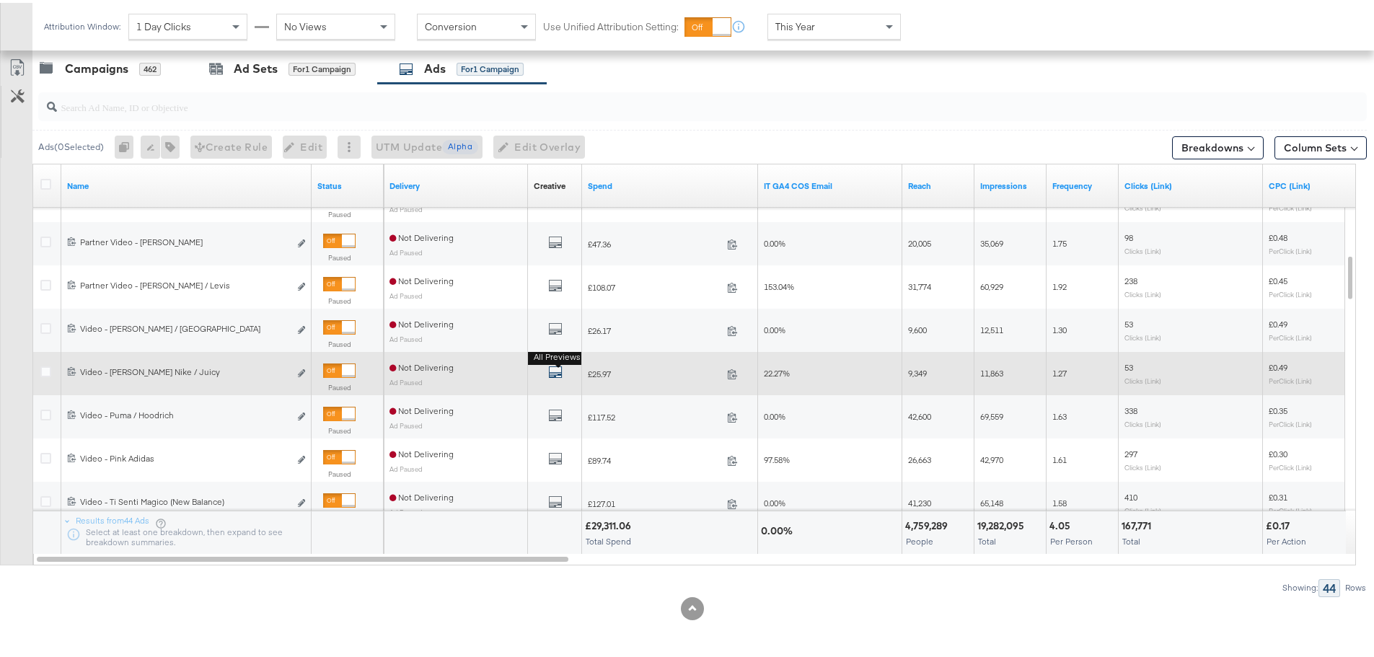
click at [557, 365] on button "All Previews" at bounding box center [555, 371] width 14 height 18
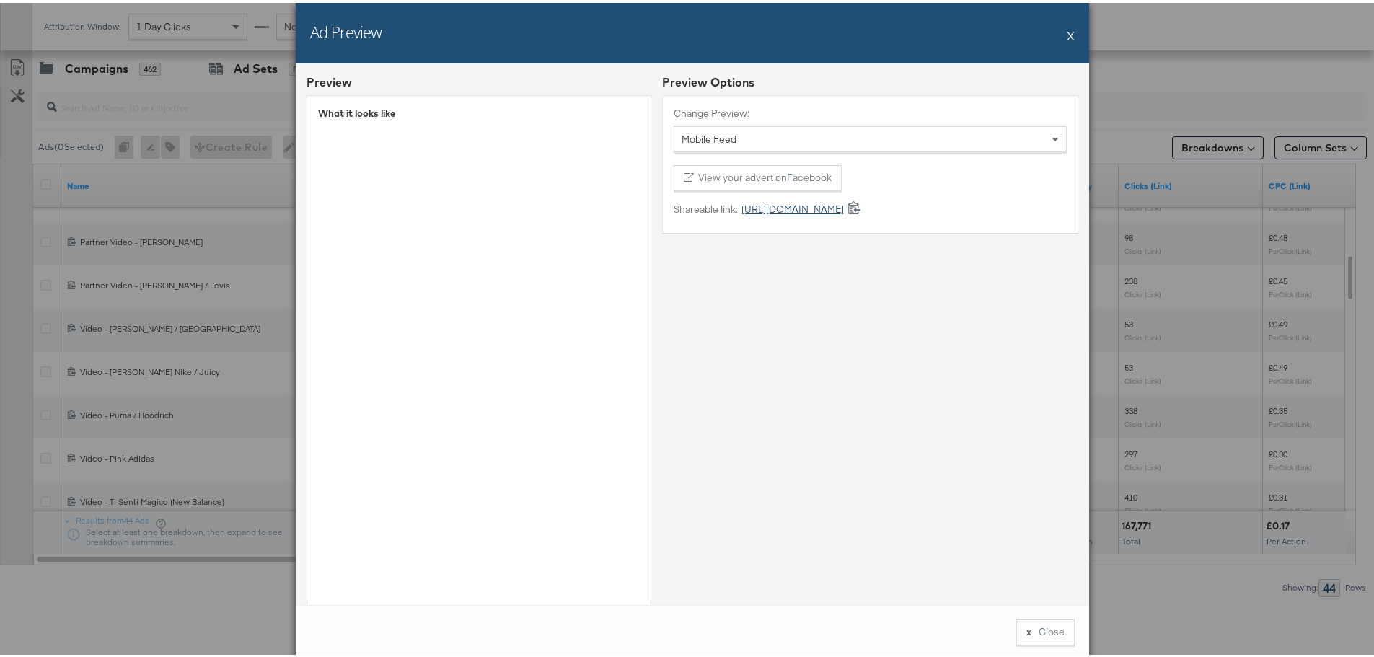
click at [783, 209] on link "https://fb.me/1Qd8jhSNBqX8M3p" at bounding box center [791, 207] width 106 height 14
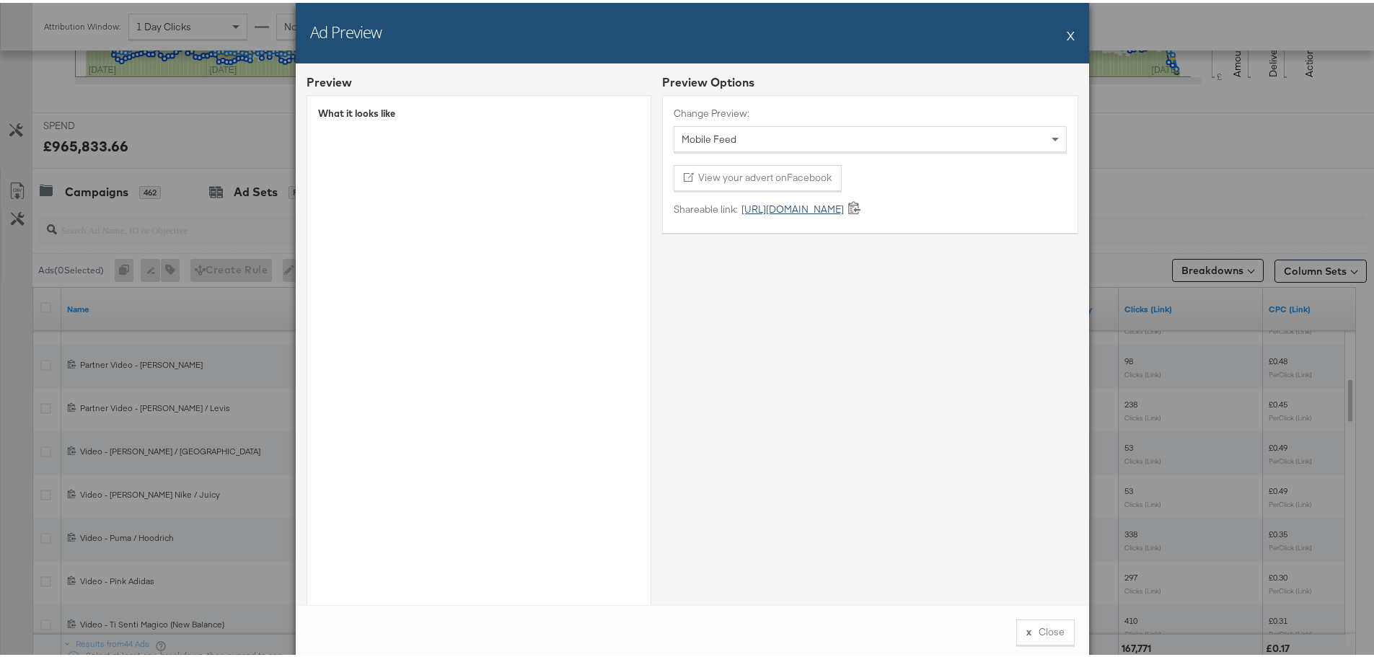
scroll to position [610, 0]
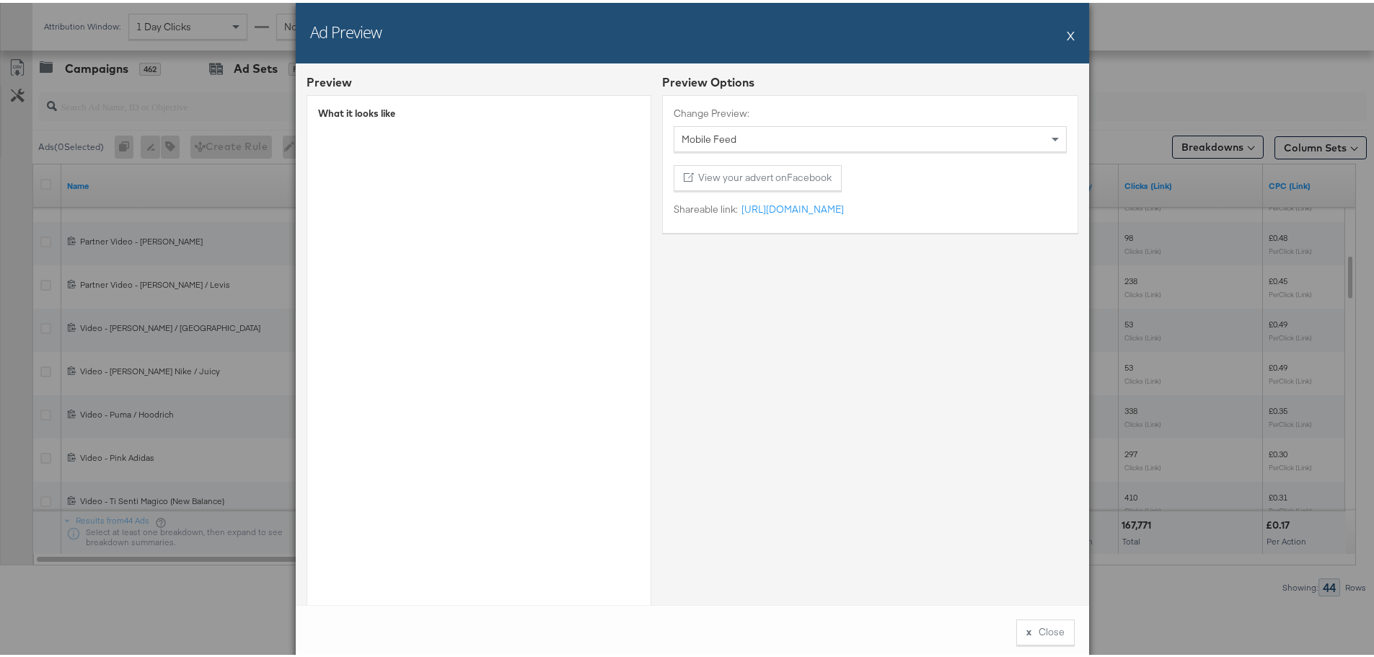
click at [1069, 30] on div "Ad Preview X" at bounding box center [692, 30] width 793 height 61
click at [1067, 34] on button "X" at bounding box center [1070, 32] width 8 height 29
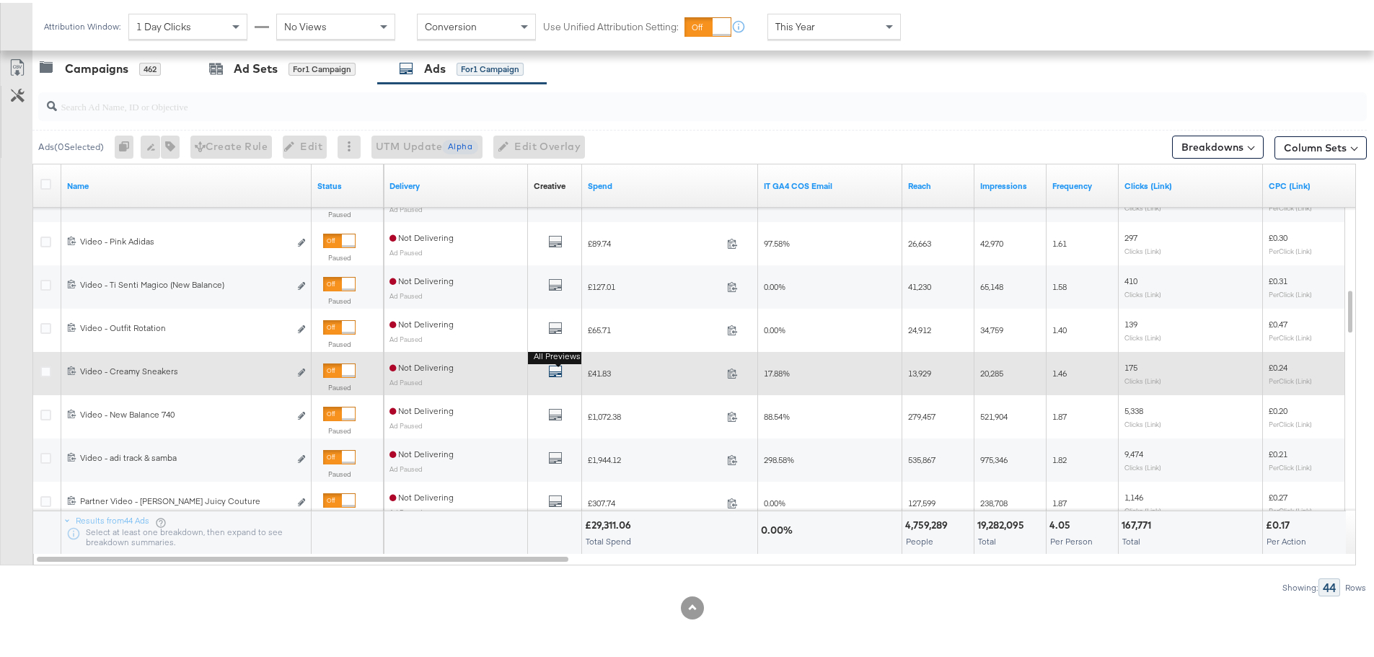
click at [560, 372] on icon "default" at bounding box center [555, 368] width 14 height 14
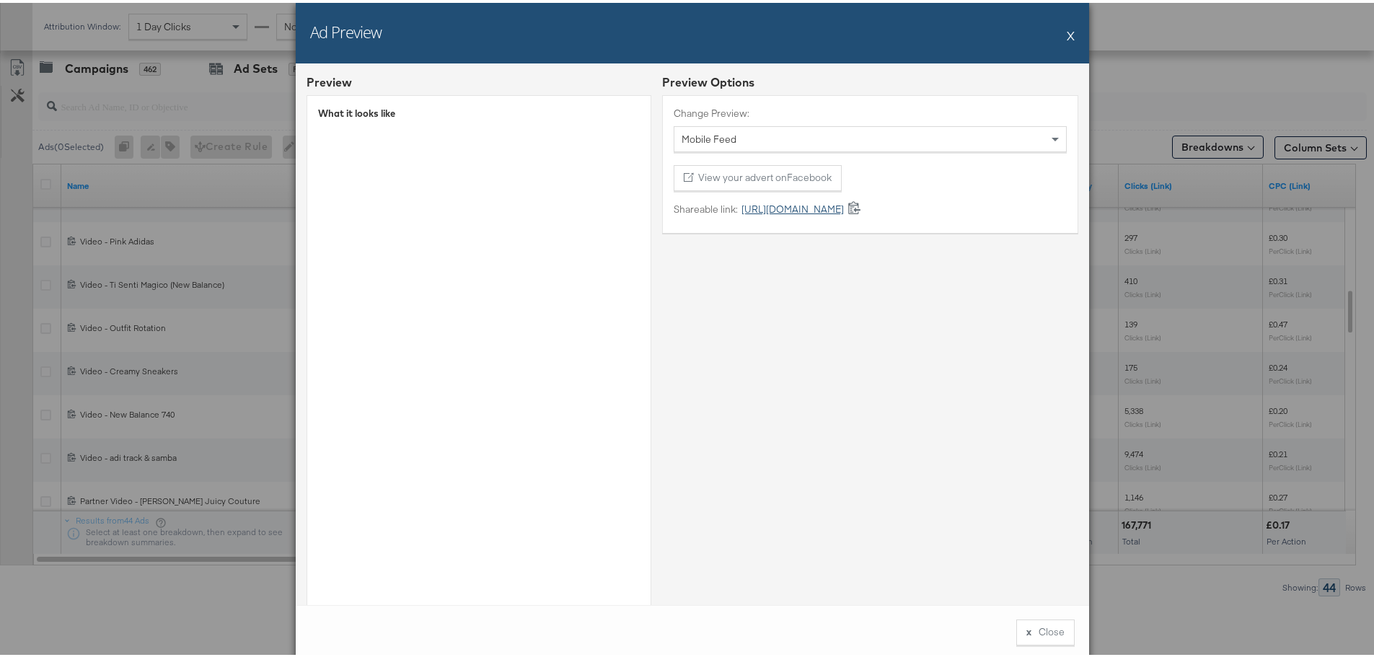
click at [814, 202] on link "https://fb.me/1LL56zpJwzWei5a" at bounding box center [791, 207] width 106 height 14
click at [1072, 32] on div "Ad Preview X" at bounding box center [692, 30] width 793 height 61
click at [1066, 33] on button "X" at bounding box center [1070, 32] width 8 height 29
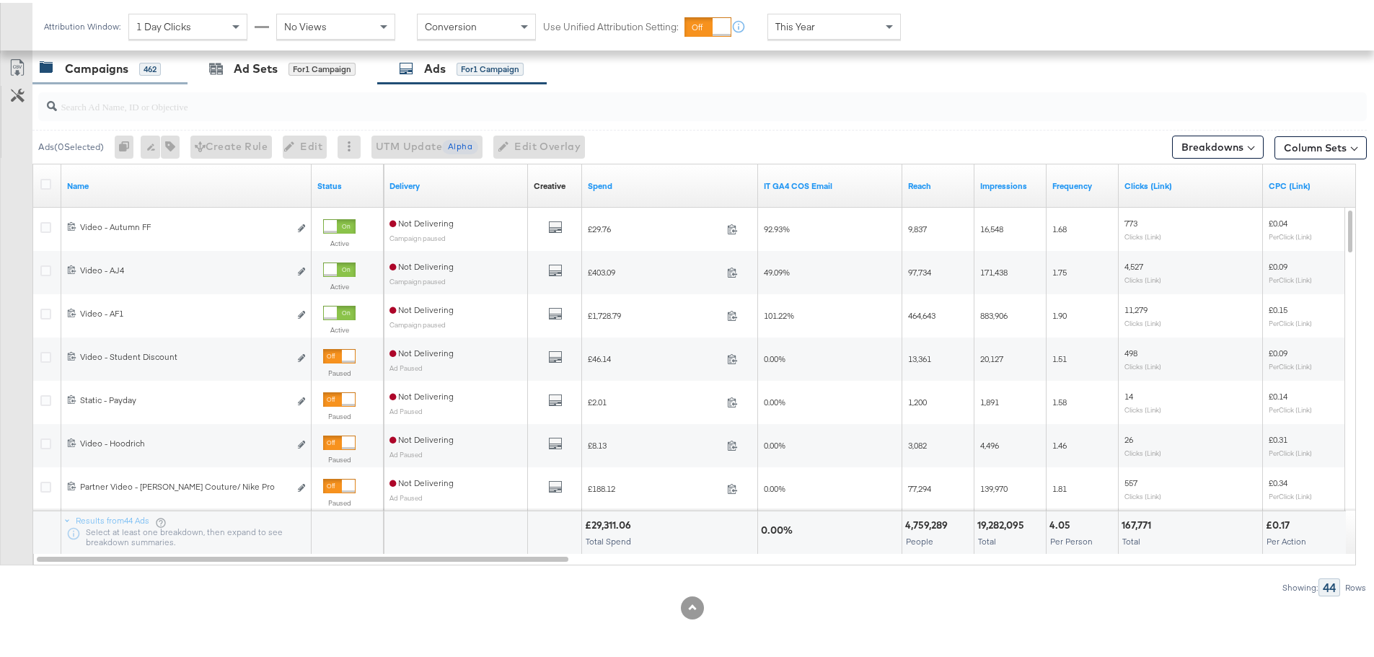
click at [100, 60] on div "Campaigns" at bounding box center [96, 66] width 63 height 17
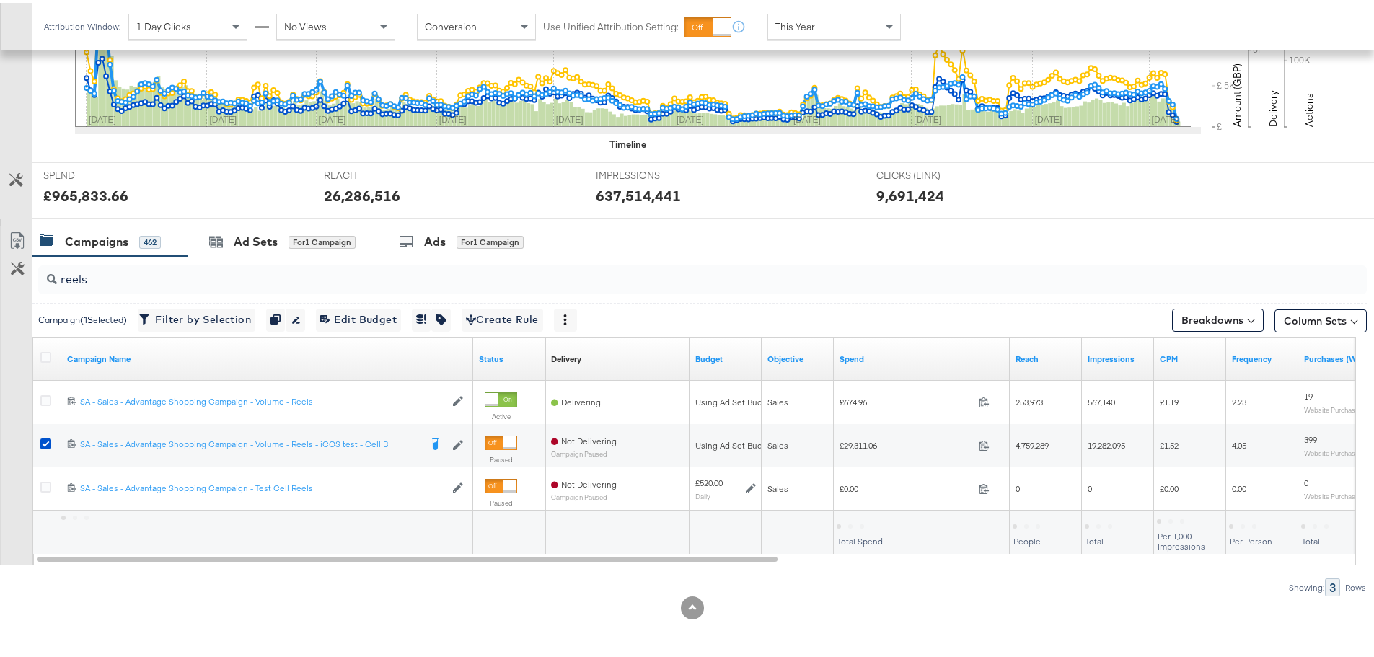
scroll to position [437, 0]
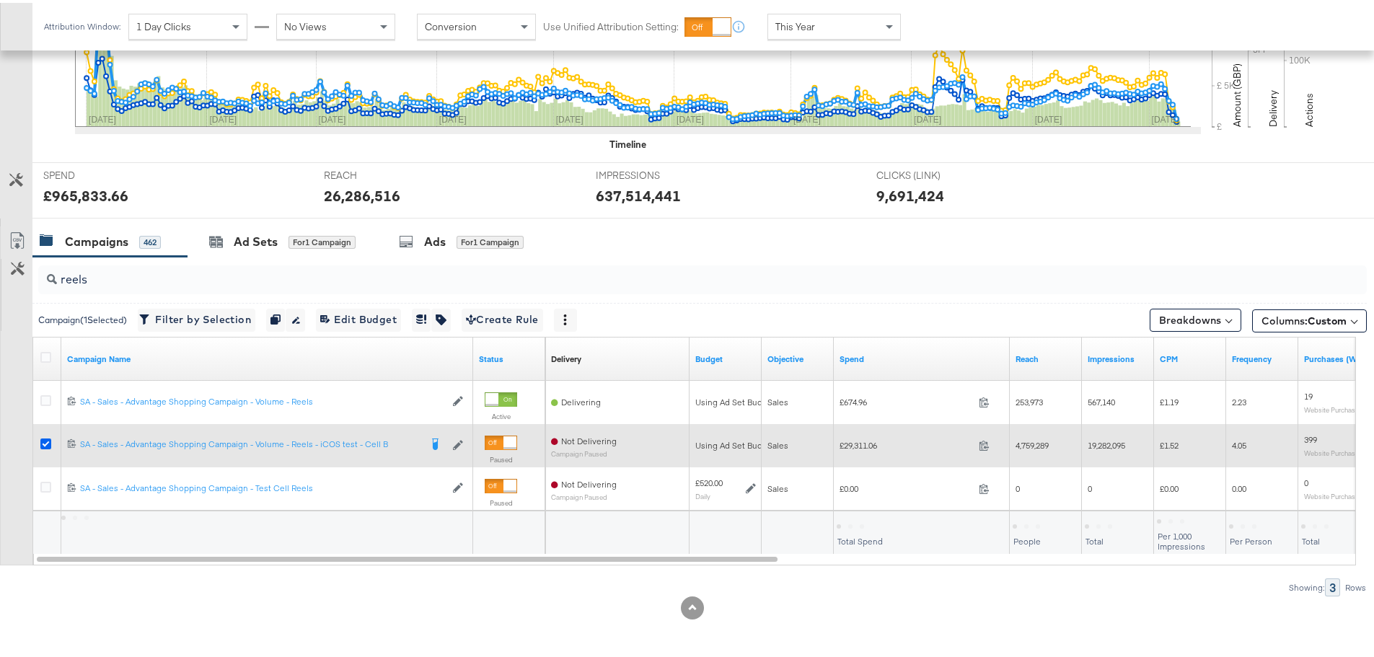
click at [45, 439] on icon at bounding box center [45, 441] width 11 height 11
click at [0, 0] on input "checkbox" at bounding box center [0, 0] width 0 height 0
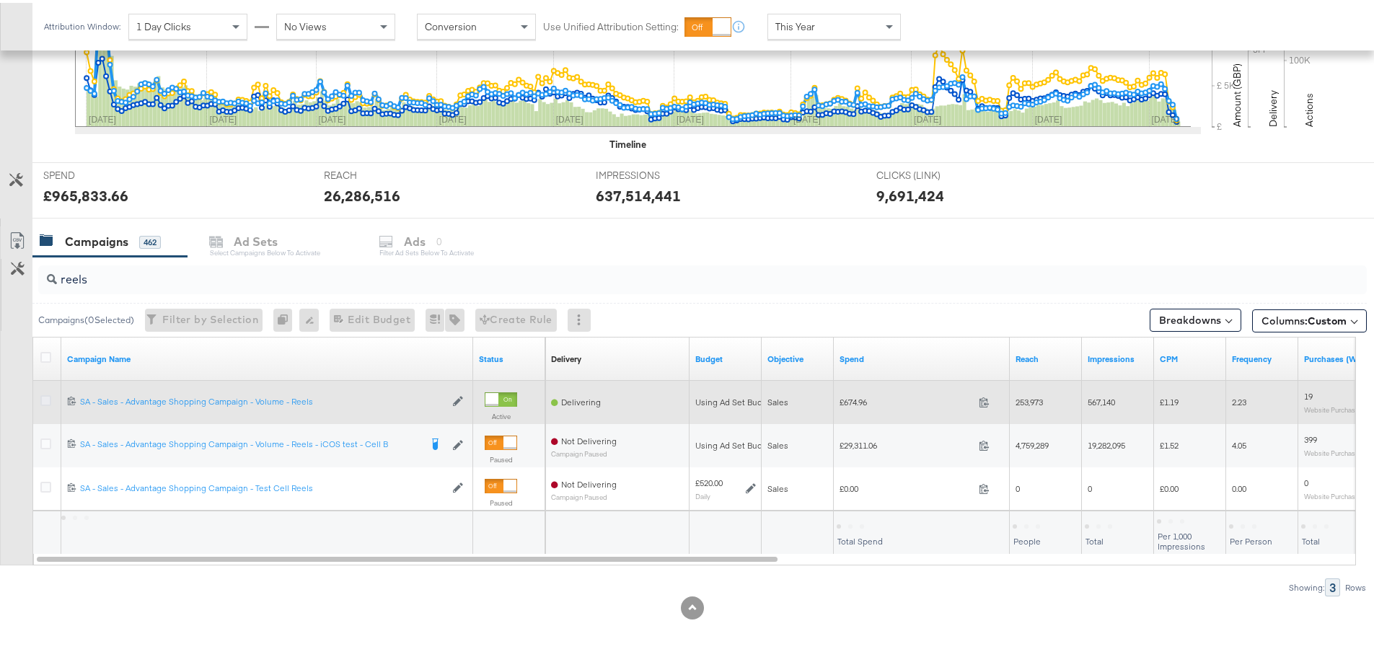
click at [46, 395] on icon at bounding box center [45, 397] width 11 height 11
click at [0, 0] on input "checkbox" at bounding box center [0, 0] width 0 height 0
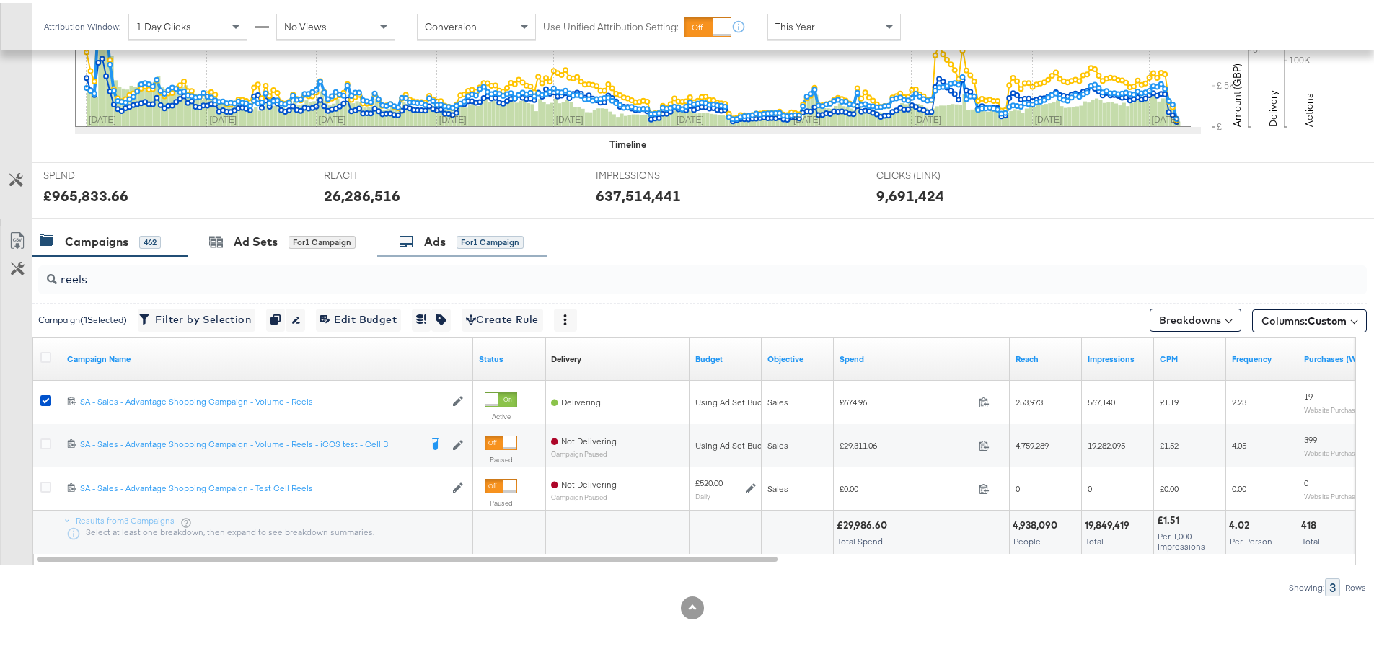
click at [446, 234] on div "Ads" at bounding box center [435, 239] width 22 height 17
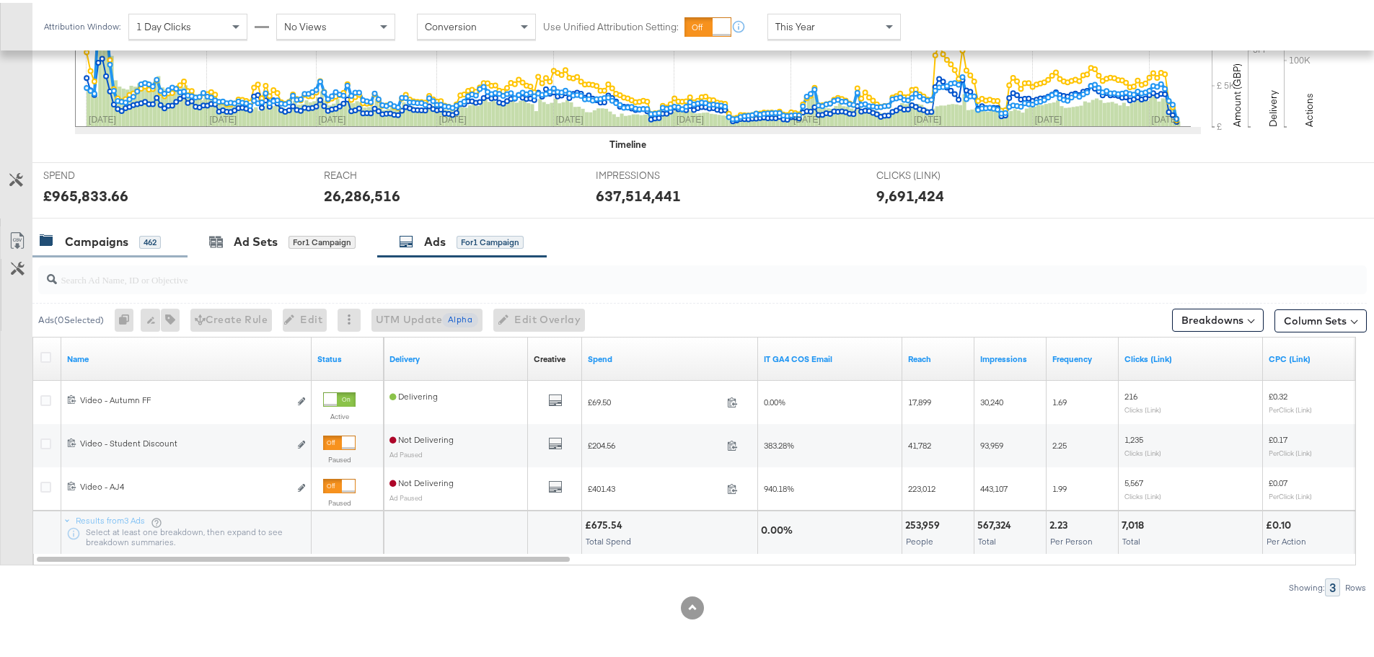
click at [113, 248] on div "Campaigns 462" at bounding box center [109, 239] width 155 height 31
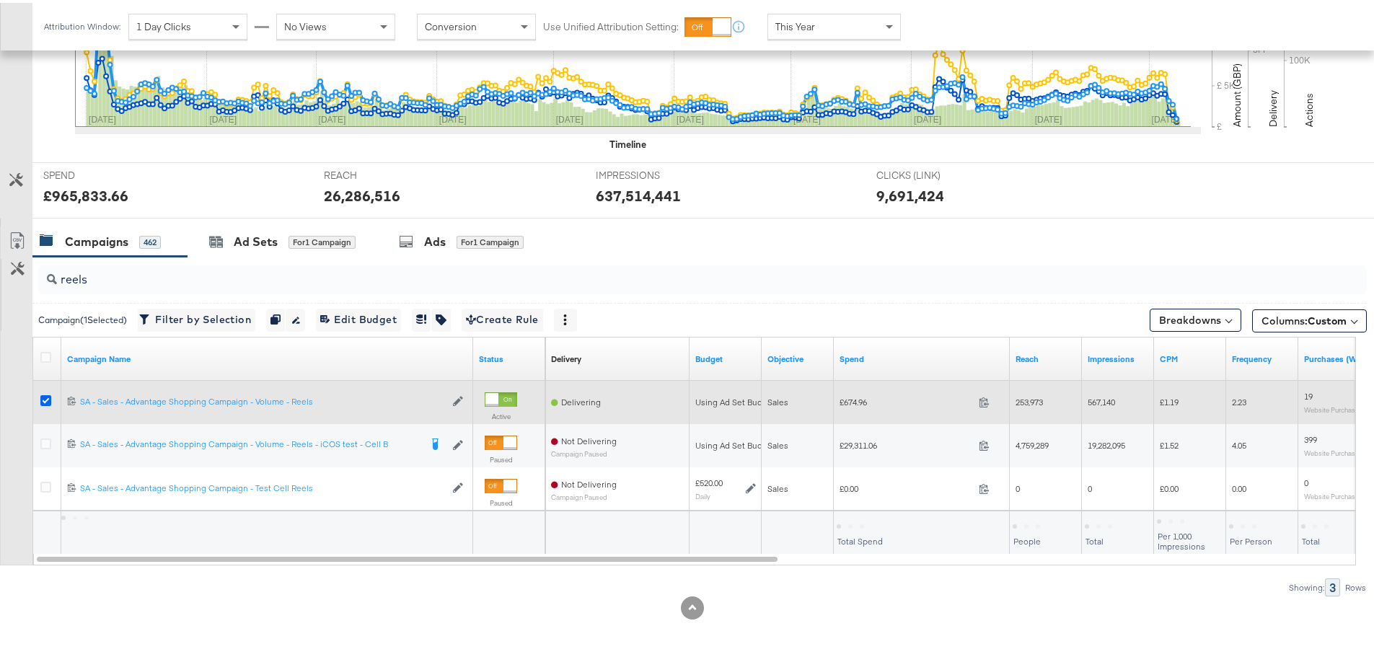
click at [42, 399] on icon at bounding box center [45, 397] width 11 height 11
click at [0, 0] on input "checkbox" at bounding box center [0, 0] width 0 height 0
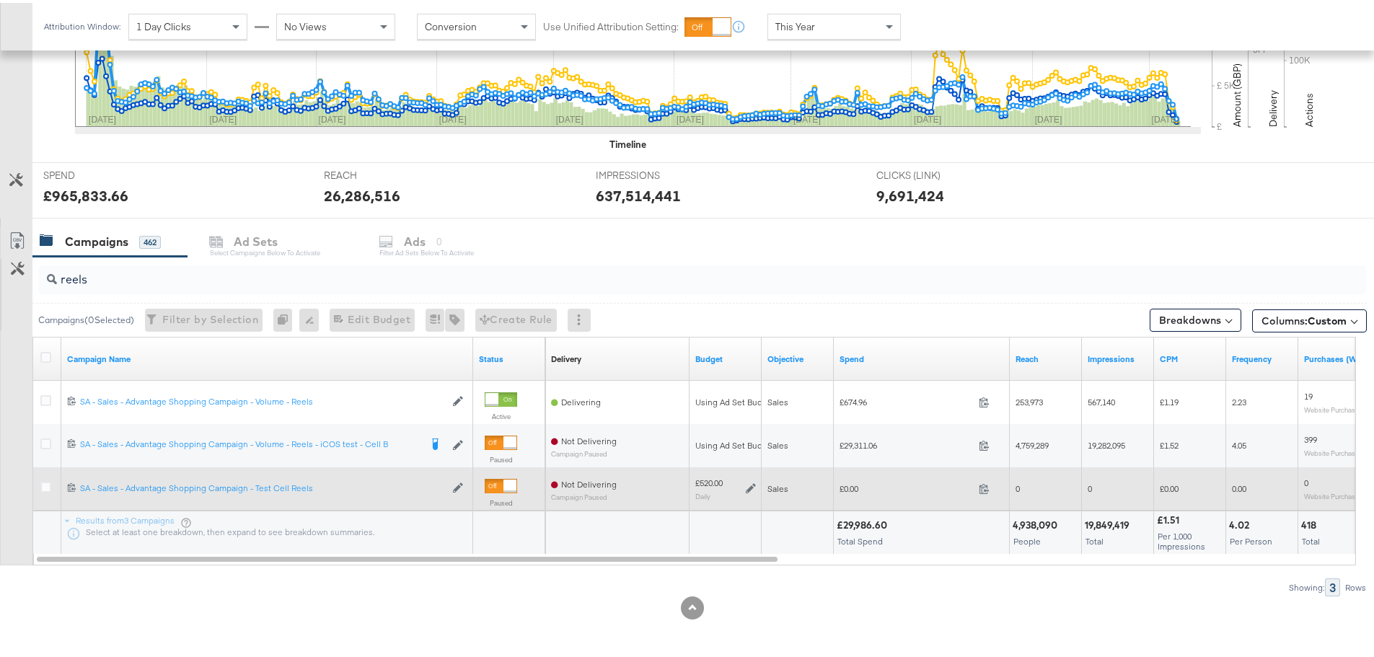
click at [40, 477] on div at bounding box center [48, 486] width 27 height 26
click at [40, 485] on div at bounding box center [48, 486] width 27 height 26
click at [43, 485] on icon at bounding box center [45, 484] width 11 height 11
click at [0, 0] on input "checkbox" at bounding box center [0, 0] width 0 height 0
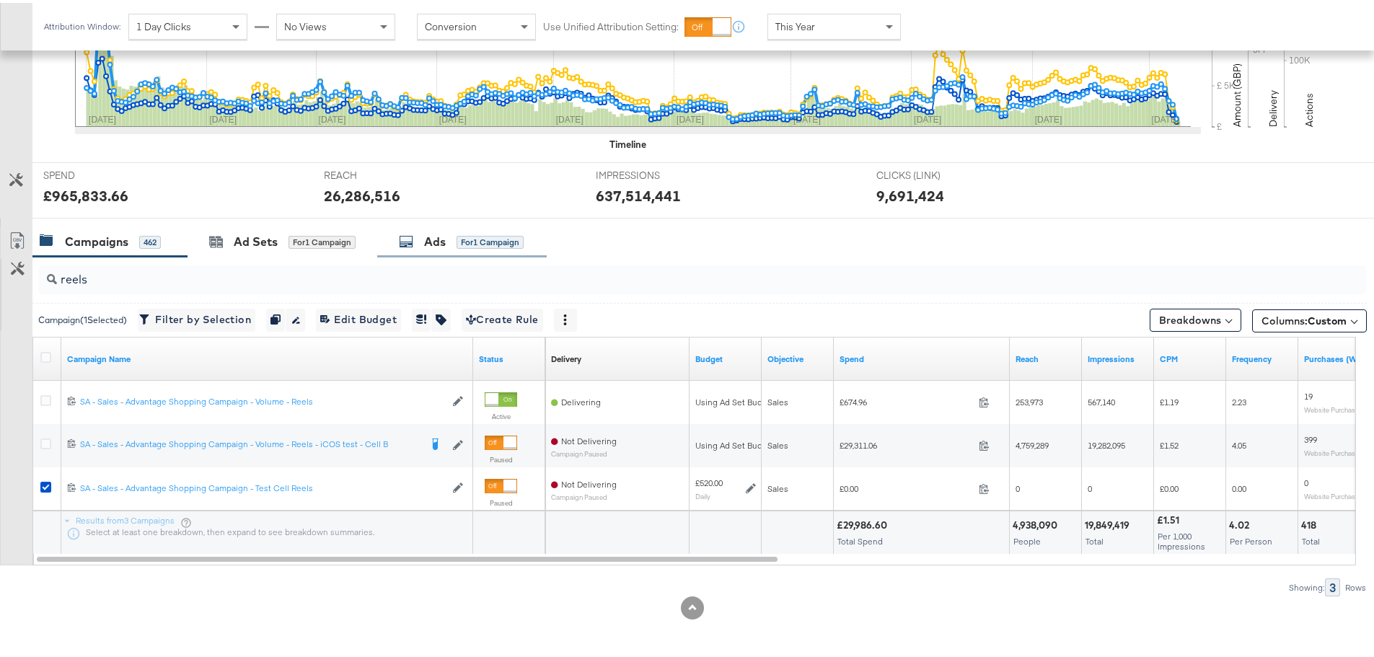
click at [430, 242] on div "Ads" at bounding box center [435, 239] width 22 height 17
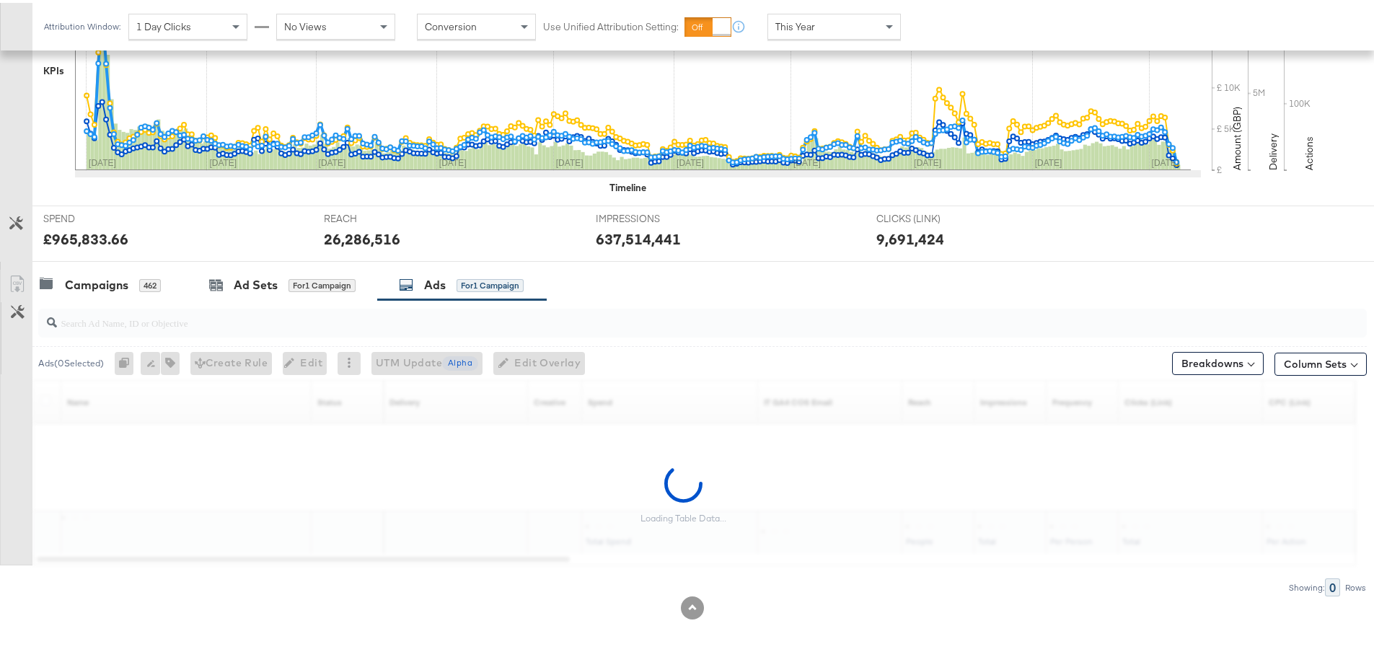
scroll to position [394, 0]
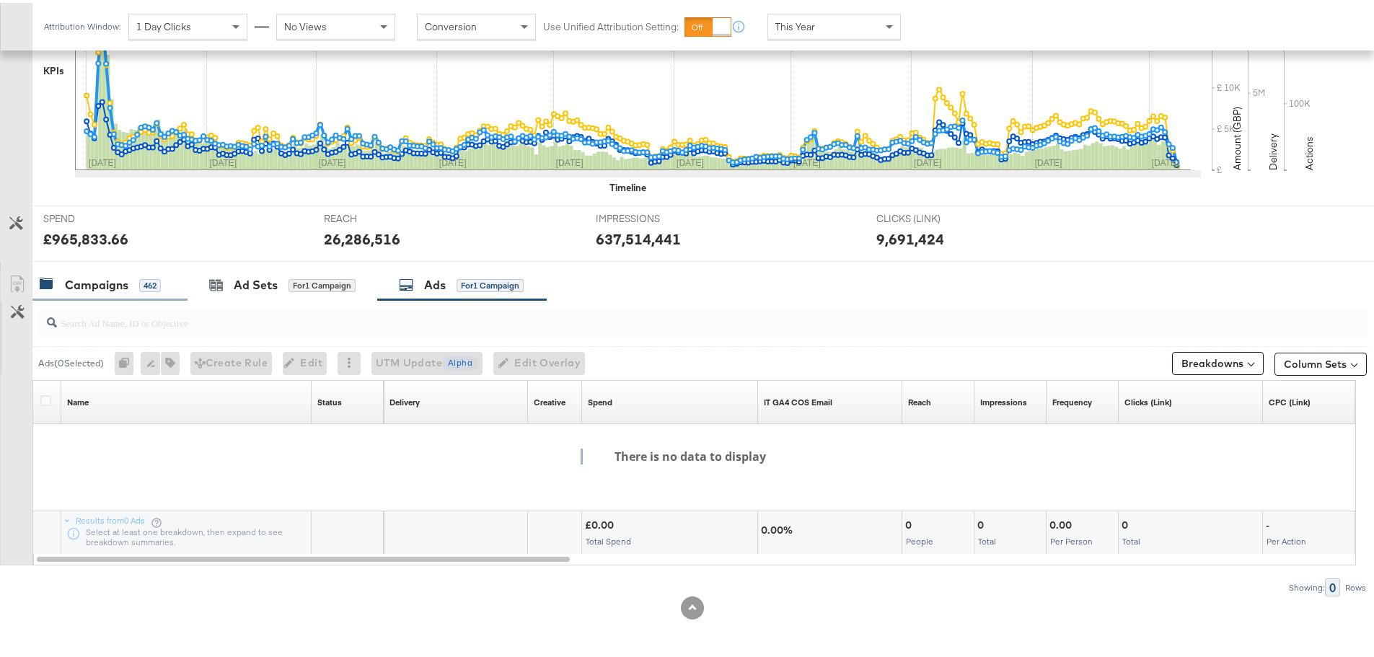
click at [115, 286] on div "Campaigns" at bounding box center [96, 282] width 63 height 17
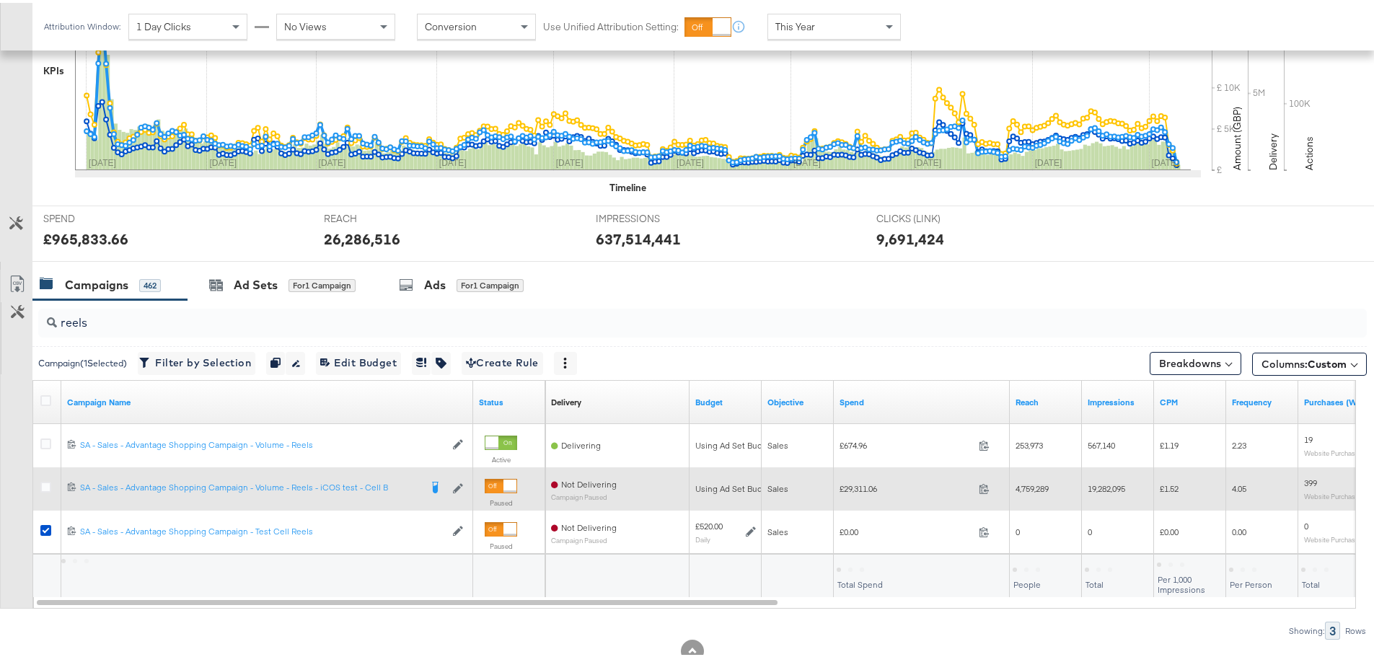
scroll to position [437, 0]
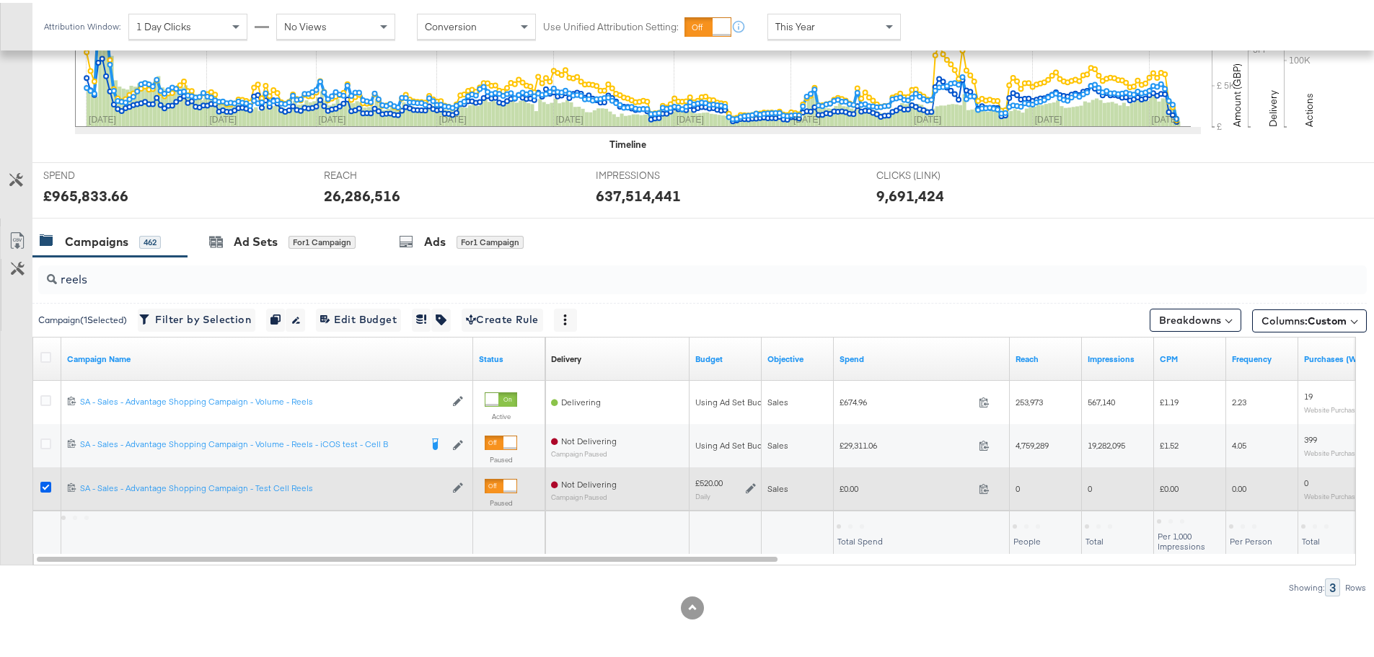
click at [46, 485] on icon at bounding box center [45, 484] width 11 height 11
click at [0, 0] on input "checkbox" at bounding box center [0, 0] width 0 height 0
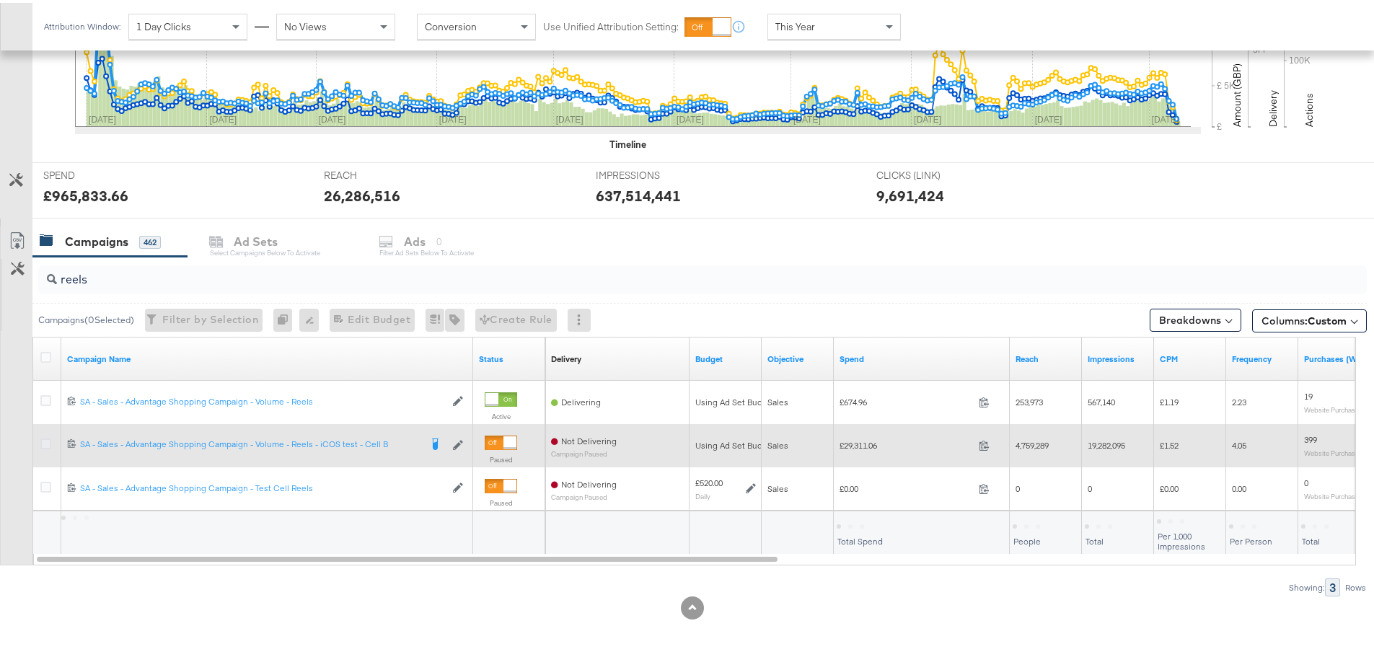
click at [45, 446] on icon at bounding box center [45, 441] width 11 height 11
click at [0, 0] on input "checkbox" at bounding box center [0, 0] width 0 height 0
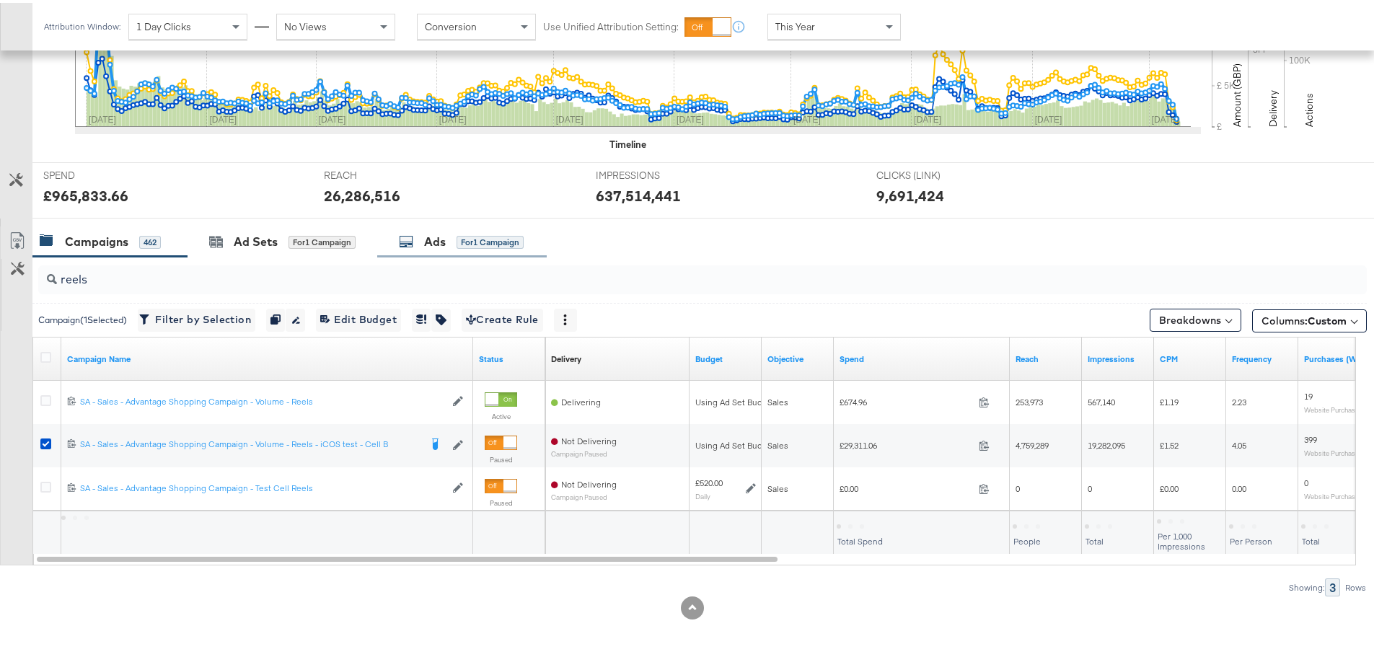
click at [461, 242] on div "for 1 Campaign" at bounding box center [489, 239] width 67 height 13
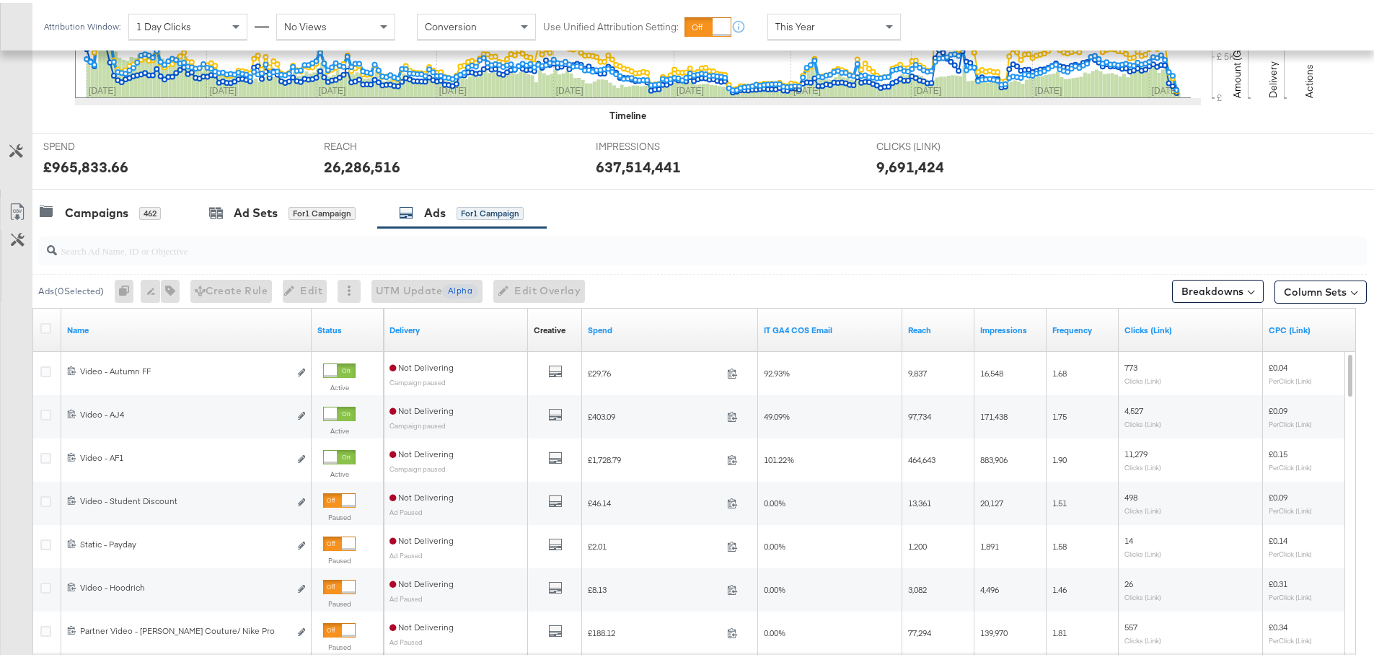
scroll to position [610, 0]
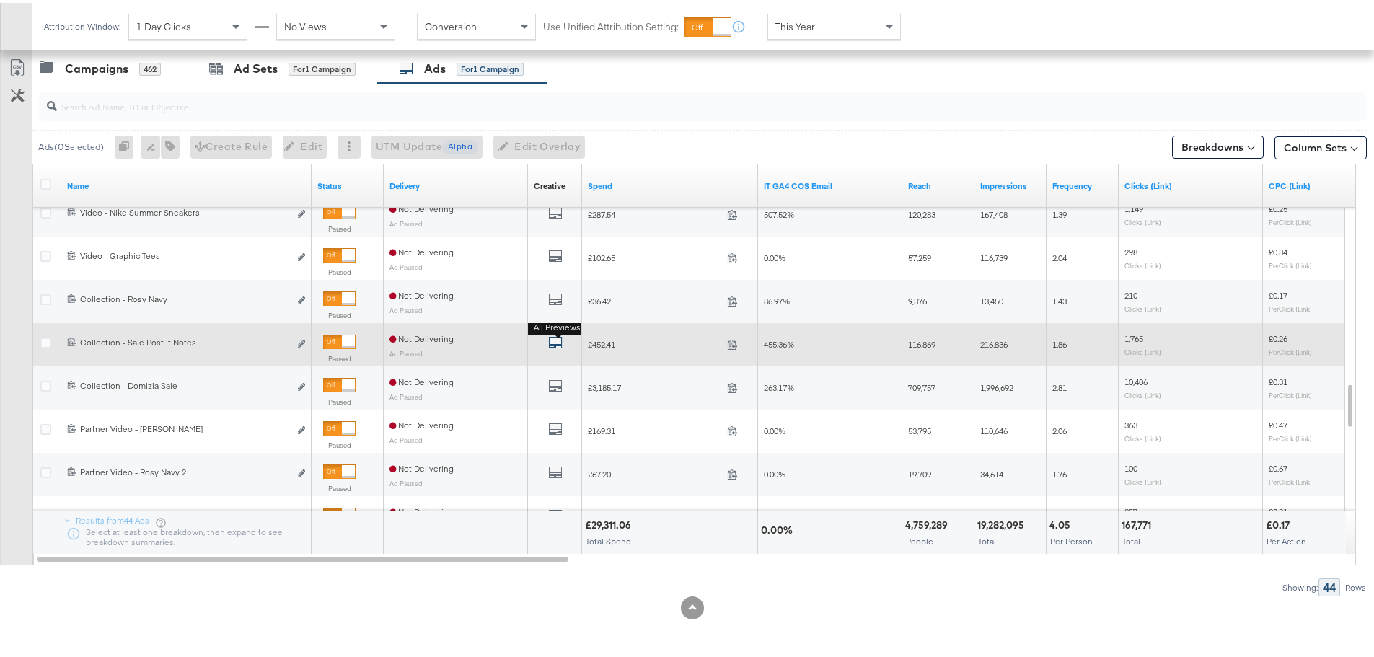
click at [554, 340] on icon "default" at bounding box center [555, 339] width 14 height 14
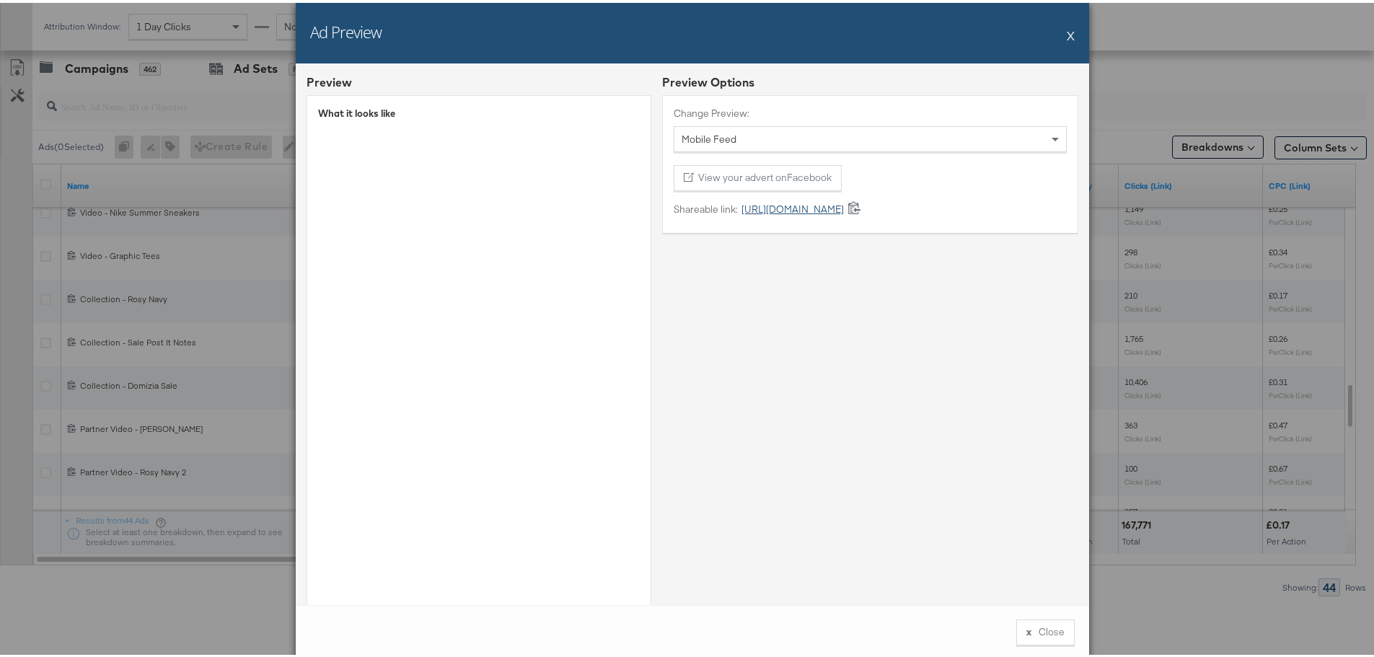
click at [818, 206] on link "https://fb.me/1QmxxNKyH06j5Th" at bounding box center [791, 207] width 106 height 14
click at [1069, 33] on button "X" at bounding box center [1070, 32] width 8 height 29
